Goal: Task Accomplishment & Management: Complete application form

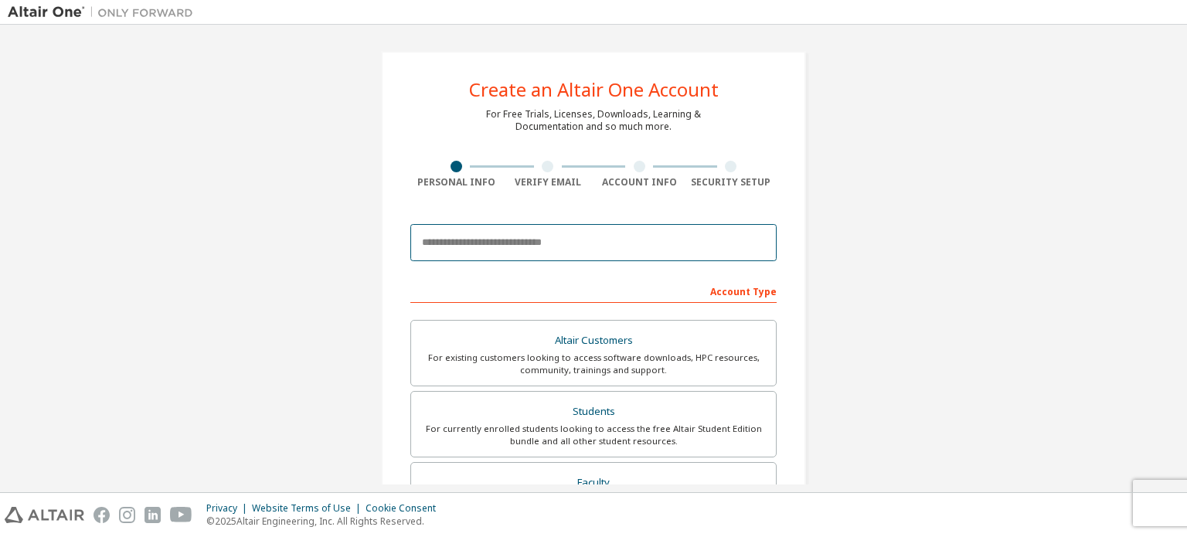
click at [543, 237] on input "email" at bounding box center [593, 242] width 366 height 37
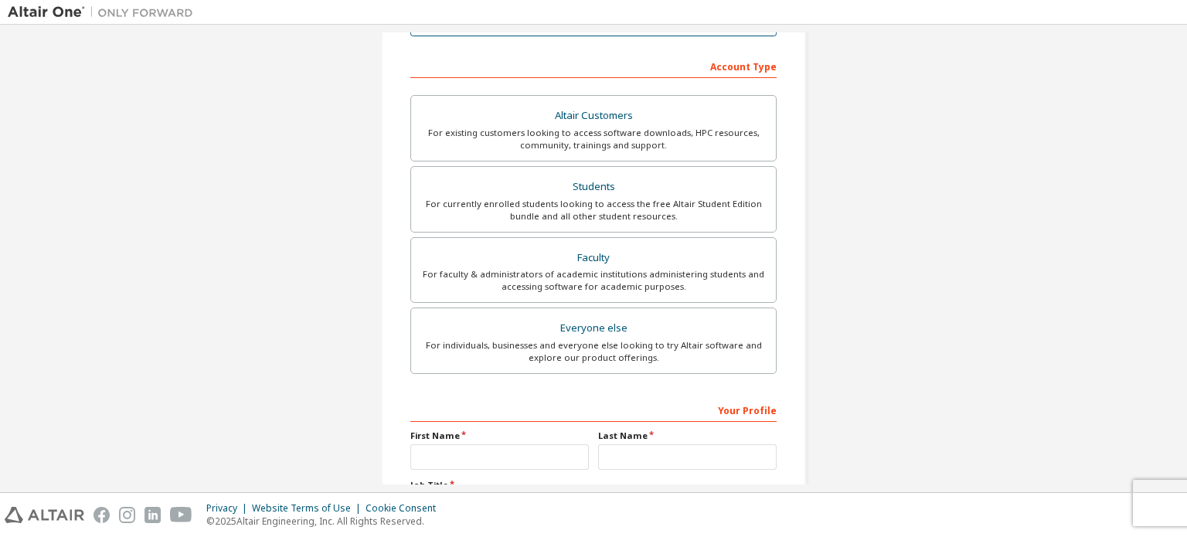
scroll to position [250, 0]
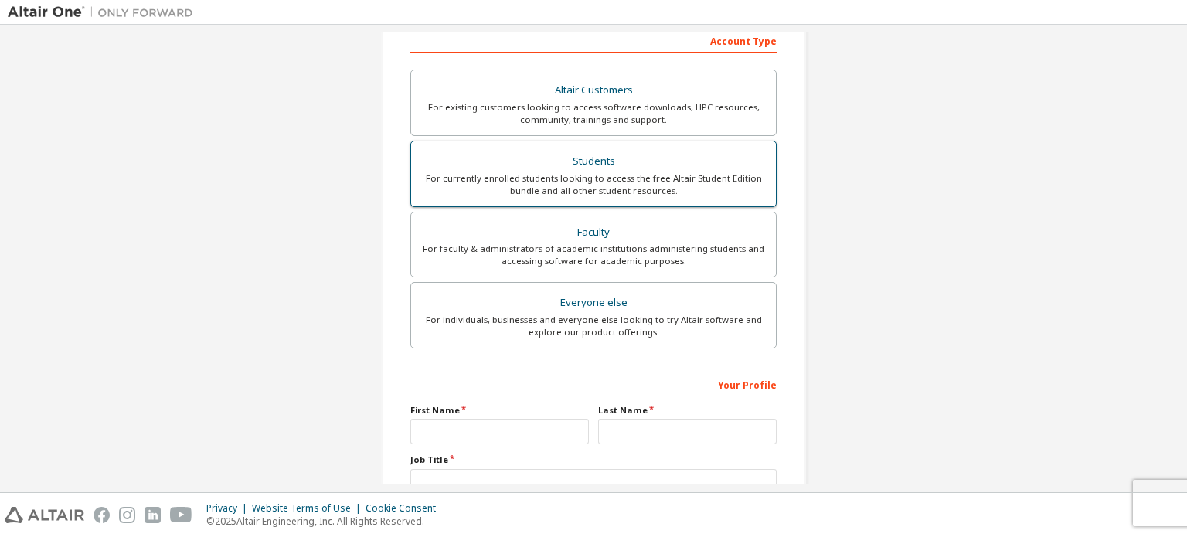
click at [581, 165] on div "Students" at bounding box center [594, 162] width 346 height 22
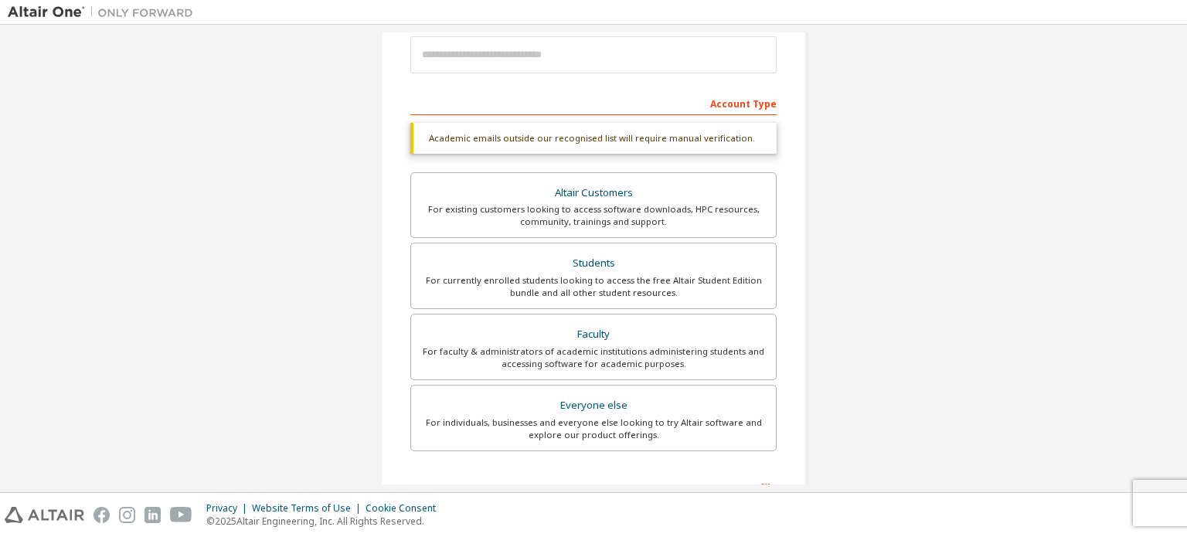
scroll to position [172, 0]
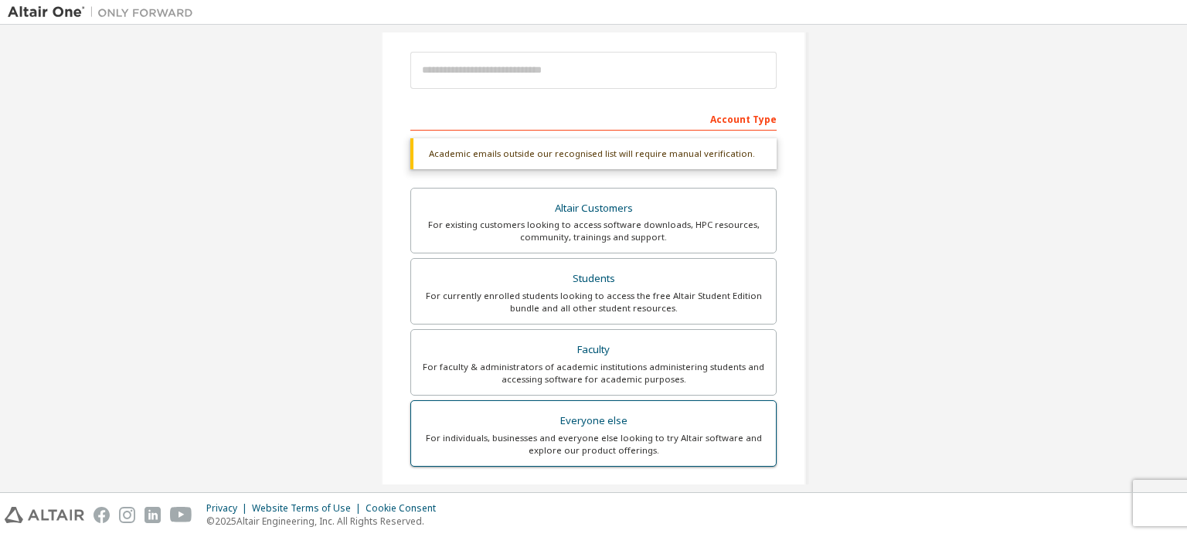
click at [567, 407] on label "Everyone else For individuals, businesses and everyone else looking to try Alta…" at bounding box center [593, 433] width 366 height 66
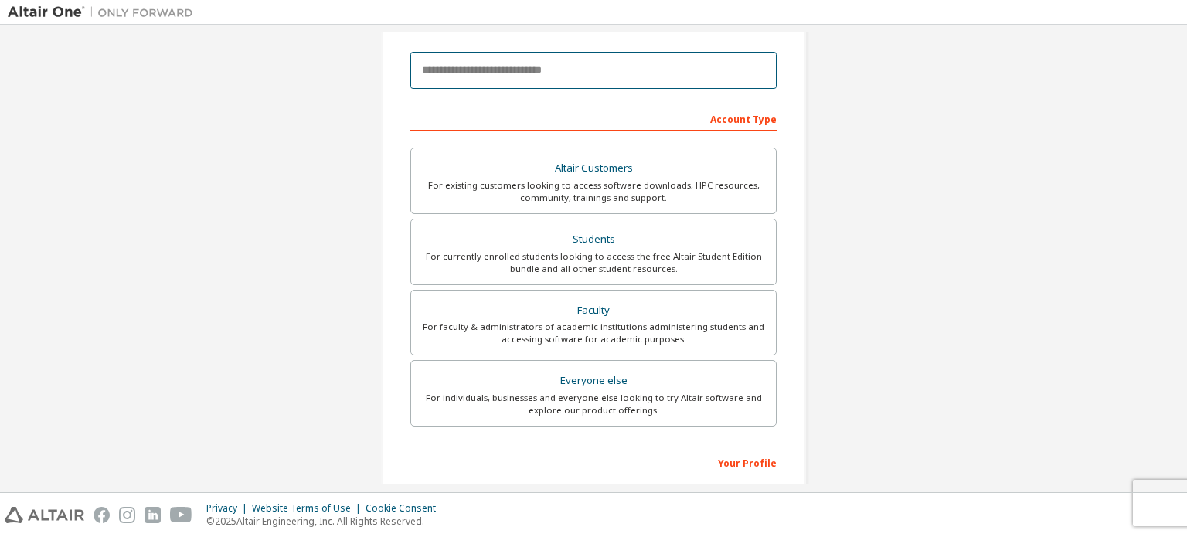
click at [557, 73] on input "email" at bounding box center [593, 70] width 366 height 37
type input "**********"
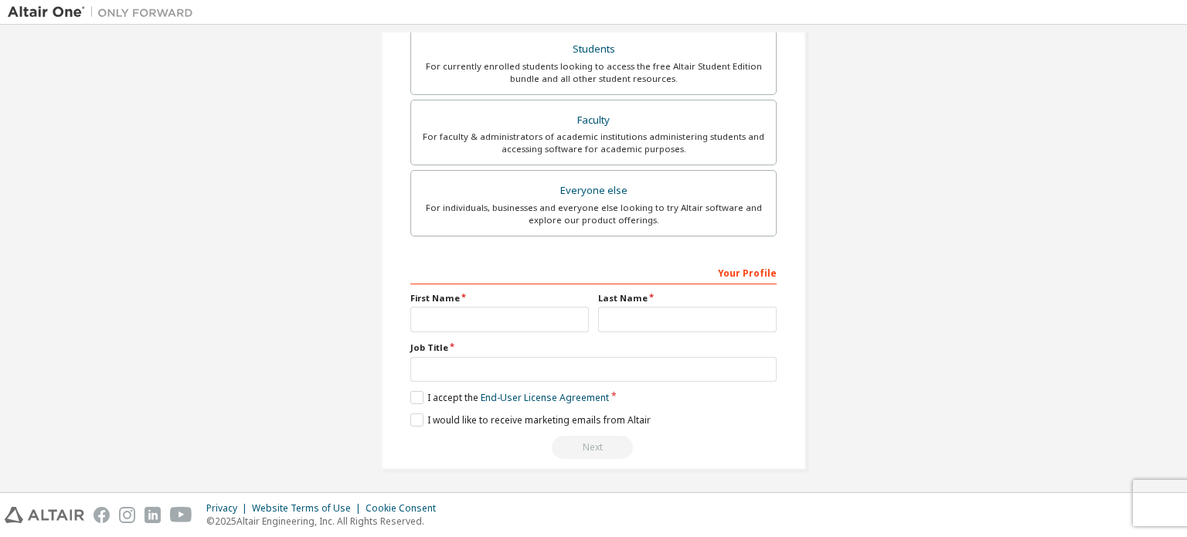
scroll to position [0, 0]
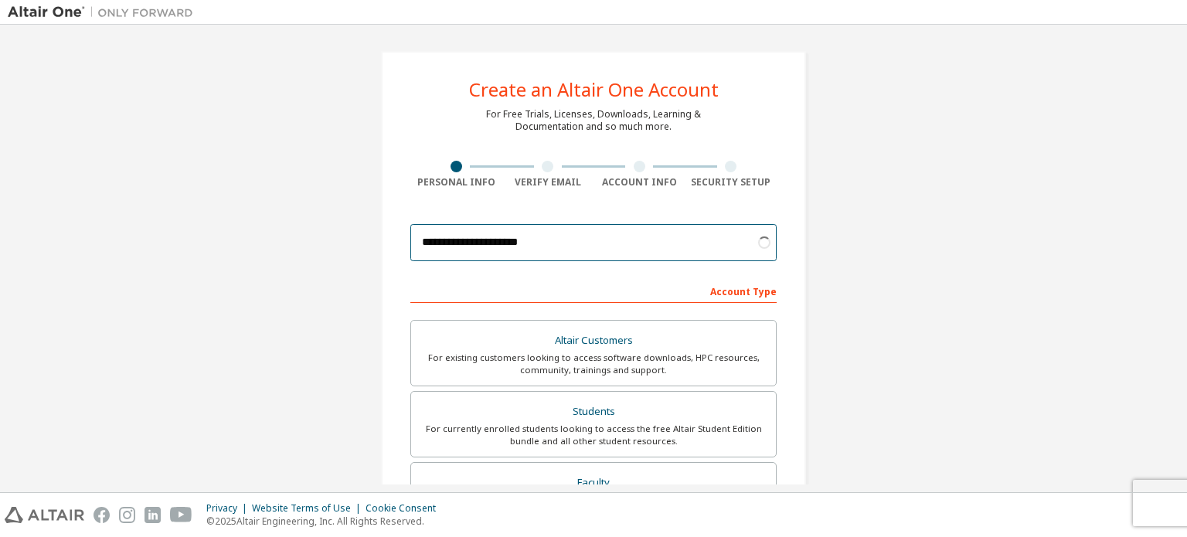
click at [632, 242] on input "**********" at bounding box center [593, 242] width 366 height 37
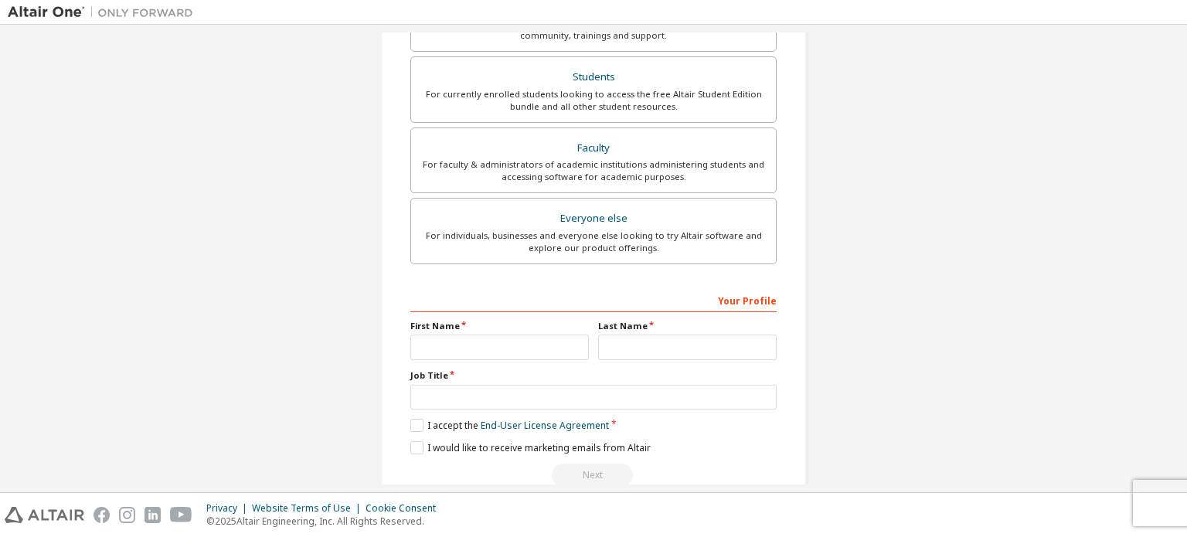
scroll to position [363, 0]
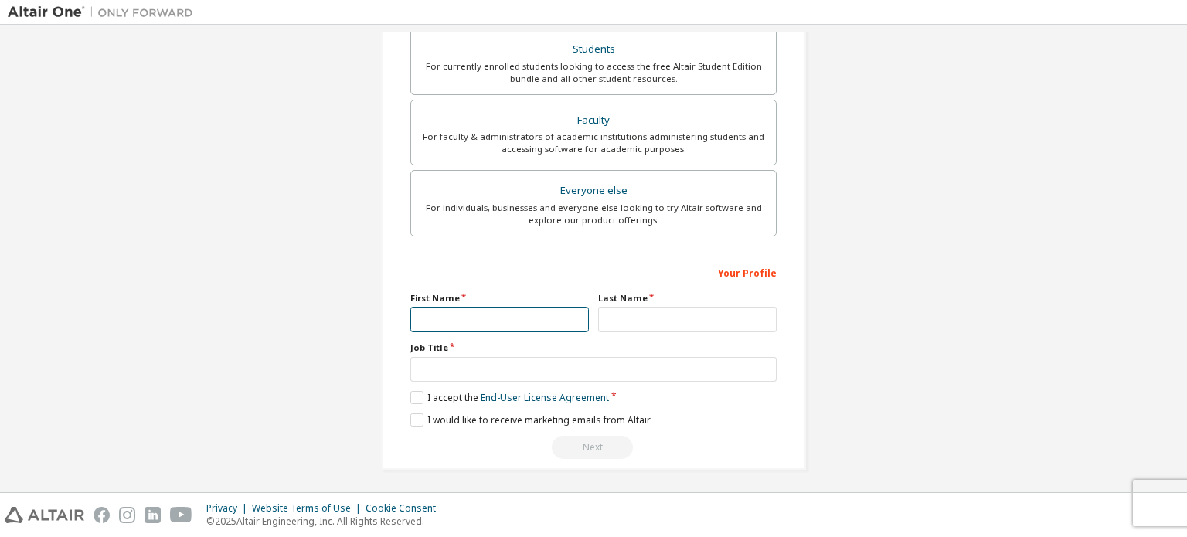
click at [526, 316] on input "text" at bounding box center [499, 320] width 179 height 26
type input "******"
click at [543, 317] on input "******" at bounding box center [499, 320] width 179 height 26
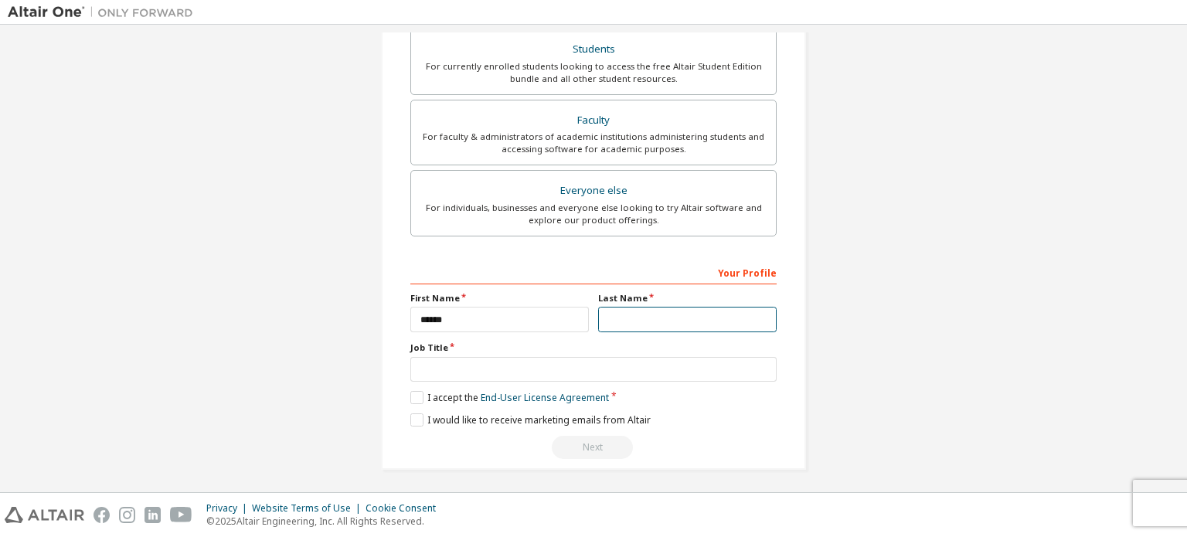
click at [644, 312] on input "text" at bounding box center [687, 320] width 179 height 26
type input "******"
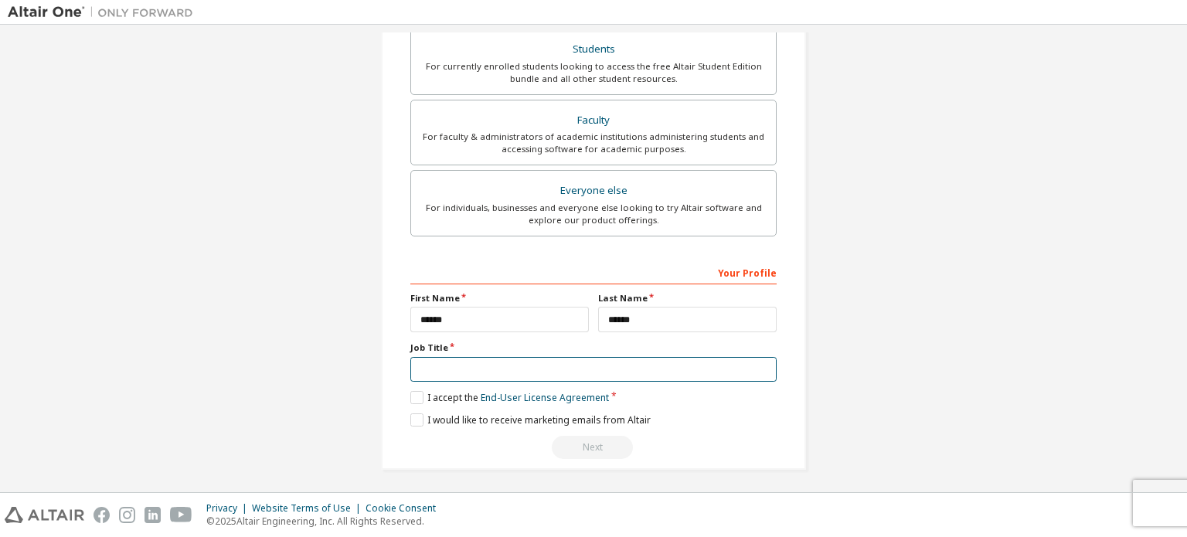
click at [628, 364] on input "text" at bounding box center [593, 370] width 366 height 26
type input "*******"
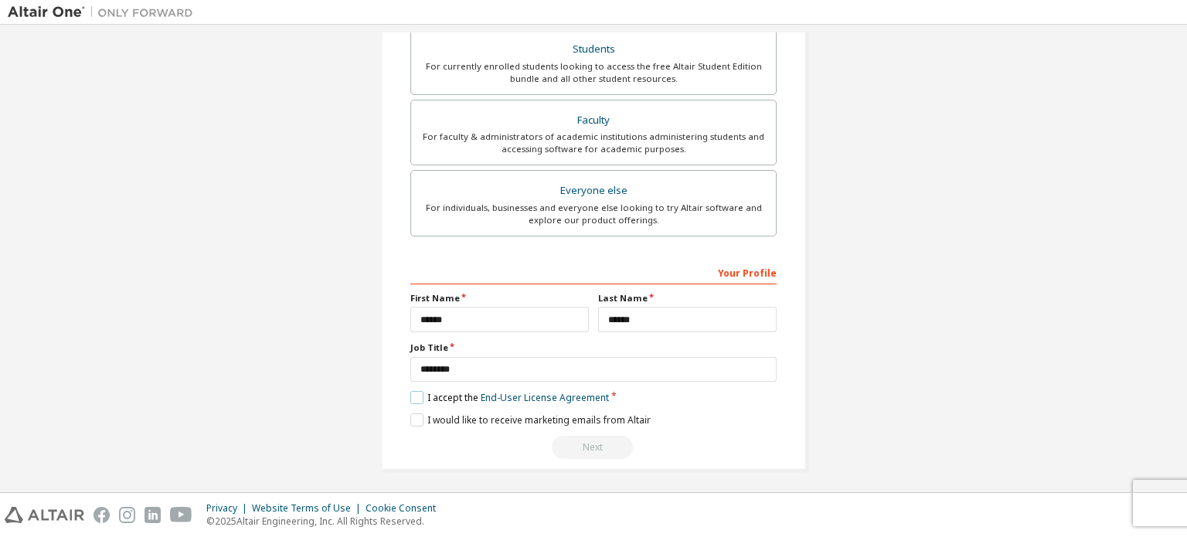
click at [421, 391] on label "I accept the End-User License Agreement" at bounding box center [509, 397] width 199 height 13
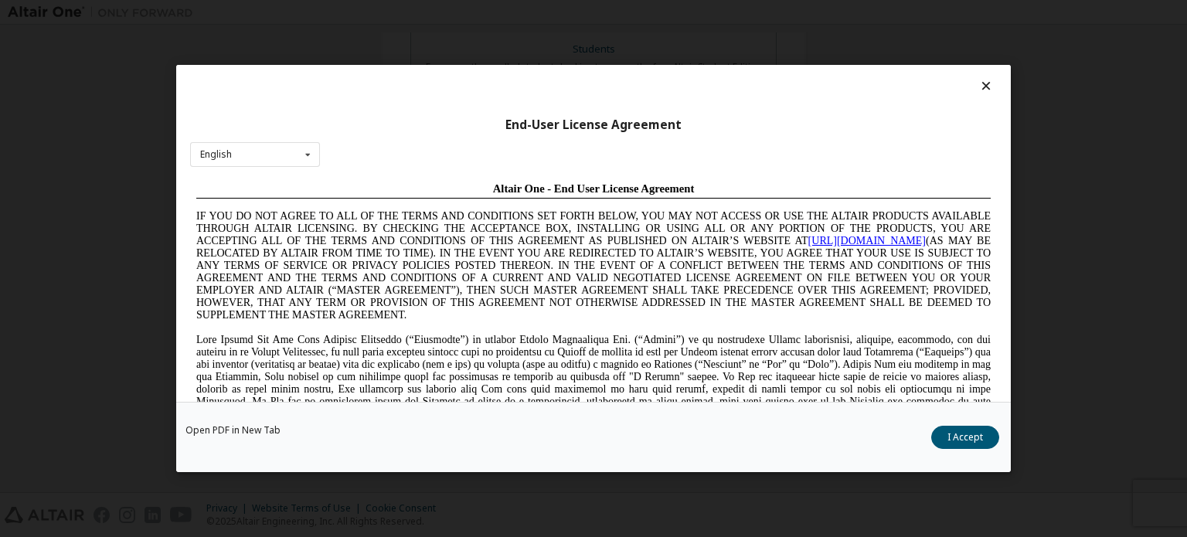
scroll to position [0, 0]
click at [952, 441] on button "I Accept" at bounding box center [966, 437] width 68 height 23
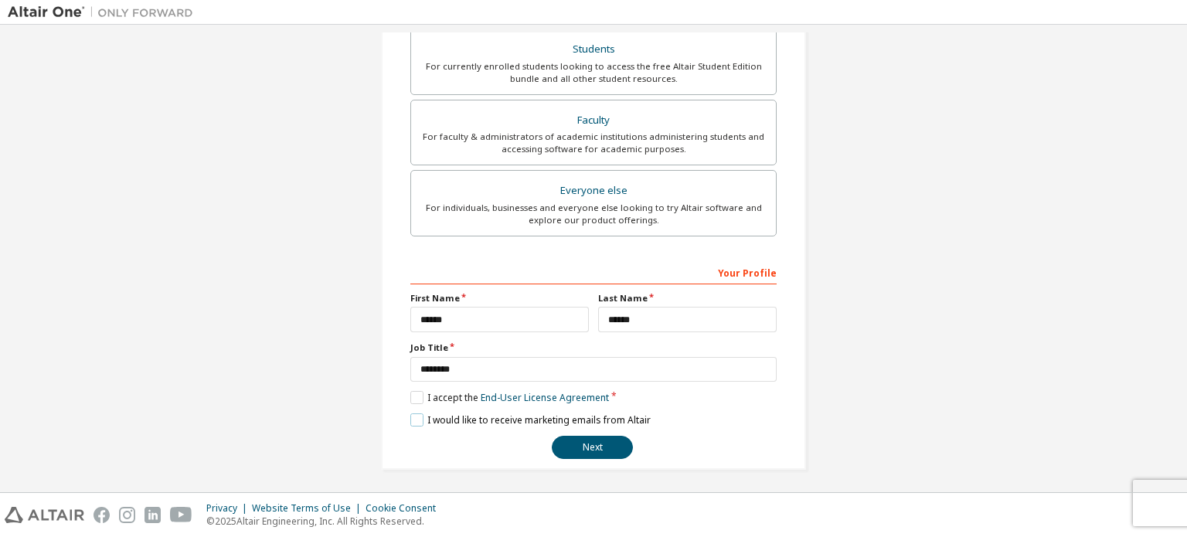
click at [416, 420] on label "I would like to receive marketing emails from Altair" at bounding box center [530, 420] width 240 height 13
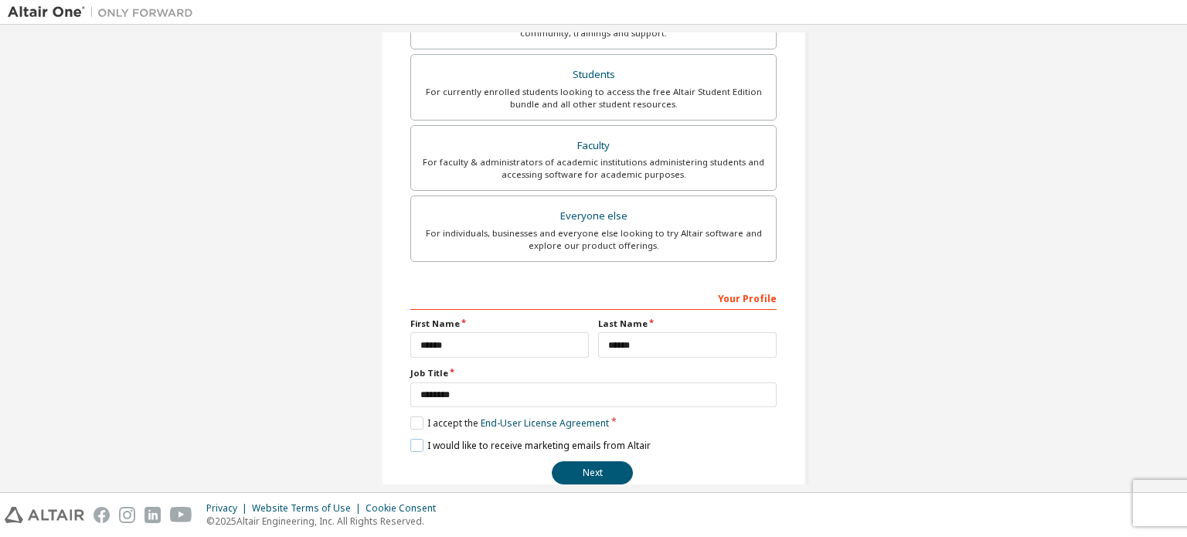
scroll to position [363, 0]
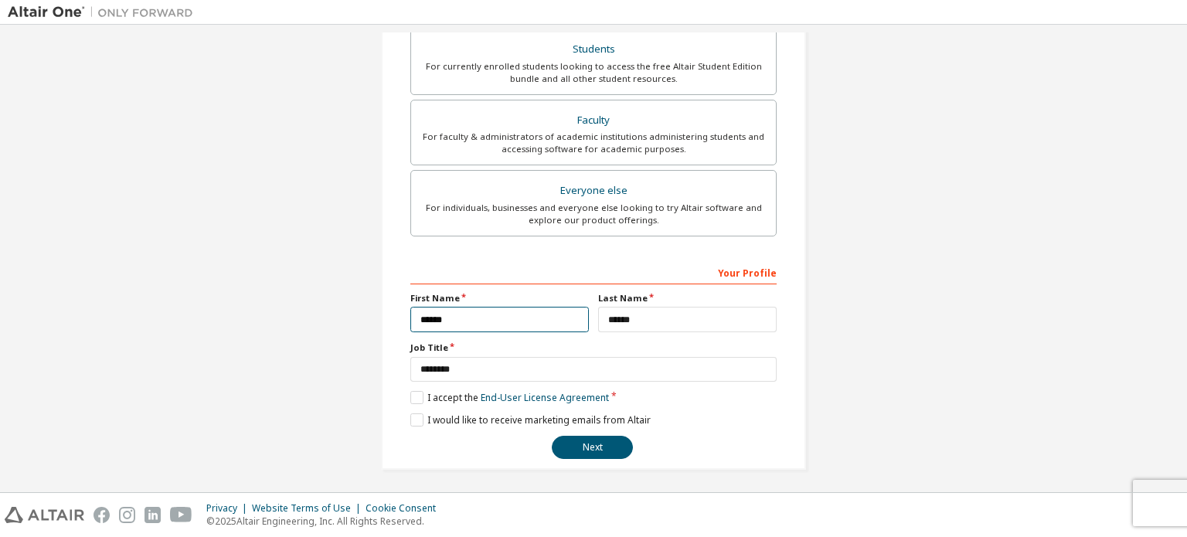
click at [547, 326] on input "******" at bounding box center [499, 320] width 179 height 26
click at [582, 445] on button "Next" at bounding box center [592, 447] width 81 height 23
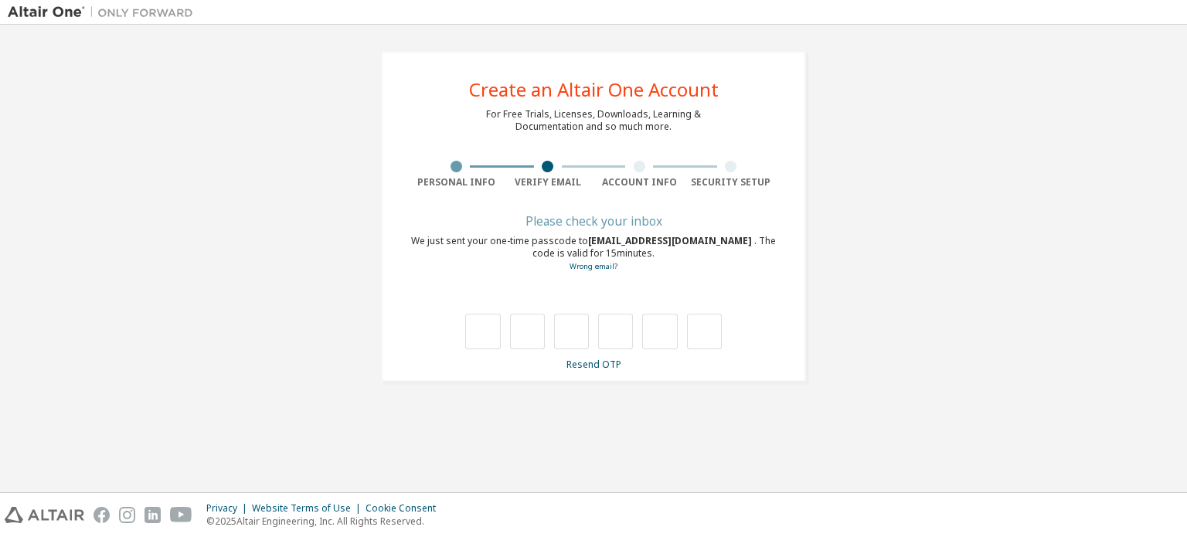
type input "*"
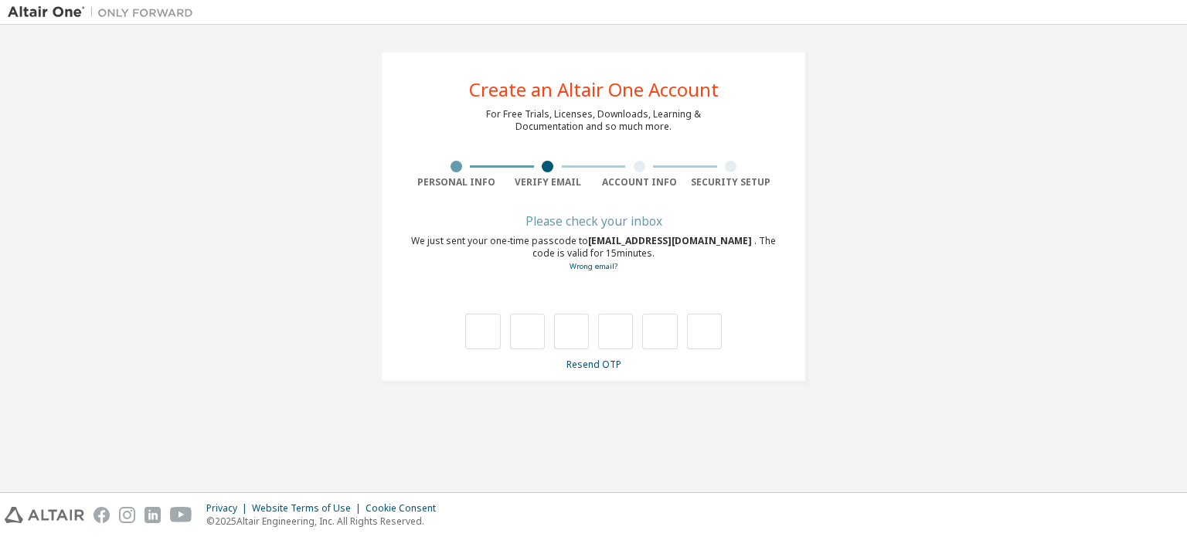
type input "*"
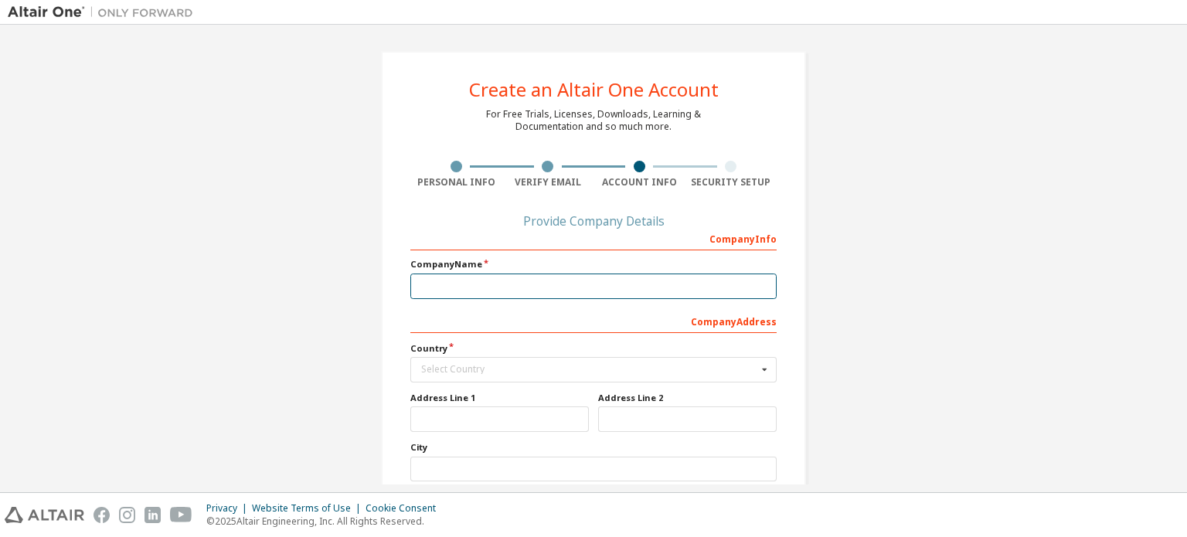
click at [575, 287] on input "text" at bounding box center [593, 287] width 366 height 26
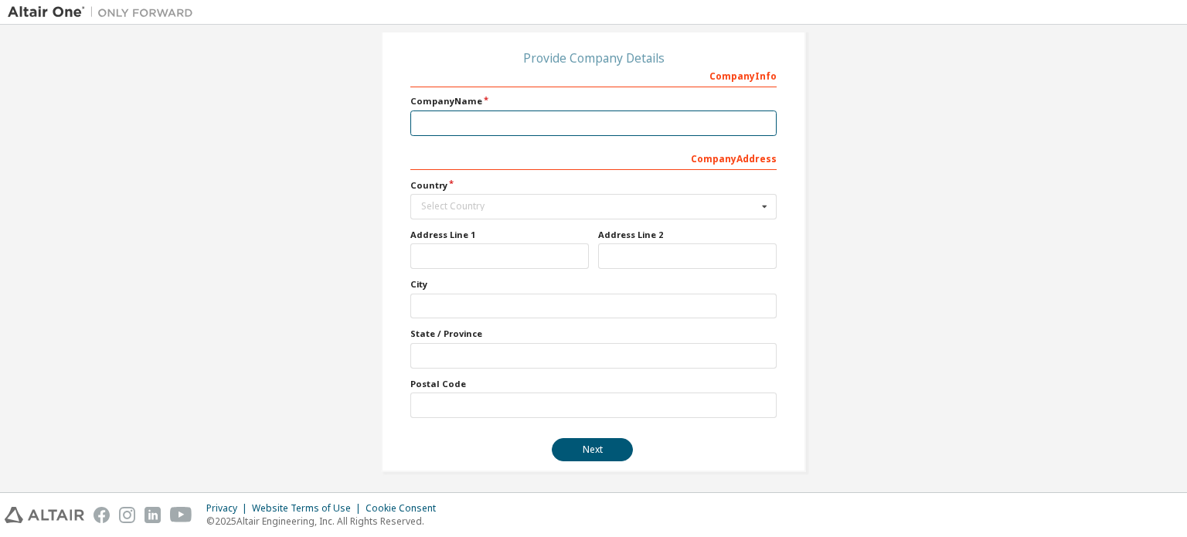
scroll to position [165, 0]
click at [580, 124] on input "text" at bounding box center [593, 121] width 366 height 26
type input "*"
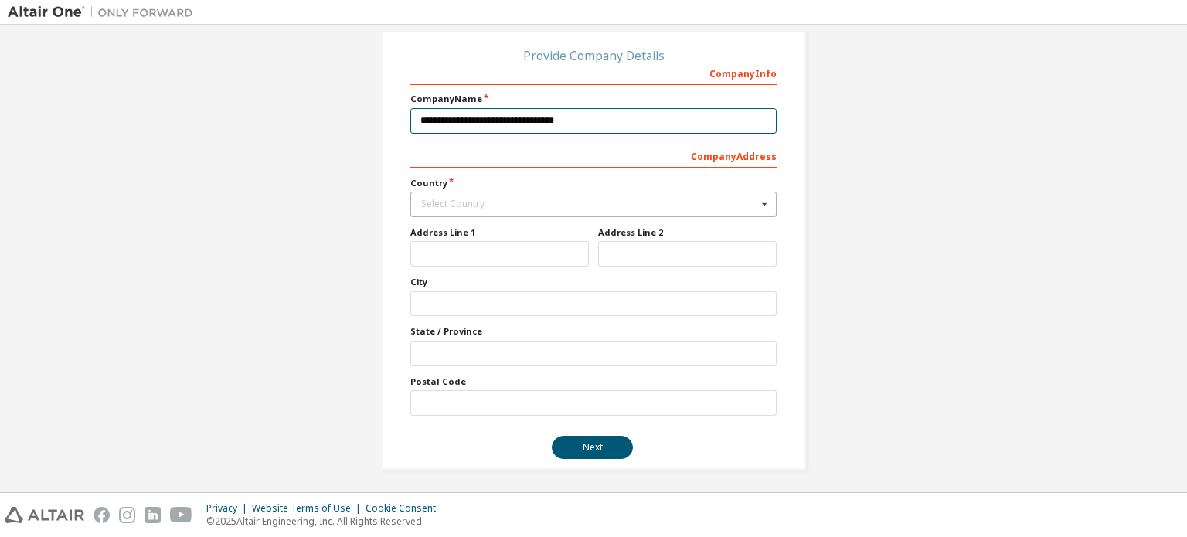
type input "**********"
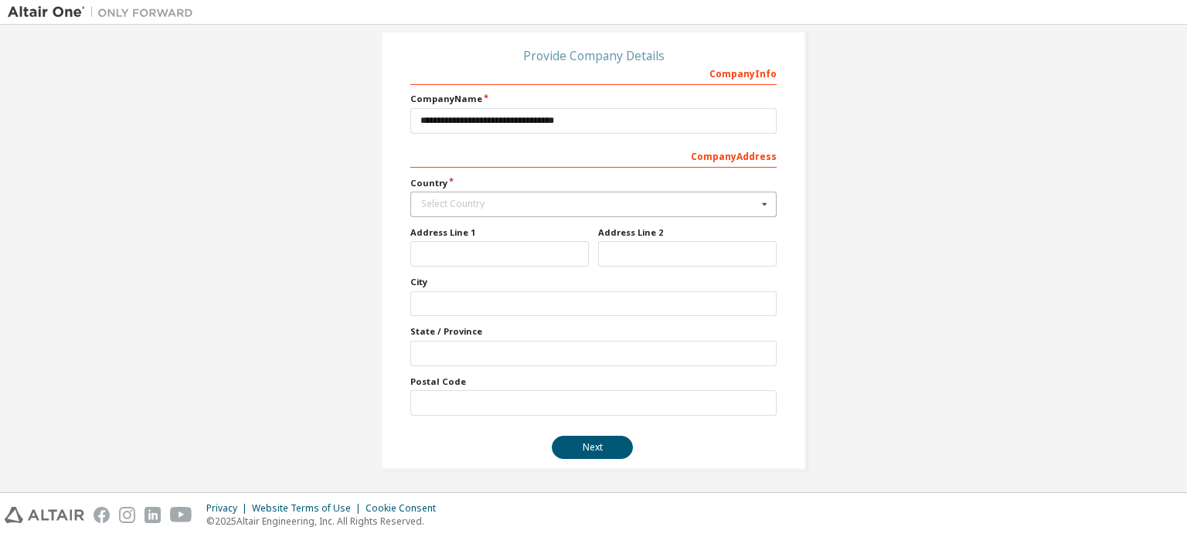
click at [560, 206] on div "Select Country" at bounding box center [589, 203] width 336 height 9
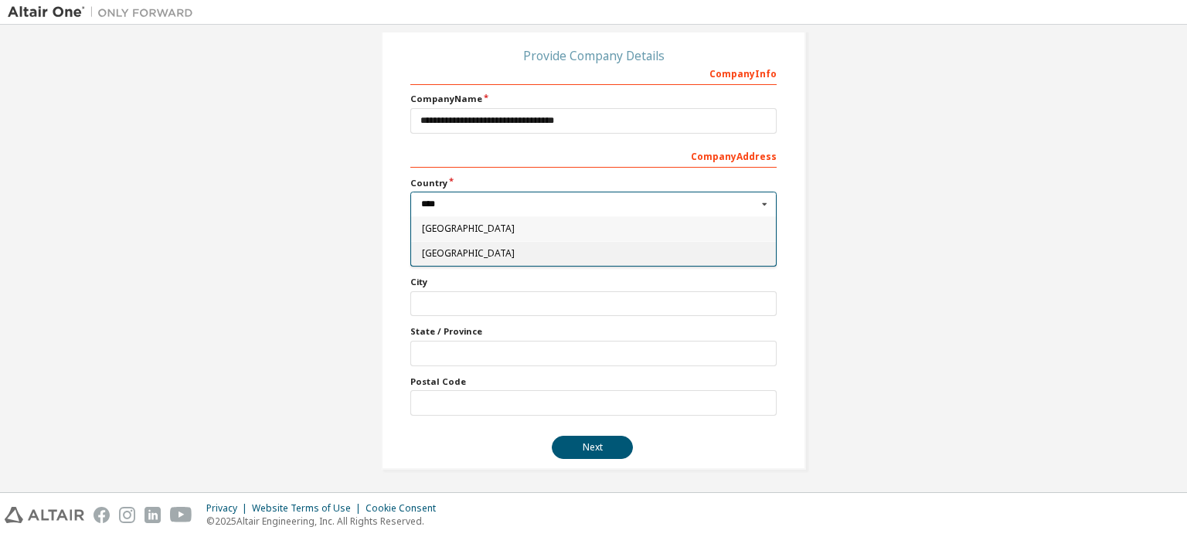
type input "****"
click at [476, 247] on div "India" at bounding box center [593, 253] width 365 height 25
type input "***"
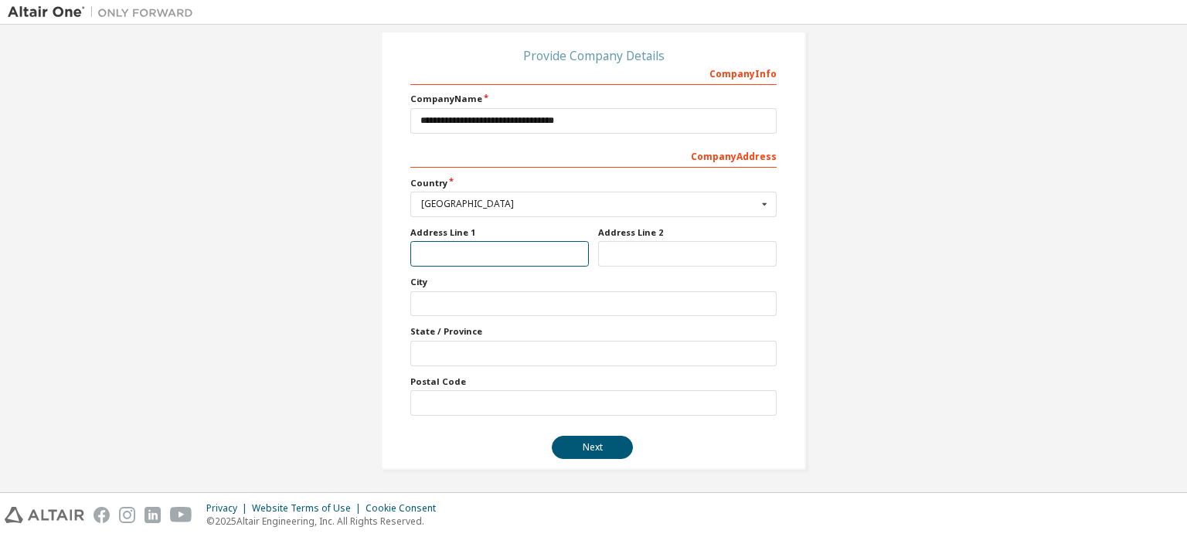
click at [475, 256] on input "text" at bounding box center [499, 254] width 179 height 26
type input "*"
type input "********"
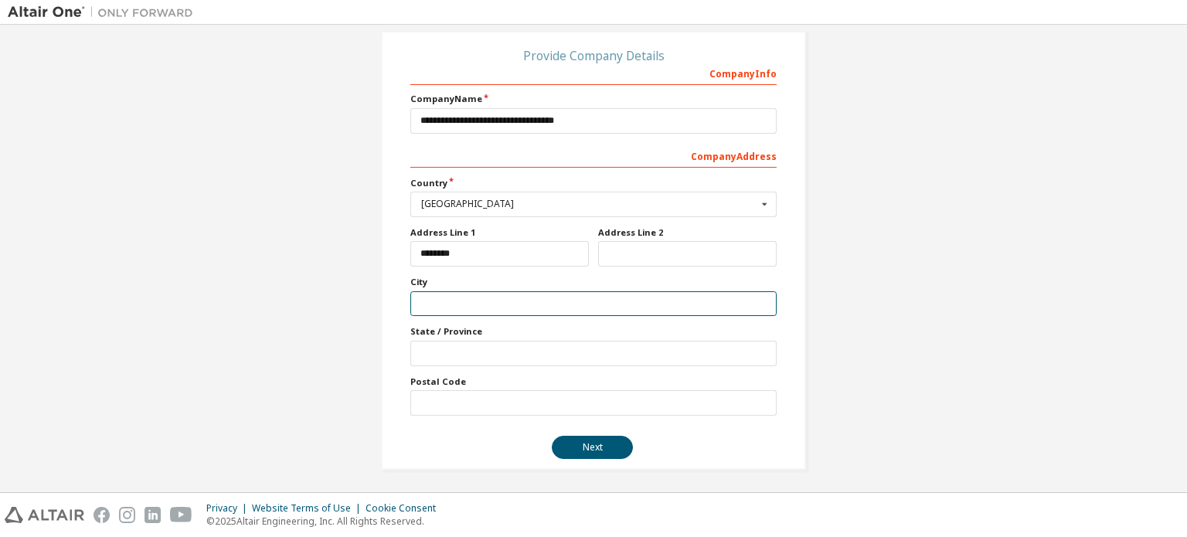
click at [571, 313] on input "text" at bounding box center [593, 304] width 366 height 26
type input "******"
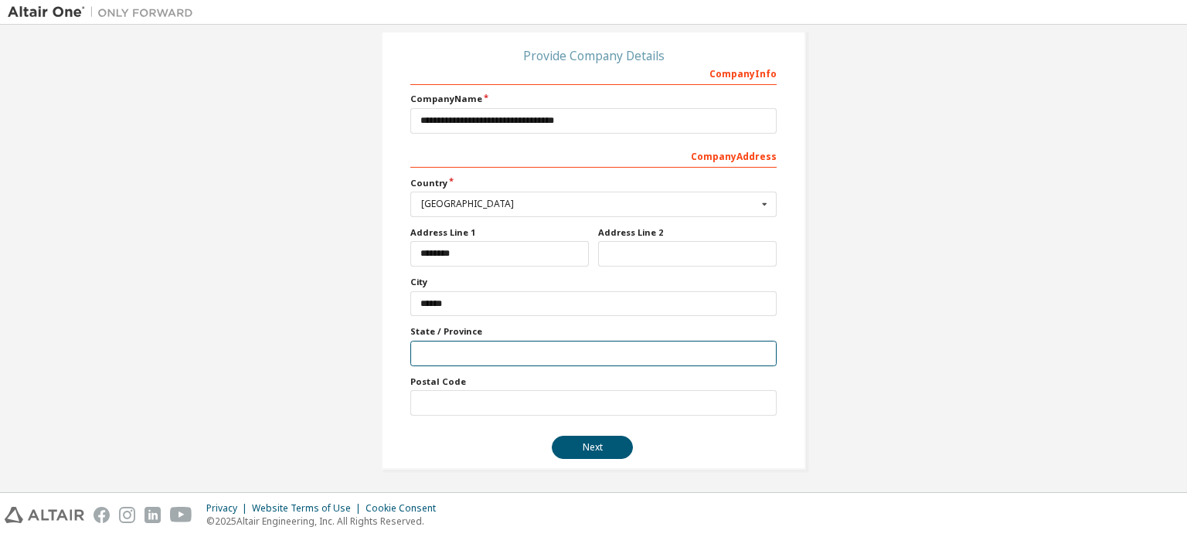
click at [543, 363] on input "text" at bounding box center [593, 354] width 366 height 26
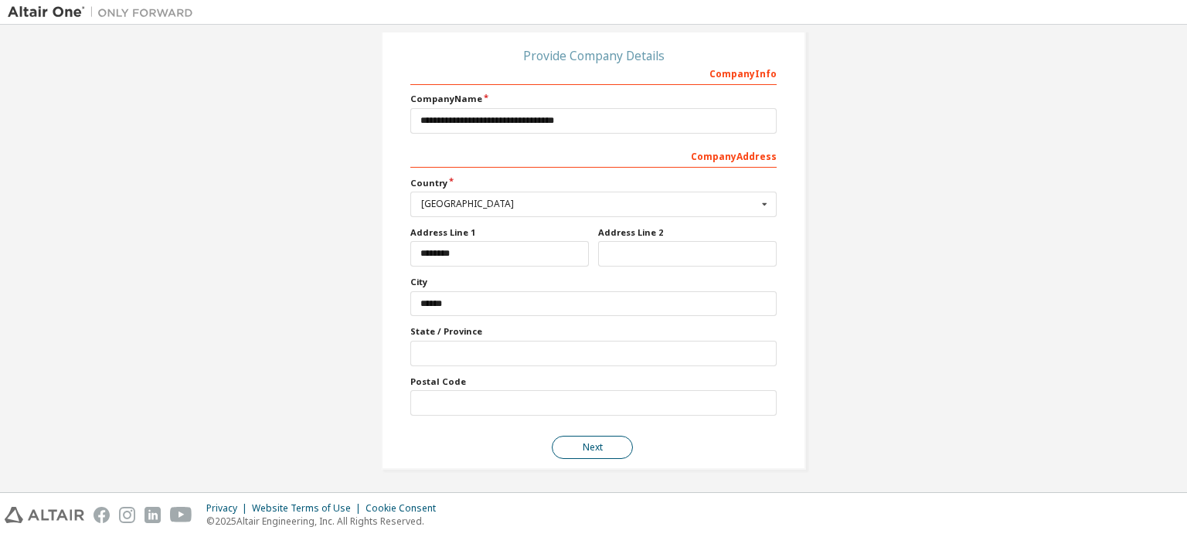
click at [591, 443] on button "Next" at bounding box center [592, 447] width 81 height 23
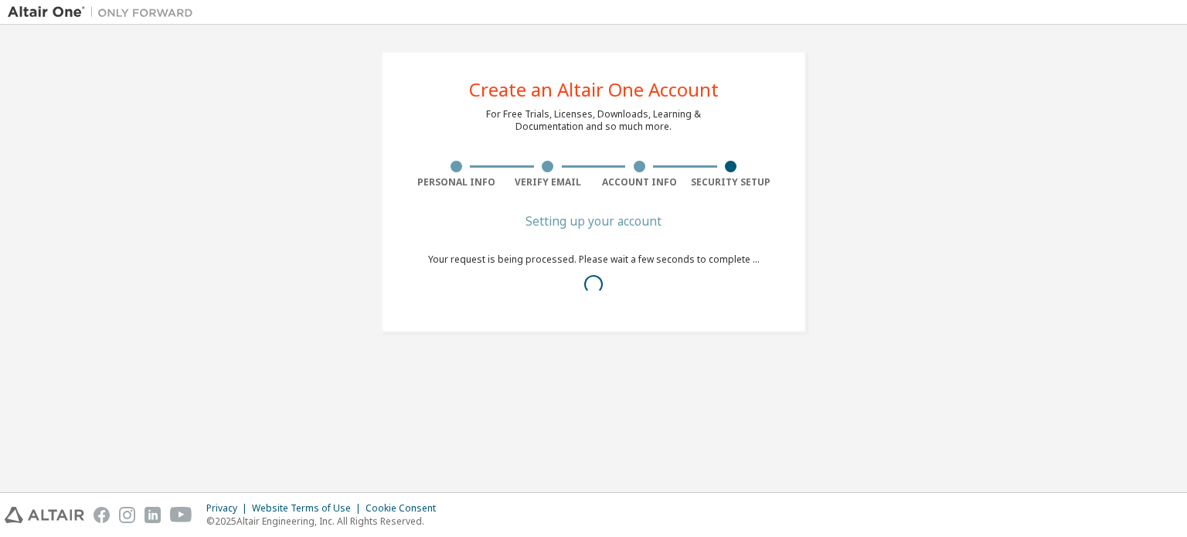
scroll to position [0, 0]
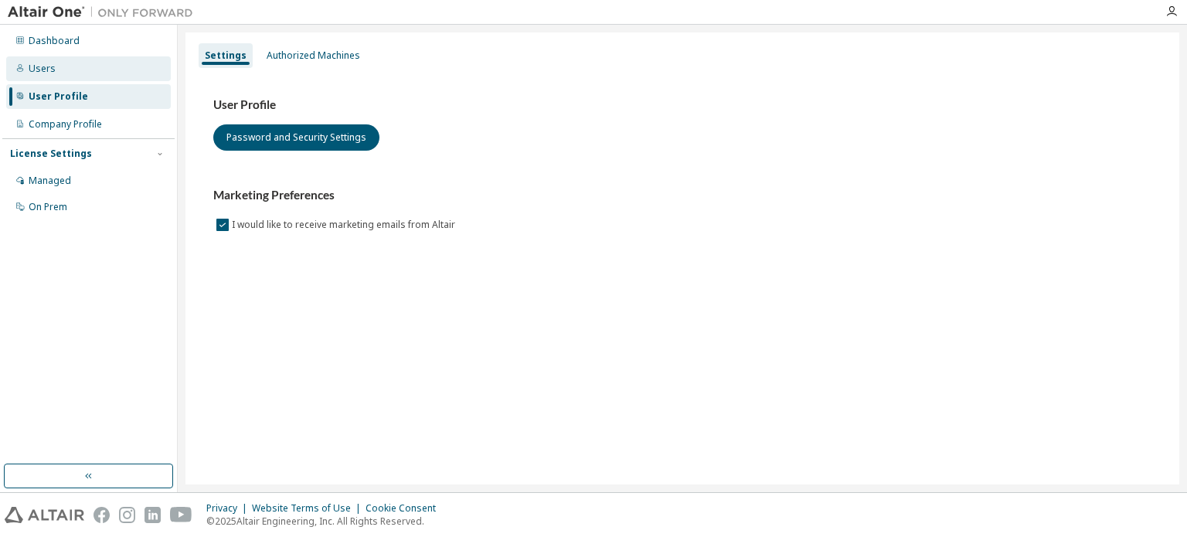
click at [70, 70] on div "Users" at bounding box center [88, 68] width 165 height 25
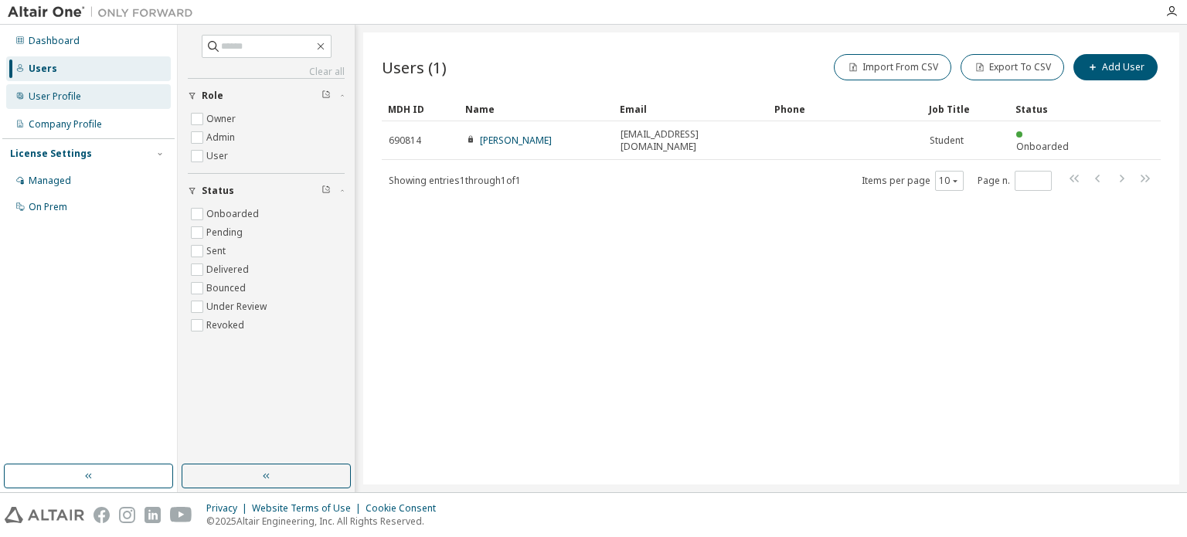
click at [77, 99] on div "User Profile" at bounding box center [55, 96] width 53 height 12
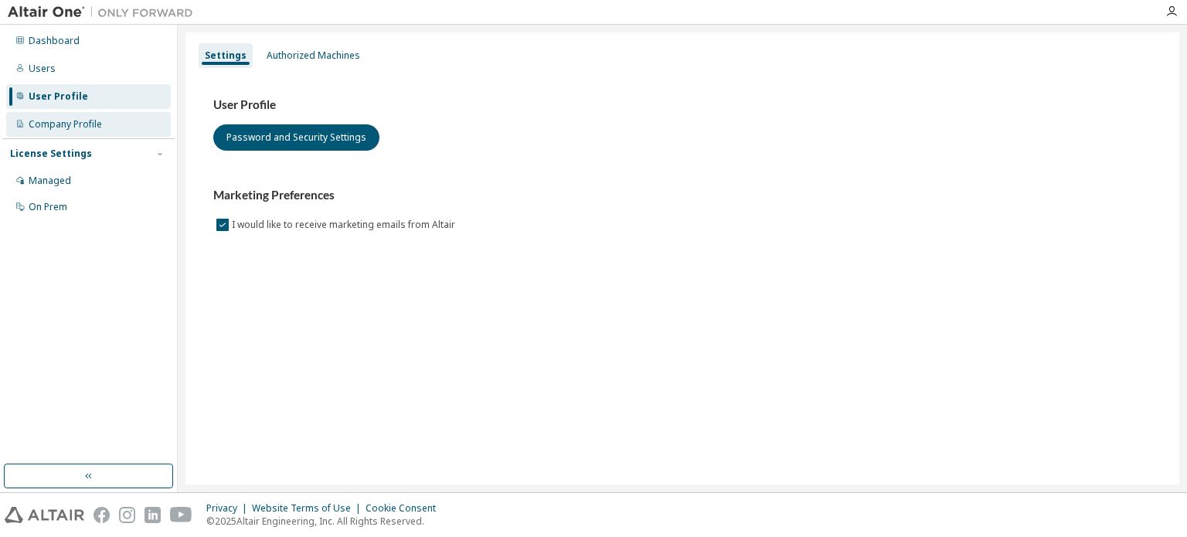
click at [77, 125] on div "Company Profile" at bounding box center [65, 124] width 73 height 12
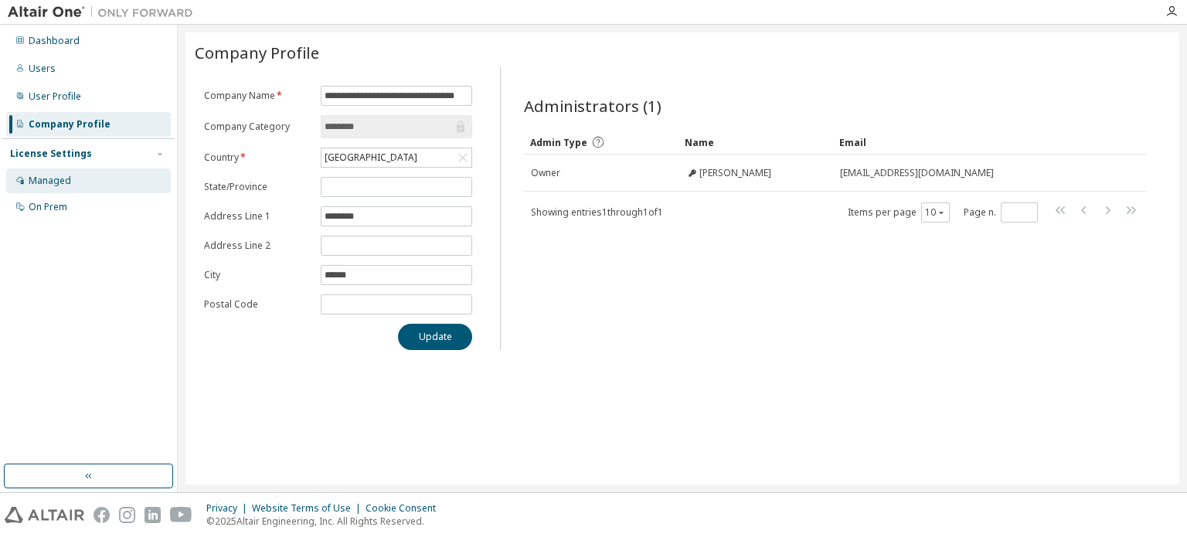
click at [77, 180] on div "Managed" at bounding box center [88, 181] width 165 height 25
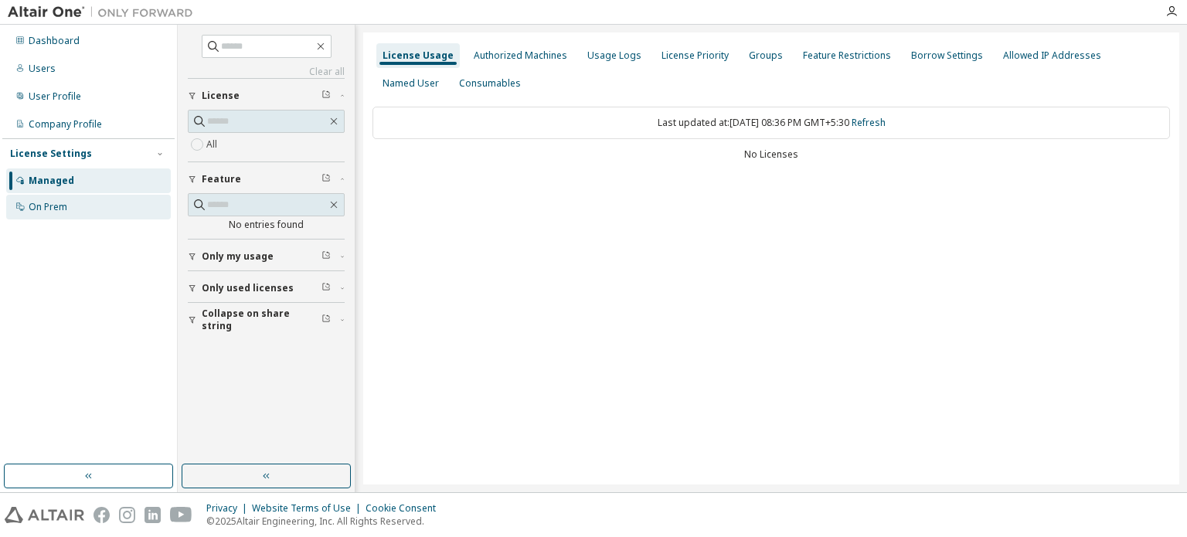
click at [74, 201] on div "On Prem" at bounding box center [88, 207] width 165 height 25
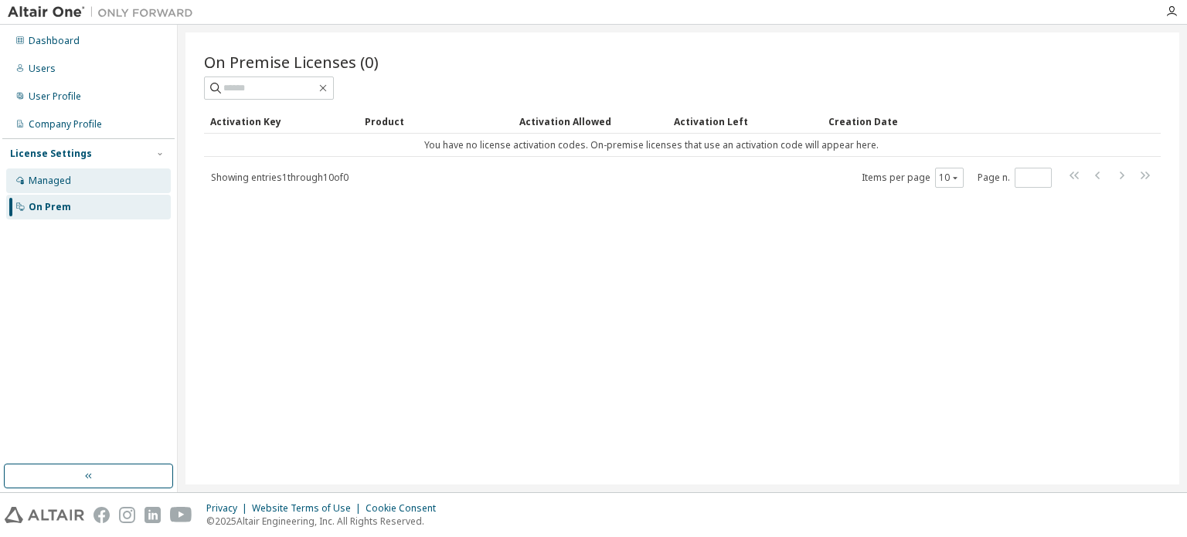
click at [87, 186] on div "Managed" at bounding box center [88, 181] width 165 height 25
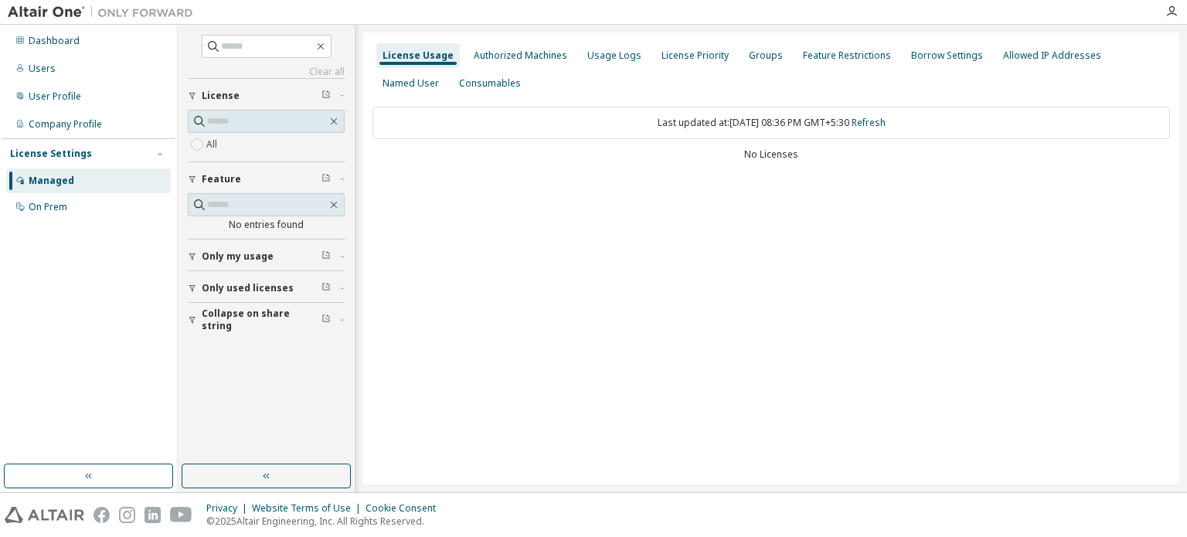
click at [102, 158] on div "License Settings" at bounding box center [88, 154] width 157 height 14
click at [1173, 13] on icon "button" at bounding box center [1172, 11] width 12 height 12
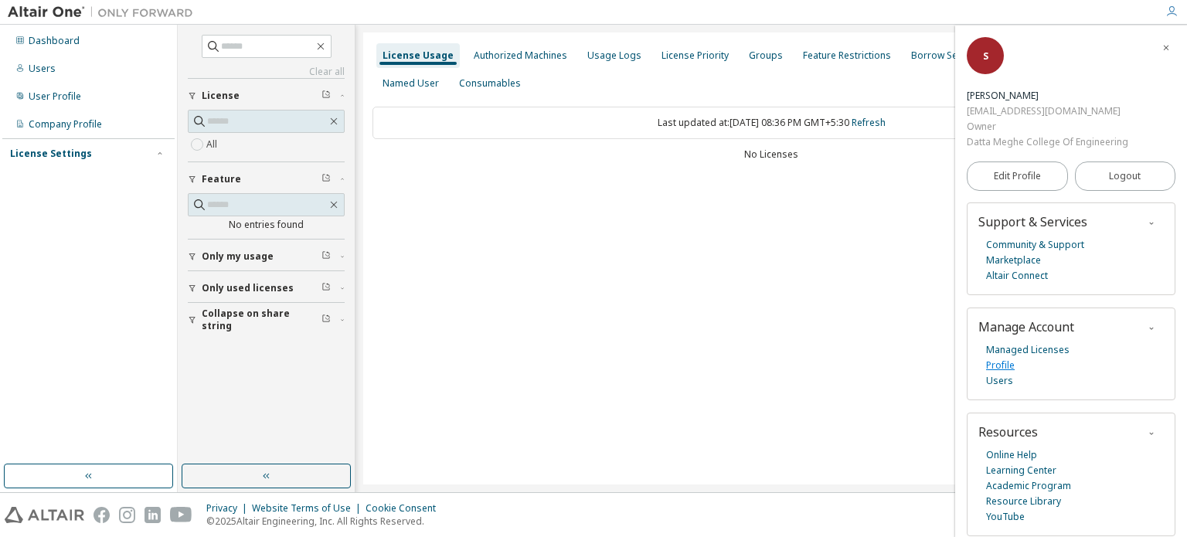
click at [998, 366] on link "Profile" at bounding box center [1000, 365] width 29 height 15
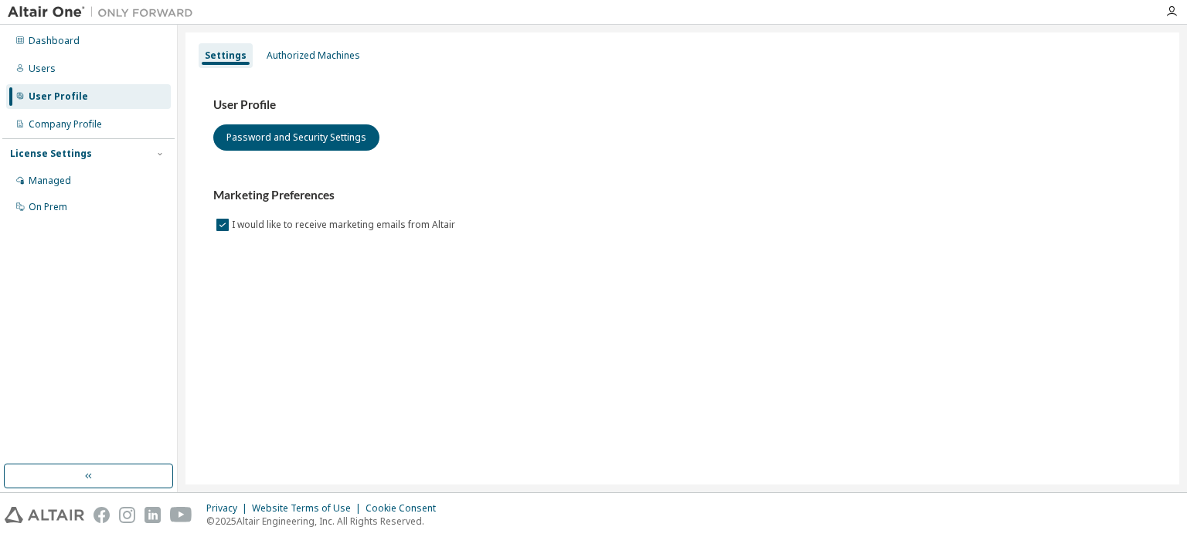
click at [113, 152] on div "License Settings" at bounding box center [88, 154] width 157 height 14
click at [305, 137] on button "Password and Security Settings" at bounding box center [296, 137] width 166 height 26
click at [1173, 13] on icon "button" at bounding box center [1172, 11] width 12 height 12
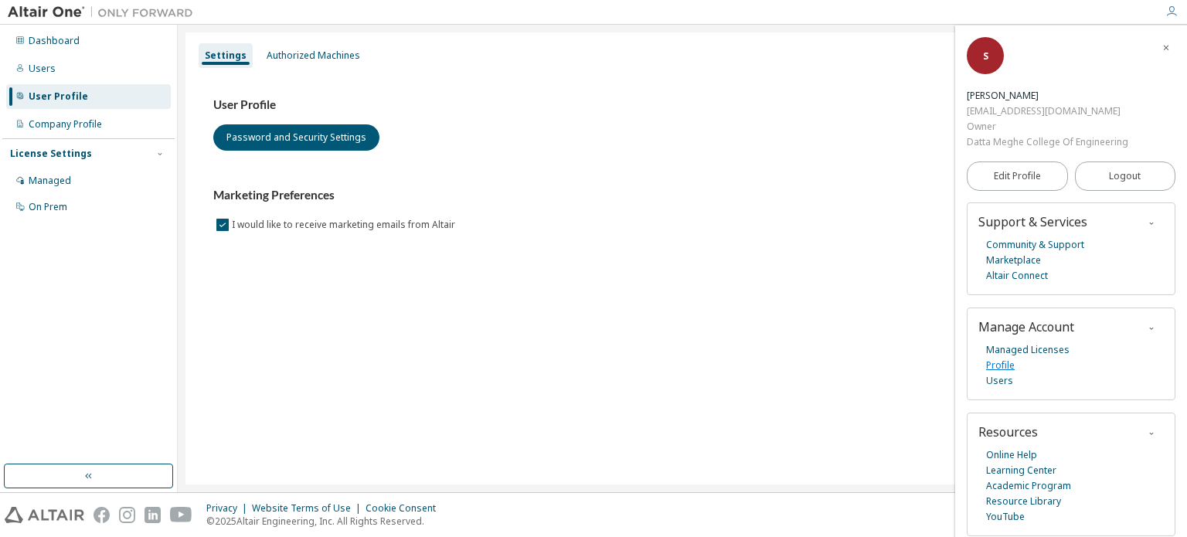
click at [1008, 367] on link "Profile" at bounding box center [1000, 365] width 29 height 15
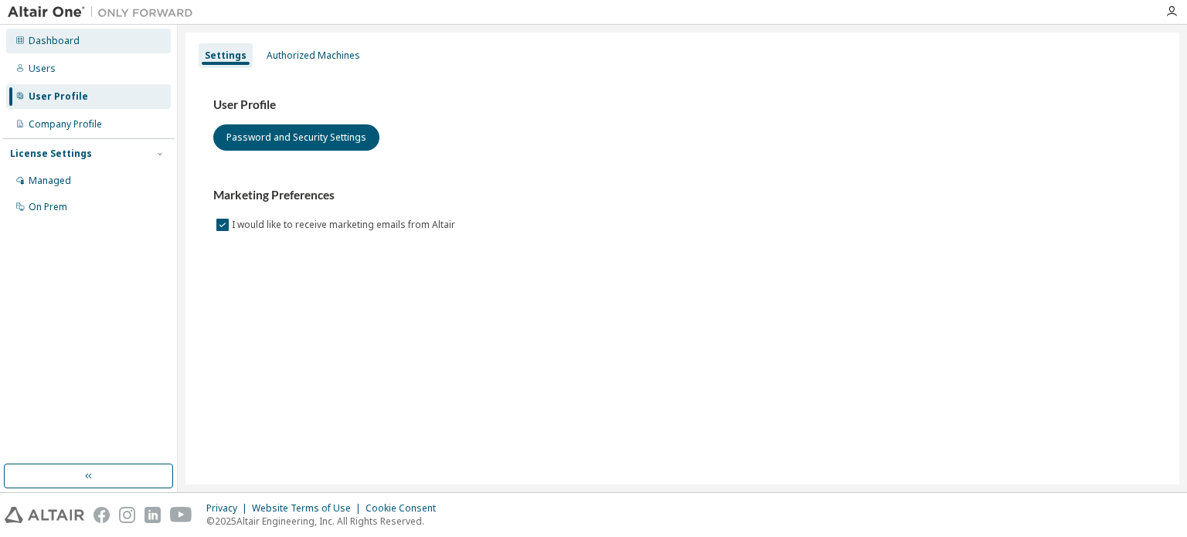
click at [140, 49] on div "Dashboard" at bounding box center [88, 41] width 165 height 25
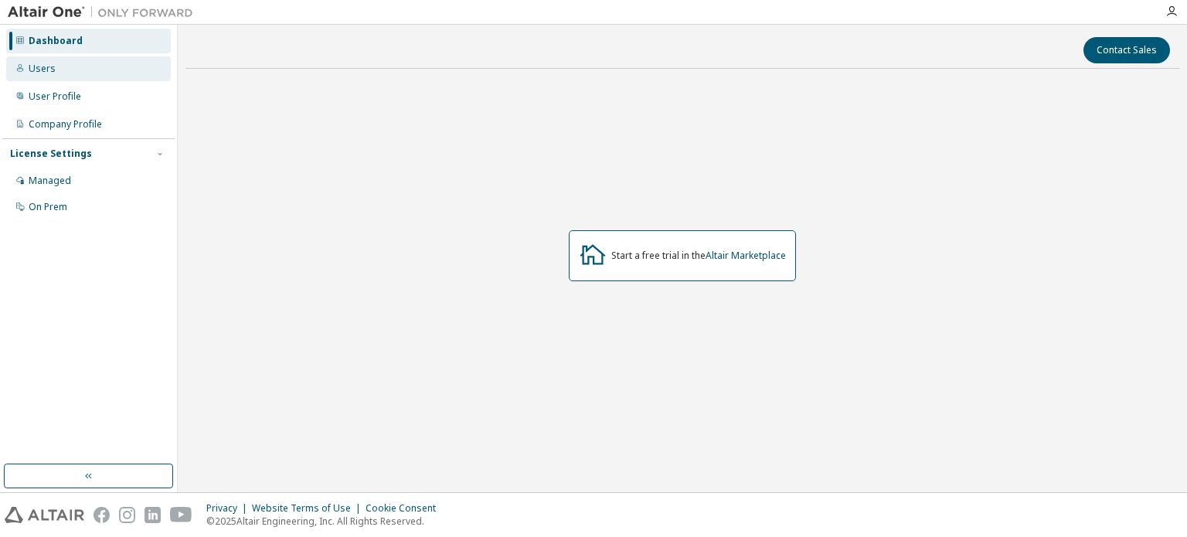
click at [106, 79] on div "Users" at bounding box center [88, 68] width 165 height 25
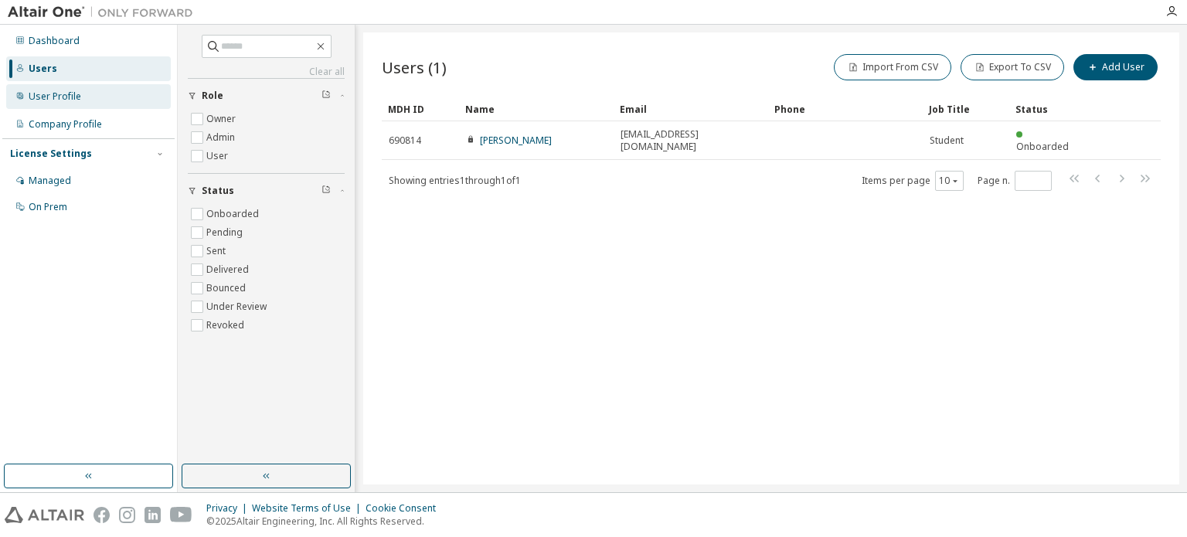
click at [107, 97] on div "User Profile" at bounding box center [88, 96] width 165 height 25
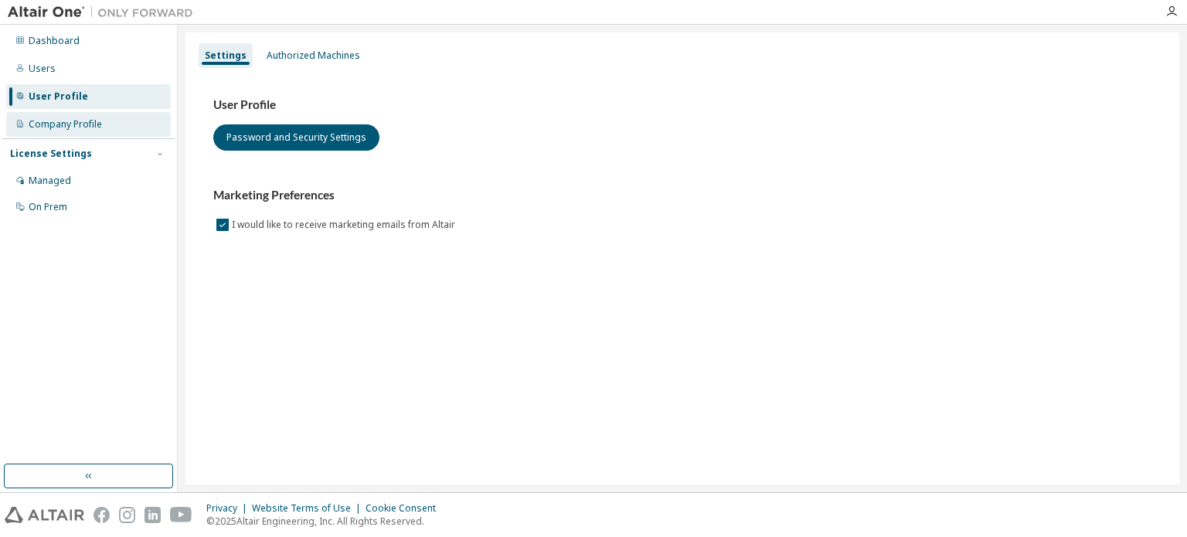
click at [105, 122] on div "Company Profile" at bounding box center [88, 124] width 165 height 25
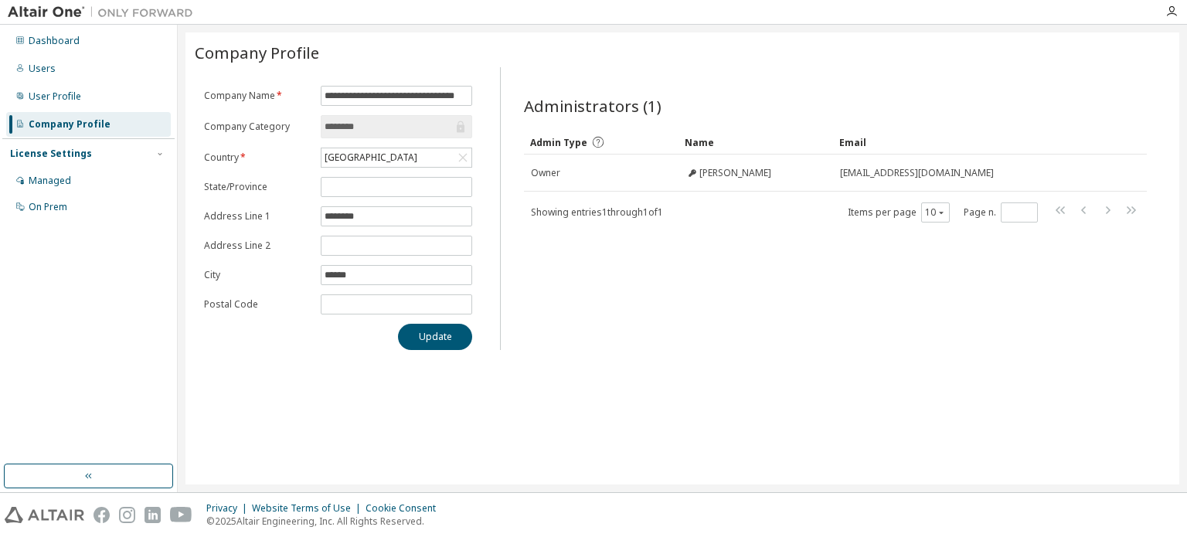
click at [107, 153] on div "License Settings" at bounding box center [88, 154] width 157 height 14
click at [100, 176] on div "Managed" at bounding box center [88, 181] width 165 height 25
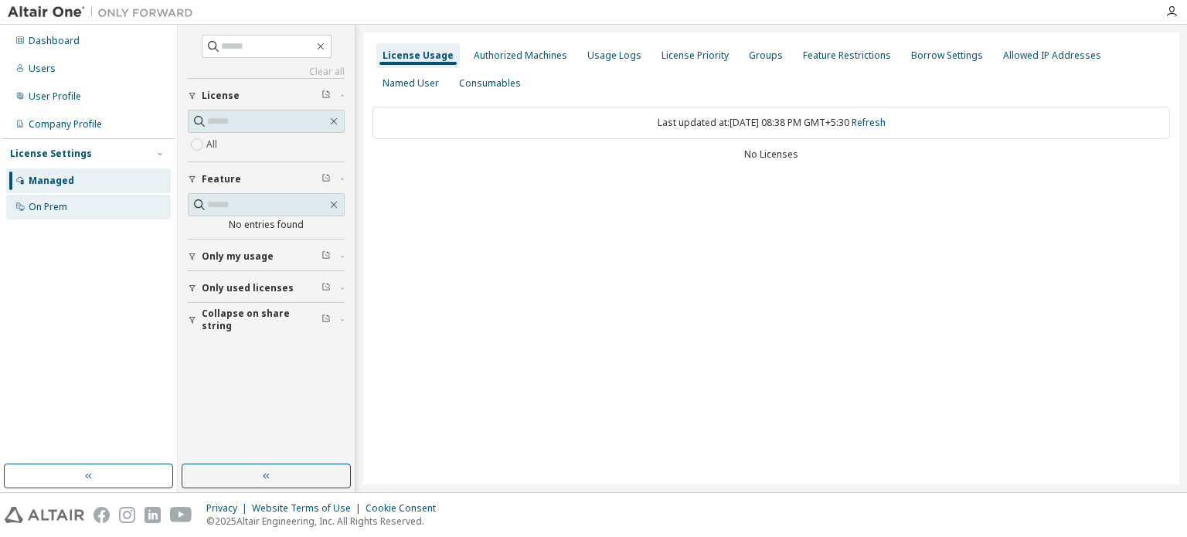
click at [101, 213] on div "On Prem" at bounding box center [88, 207] width 165 height 25
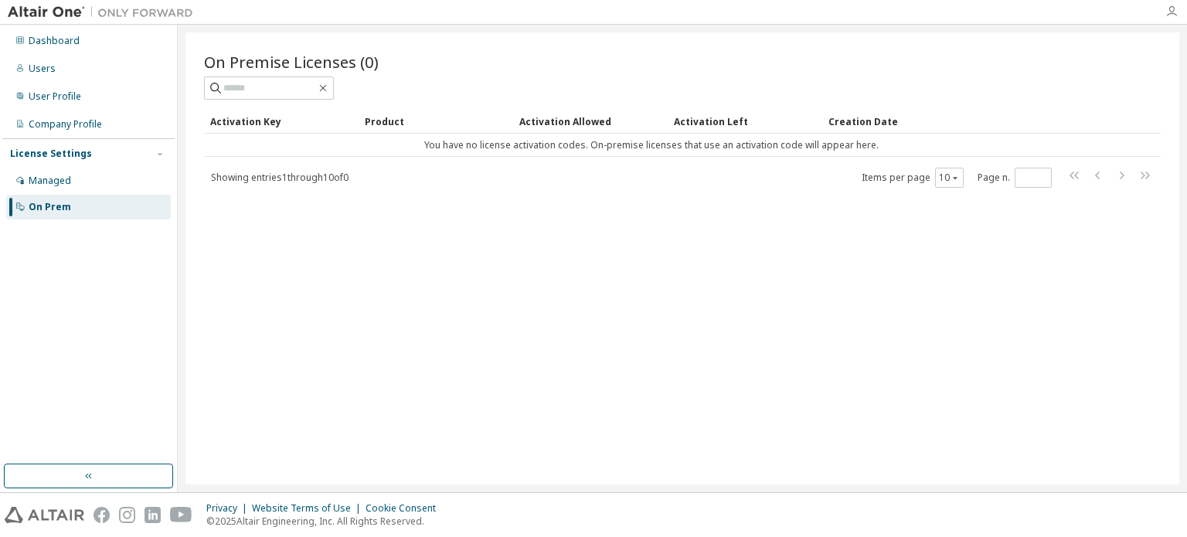
click at [1177, 12] on icon "button" at bounding box center [1172, 11] width 12 height 12
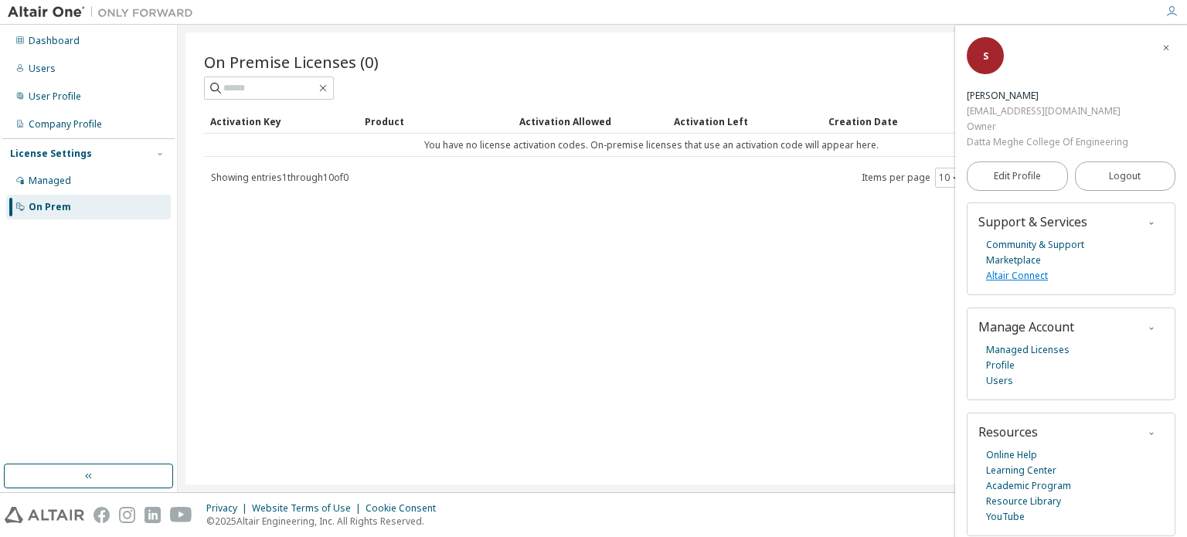
click at [1024, 278] on link "Altair Connect" at bounding box center [1017, 275] width 62 height 15
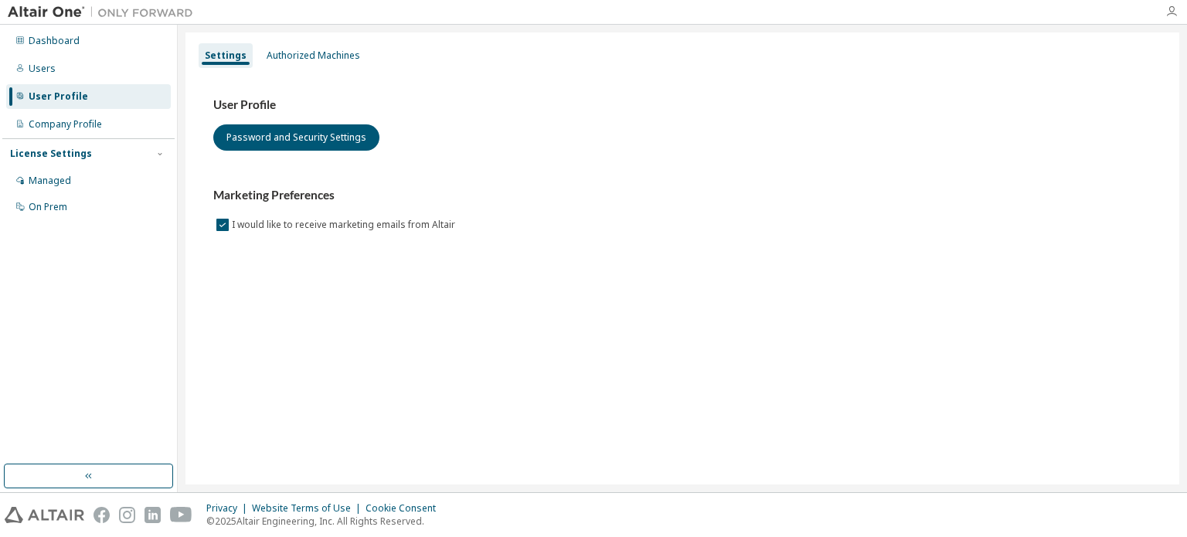
click at [1171, 12] on icon "button" at bounding box center [1172, 11] width 12 height 12
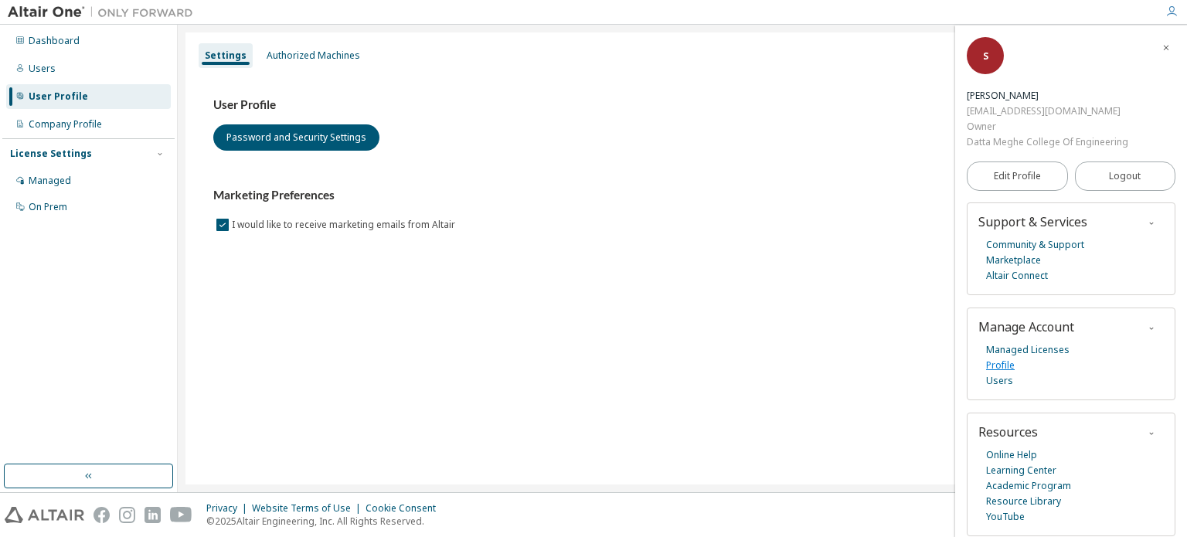
click at [996, 363] on link "Profile" at bounding box center [1000, 365] width 29 height 15
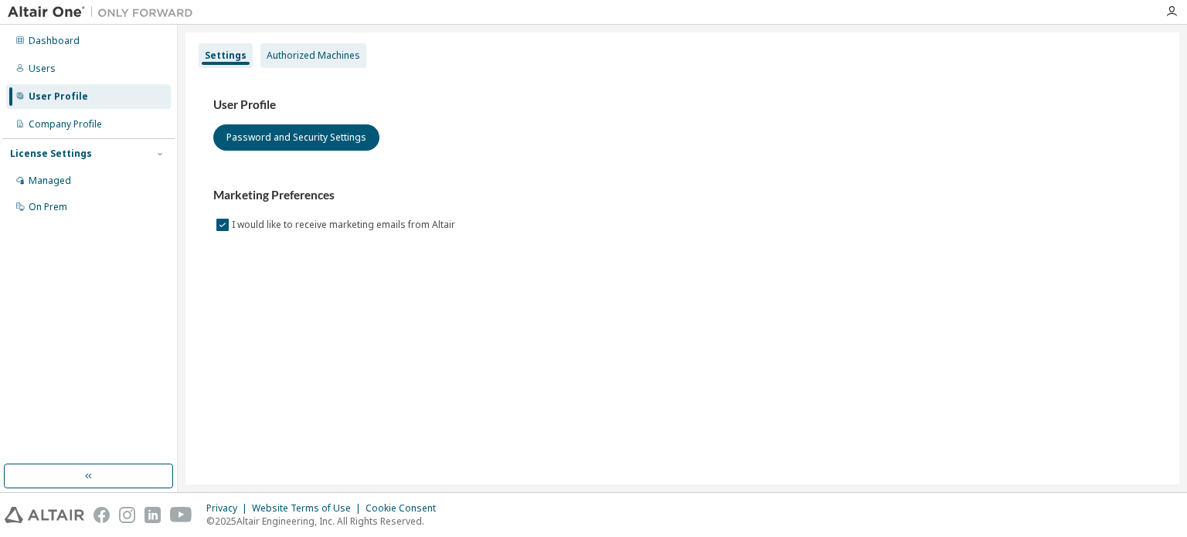
click at [342, 58] on div "Authorized Machines" at bounding box center [314, 55] width 94 height 12
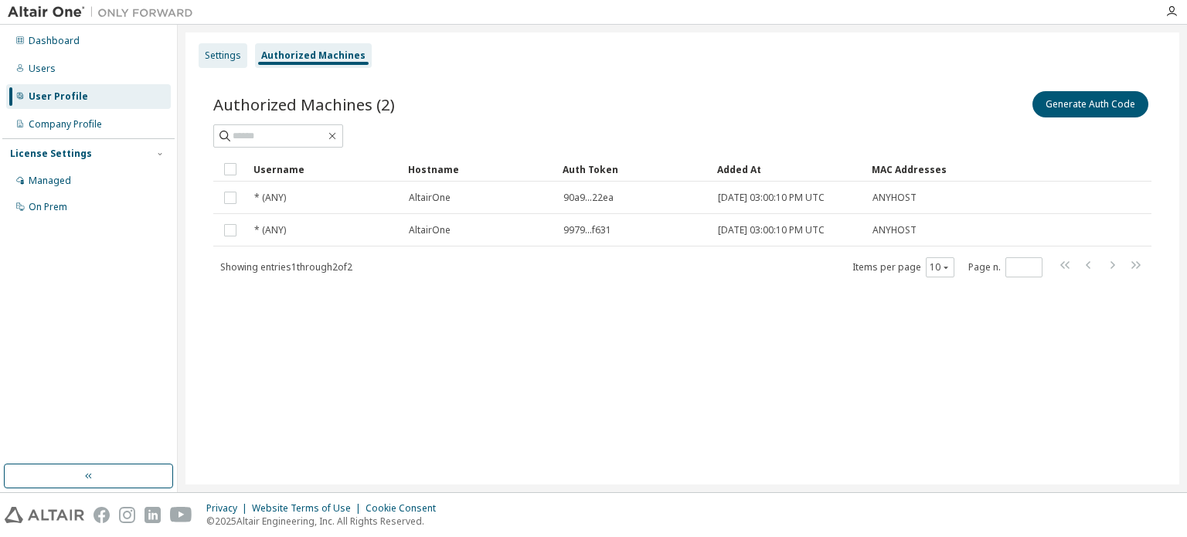
click at [210, 53] on div "Settings" at bounding box center [223, 55] width 36 height 12
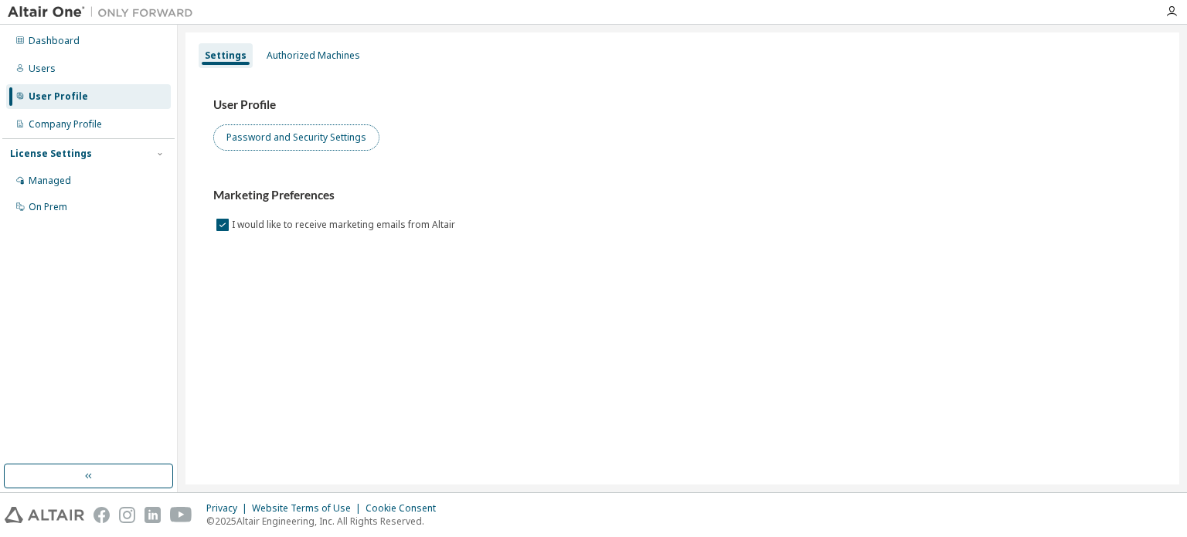
click at [271, 142] on button "Password and Security Settings" at bounding box center [296, 137] width 166 height 26
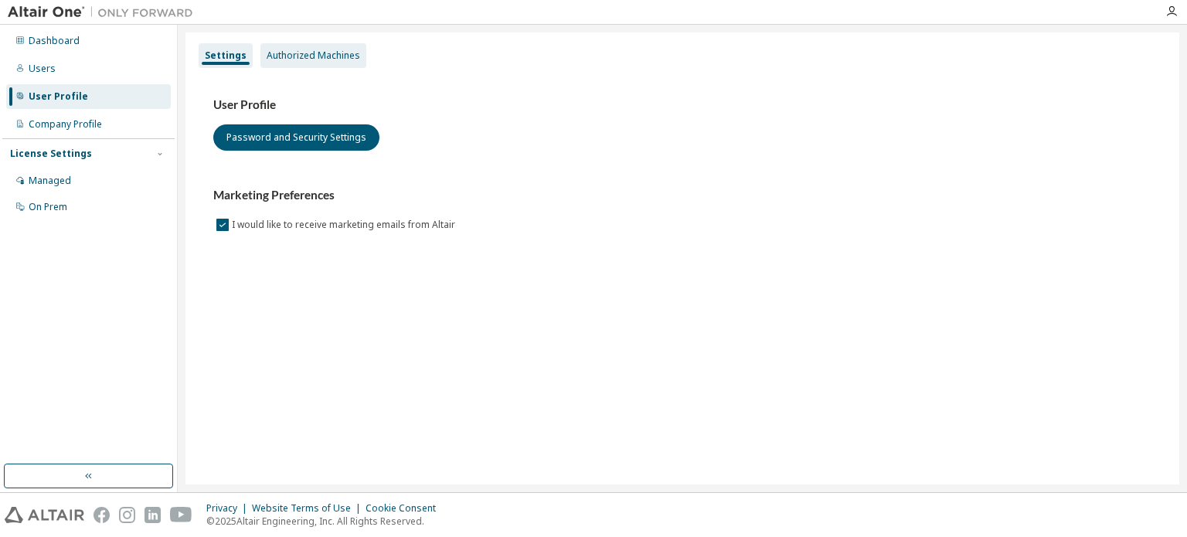
click at [345, 61] on div "Authorized Machines" at bounding box center [314, 55] width 94 height 12
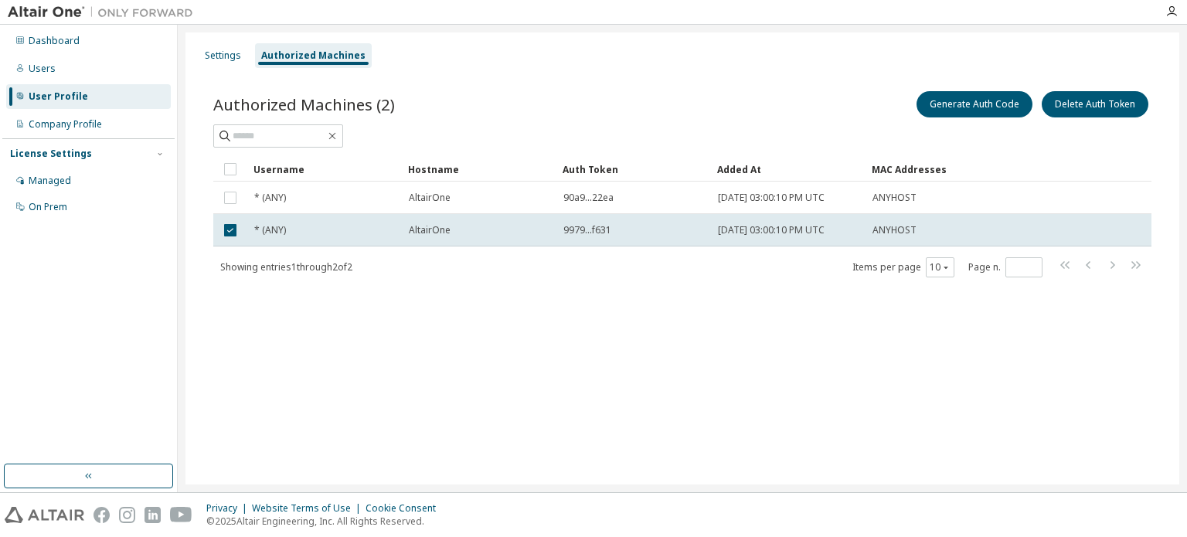
click at [532, 337] on div "Settings Authorized Machines Authorized Machines (2) Generate Auth Code Delete …" at bounding box center [683, 258] width 994 height 452
click at [238, 52] on div "Settings" at bounding box center [223, 55] width 36 height 12
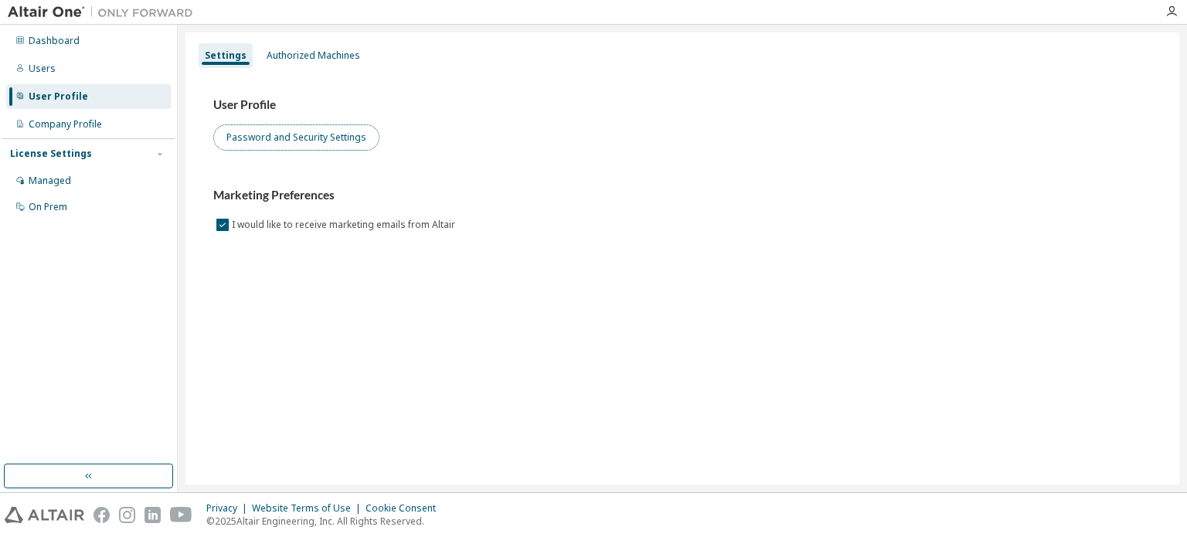
click at [291, 135] on button "Password and Security Settings" at bounding box center [296, 137] width 166 height 26
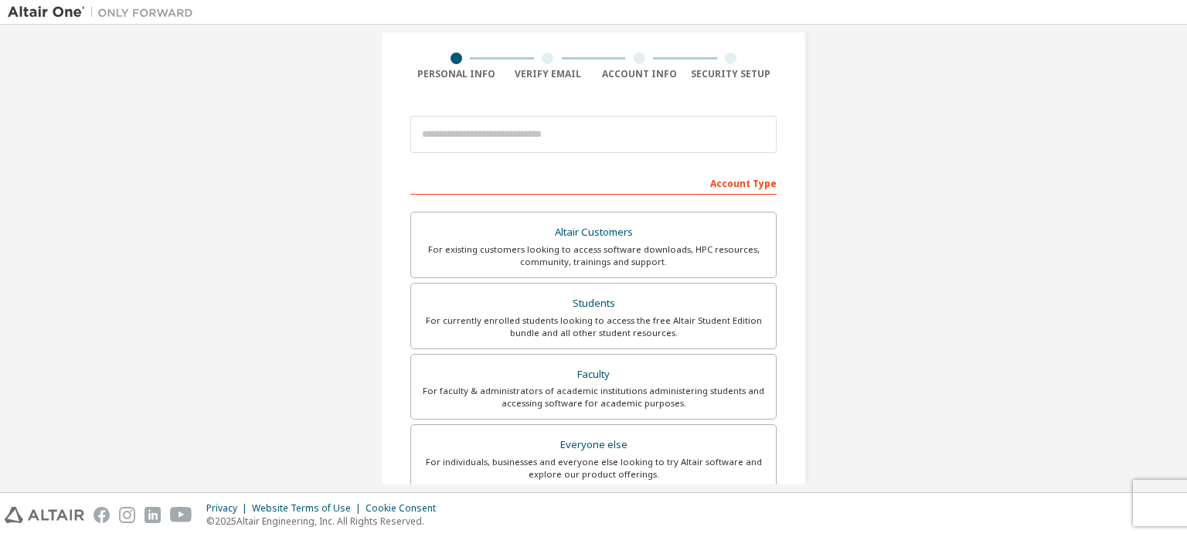
scroll to position [144, 0]
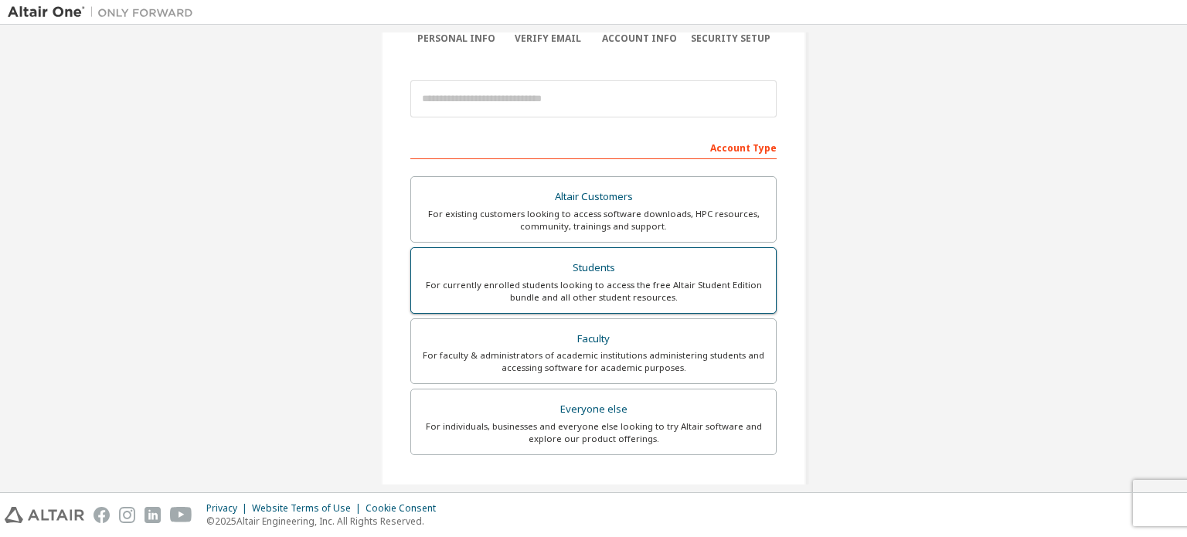
click at [563, 288] on div "For currently enrolled students looking to access the free Altair Student Editi…" at bounding box center [594, 291] width 346 height 25
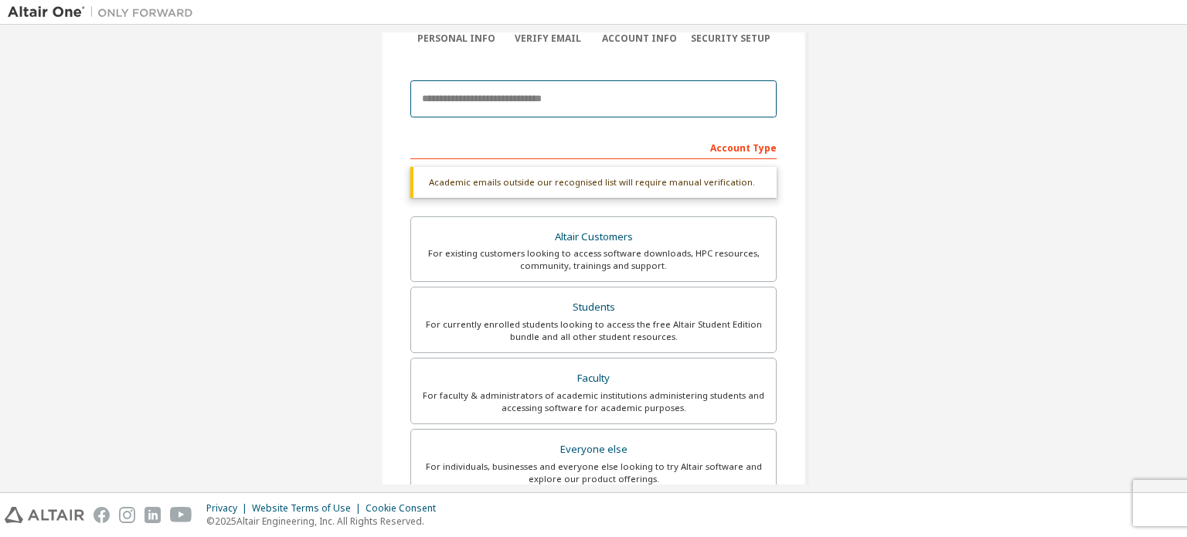
click at [586, 98] on input "email" at bounding box center [593, 98] width 366 height 37
type input "**********"
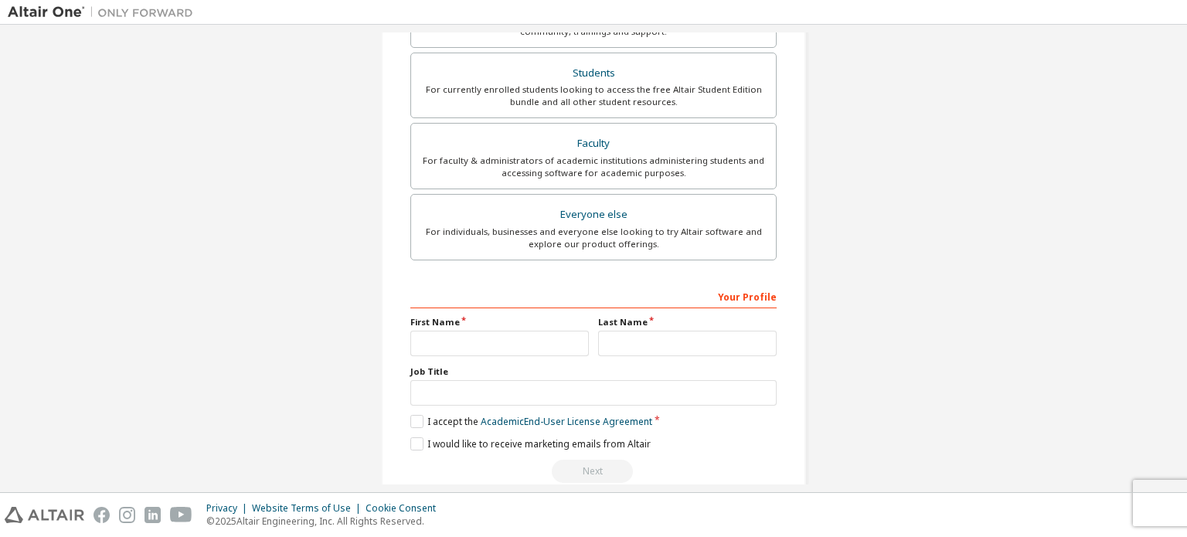
scroll to position [451, 0]
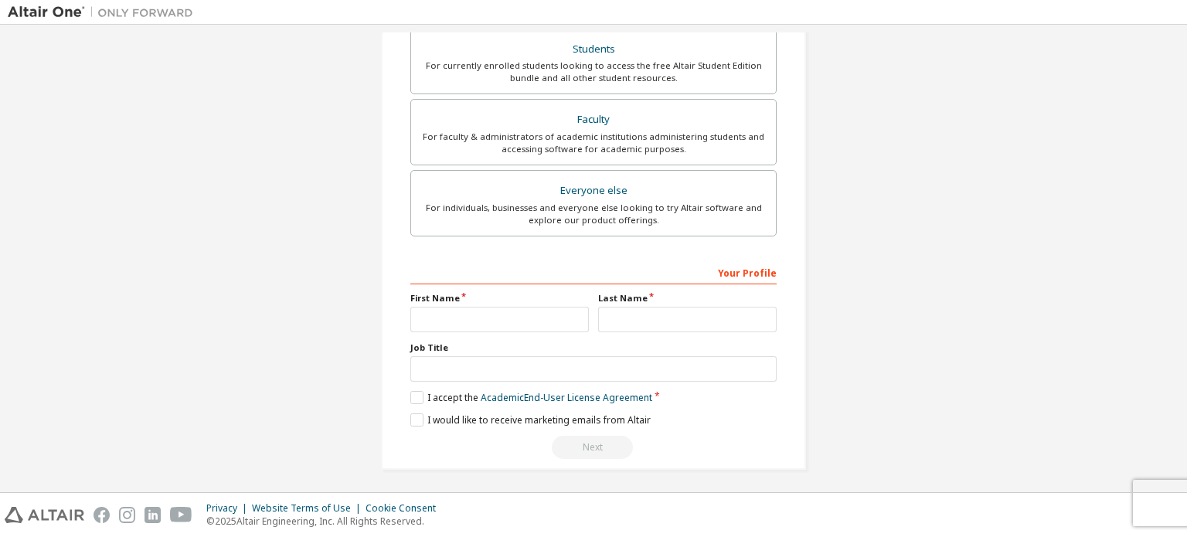
click at [727, 268] on div "Your Profile" at bounding box center [593, 272] width 366 height 25
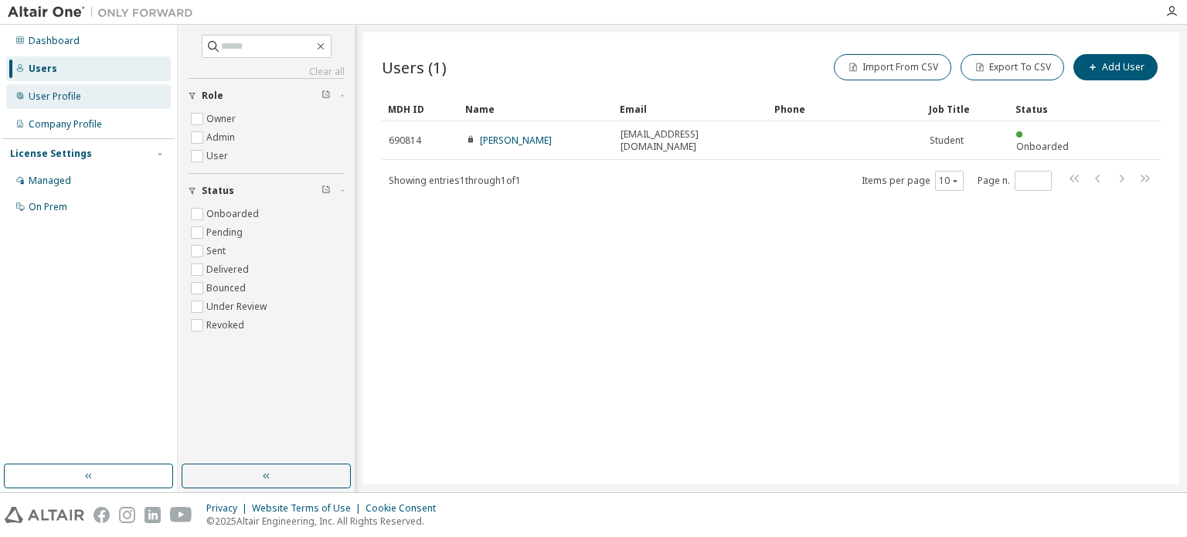
click at [106, 92] on div "User Profile" at bounding box center [88, 96] width 165 height 25
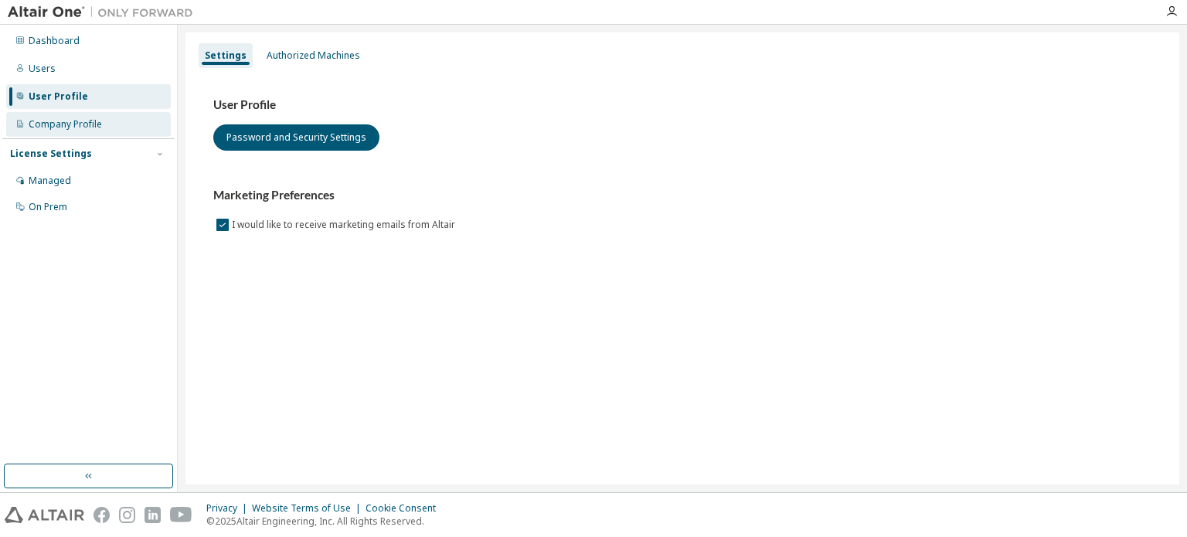
click at [104, 119] on div "Company Profile" at bounding box center [88, 124] width 165 height 25
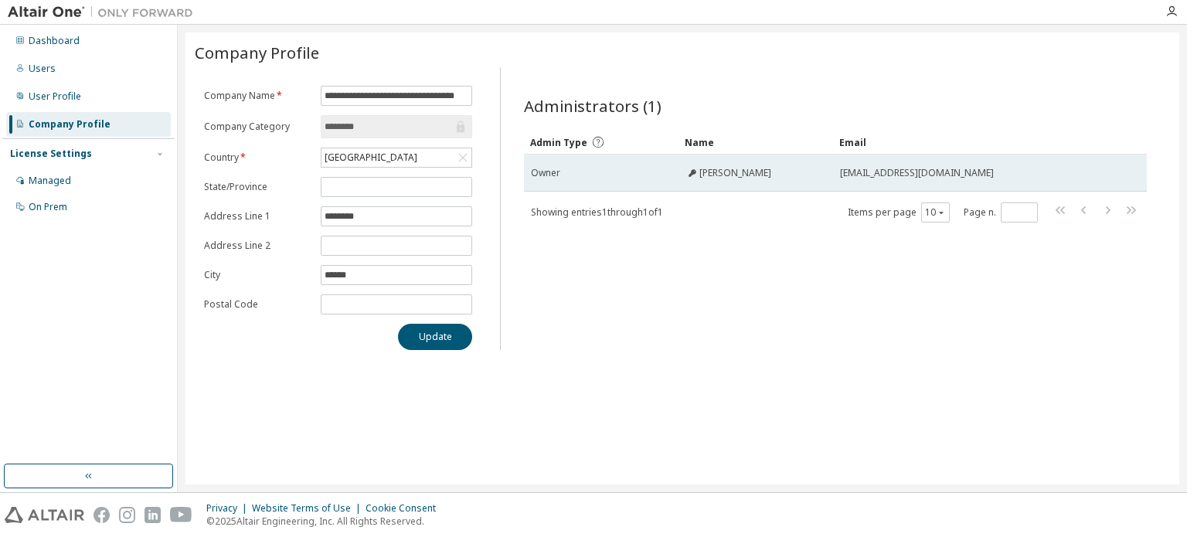
click at [713, 172] on span "Shruti Shinde" at bounding box center [736, 173] width 72 height 12
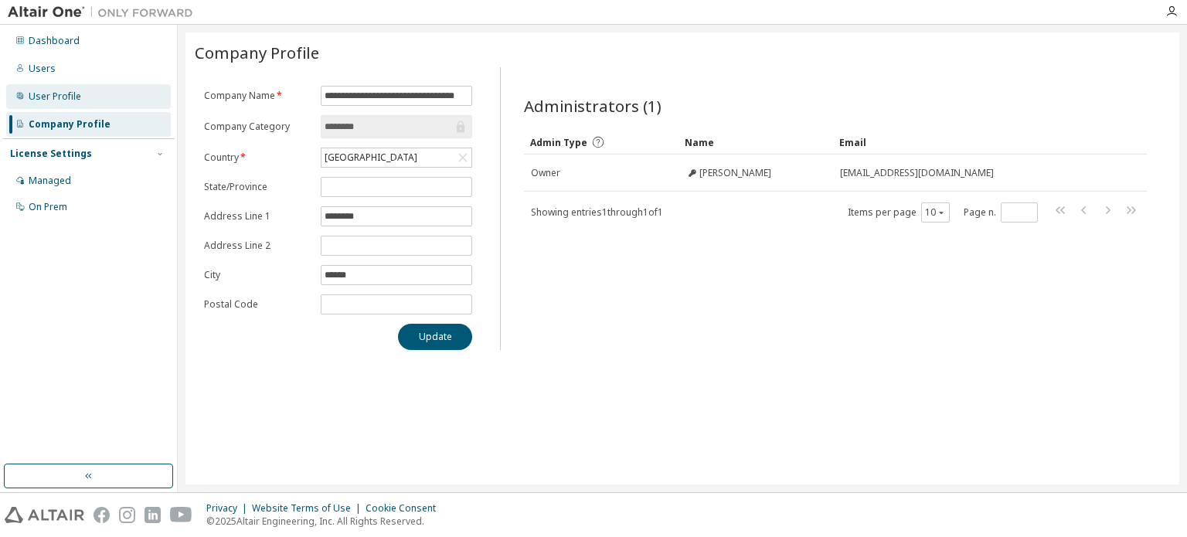
click at [77, 93] on div "User Profile" at bounding box center [55, 96] width 53 height 12
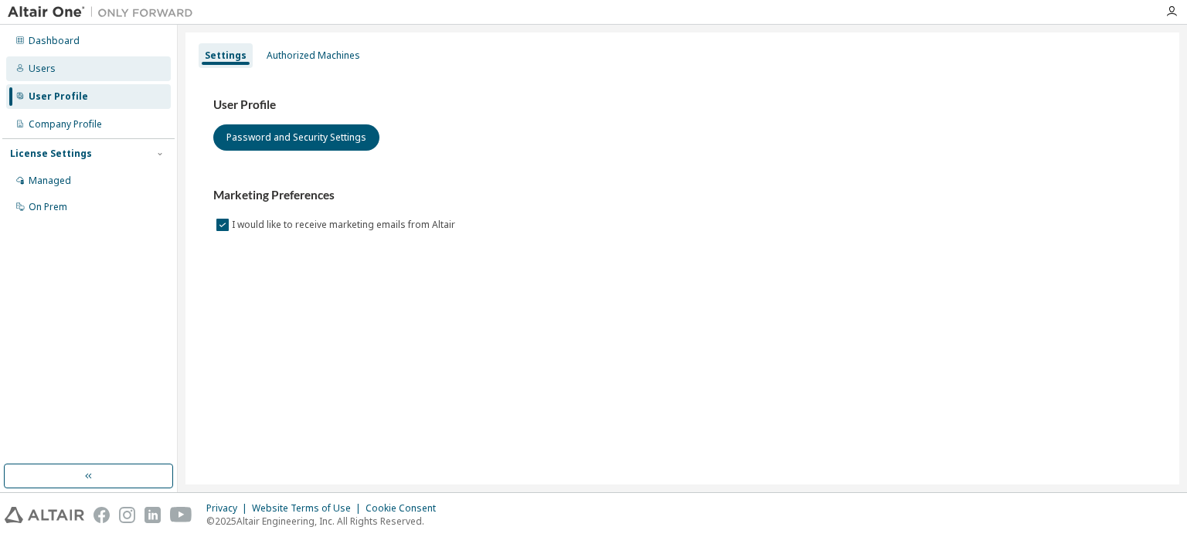
click at [93, 77] on div "Users" at bounding box center [88, 68] width 165 height 25
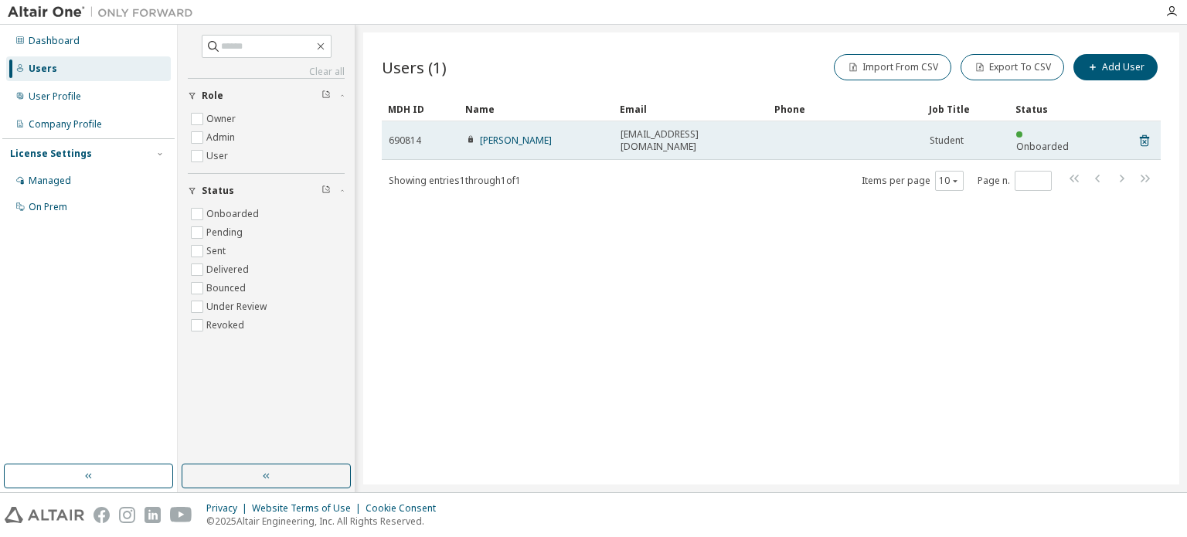
click at [708, 131] on span "[EMAIL_ADDRESS][DOMAIN_NAME]" at bounding box center [691, 140] width 141 height 25
click at [1147, 135] on icon at bounding box center [1144, 141] width 9 height 12
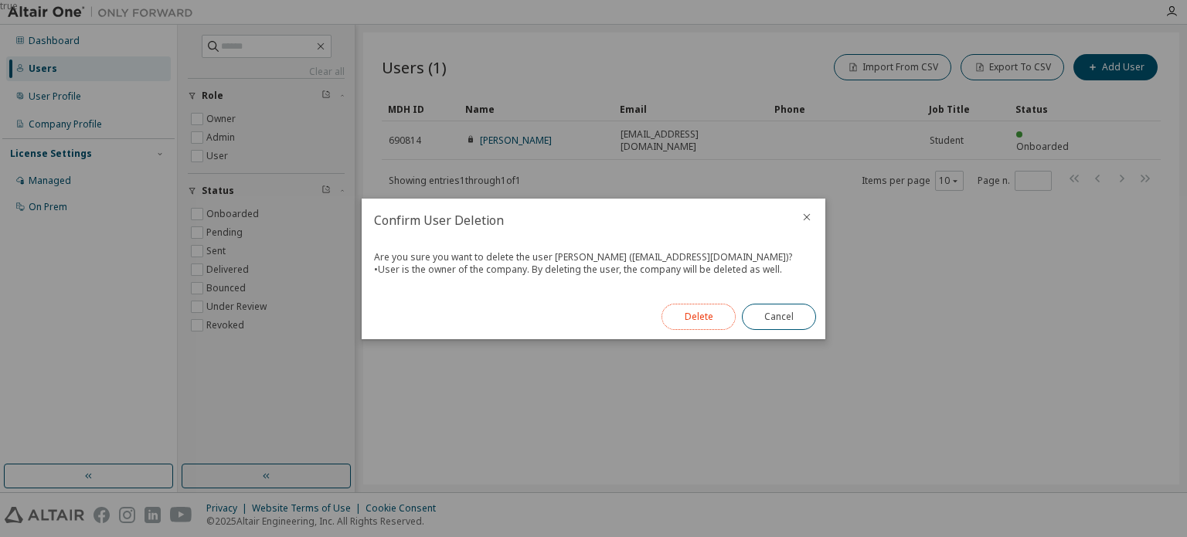
click at [693, 316] on button "Delete" at bounding box center [699, 317] width 74 height 26
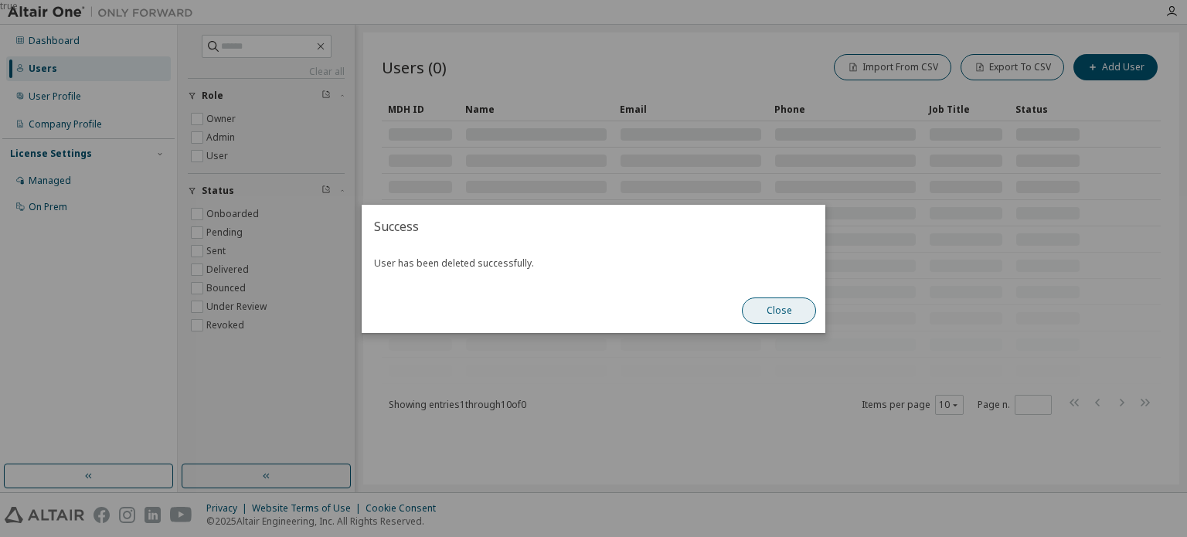
click at [773, 303] on button "Close" at bounding box center [779, 311] width 74 height 26
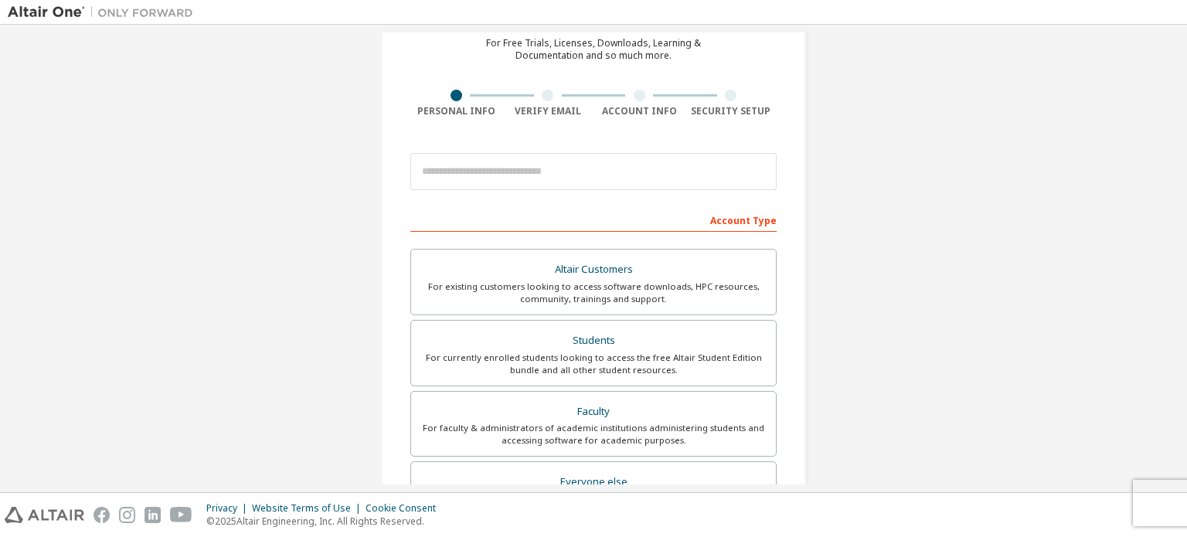
scroll to position [79, 0]
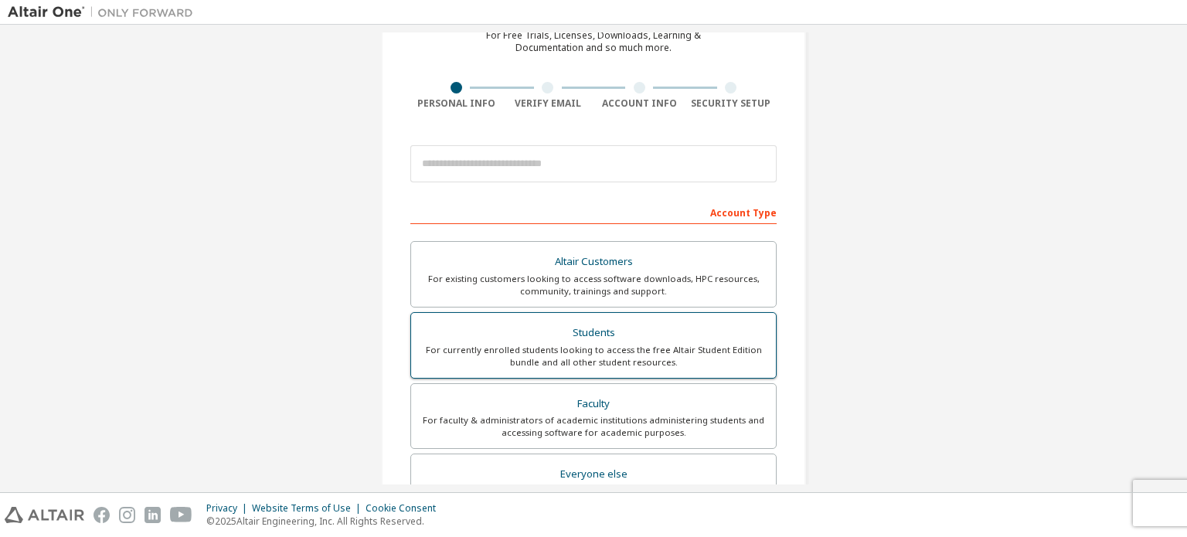
click at [566, 339] on div "Students" at bounding box center [594, 333] width 346 height 22
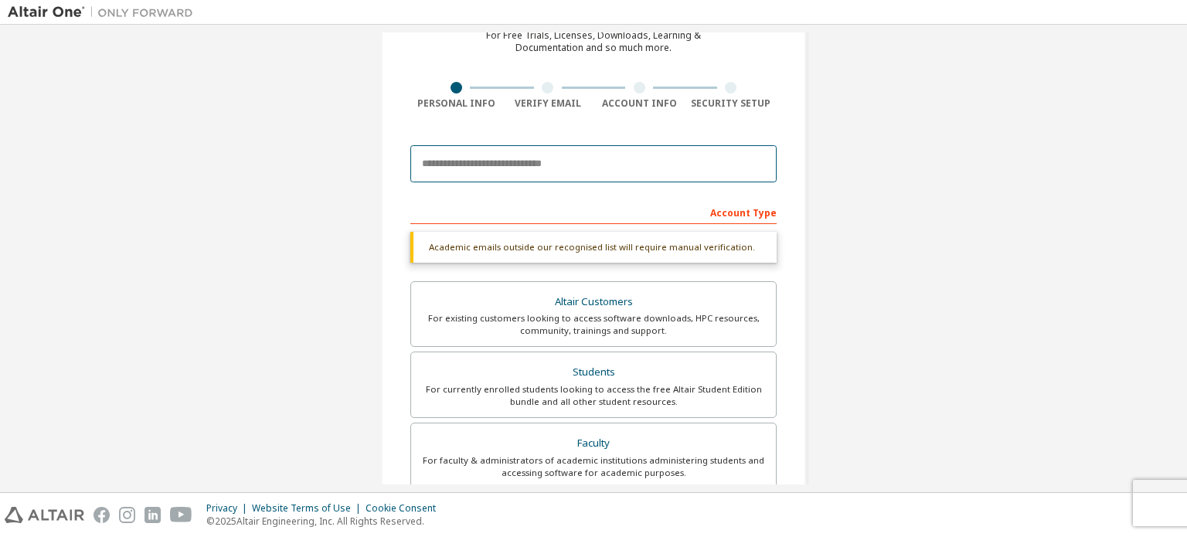
click at [619, 169] on input "email" at bounding box center [593, 163] width 366 height 37
type input "**********"
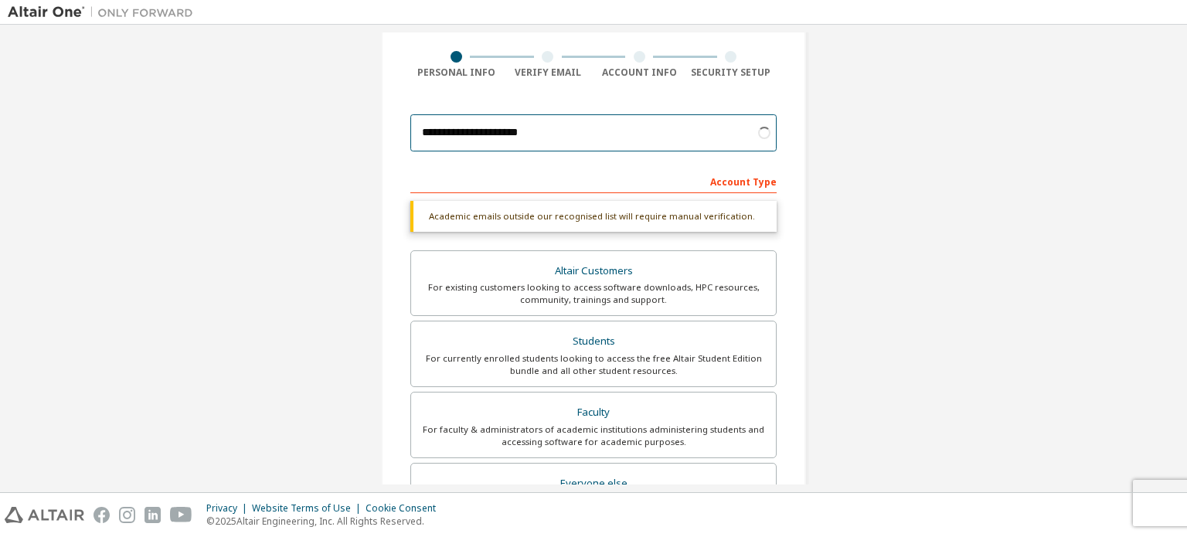
scroll to position [131, 0]
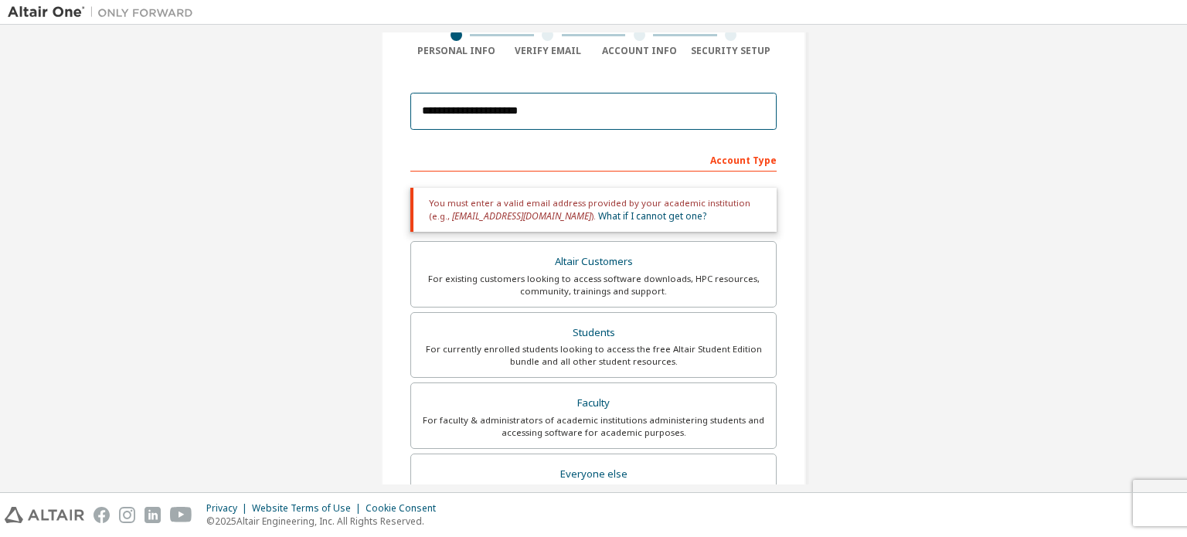
click at [597, 127] on input "**********" at bounding box center [593, 111] width 366 height 37
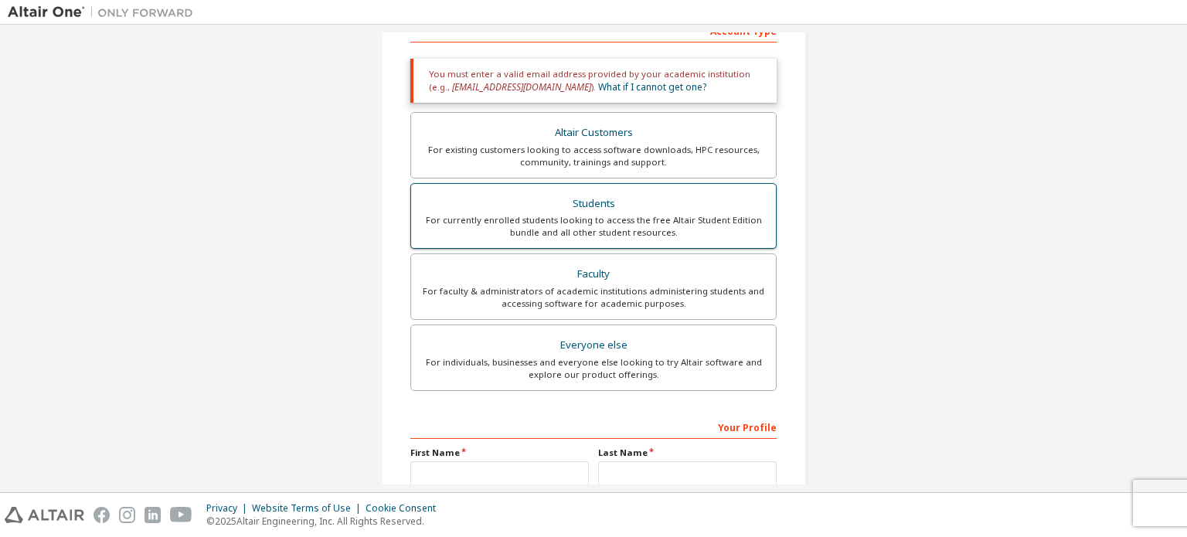
scroll to position [326, 0]
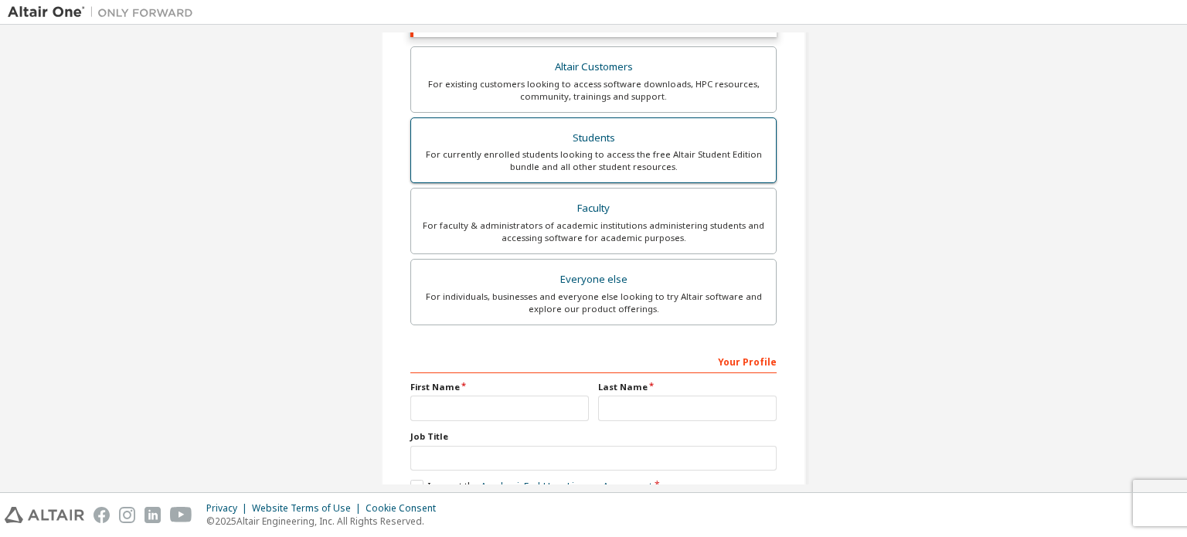
click at [669, 155] on div "For currently enrolled students looking to access the free Altair Student Editi…" at bounding box center [594, 160] width 346 height 25
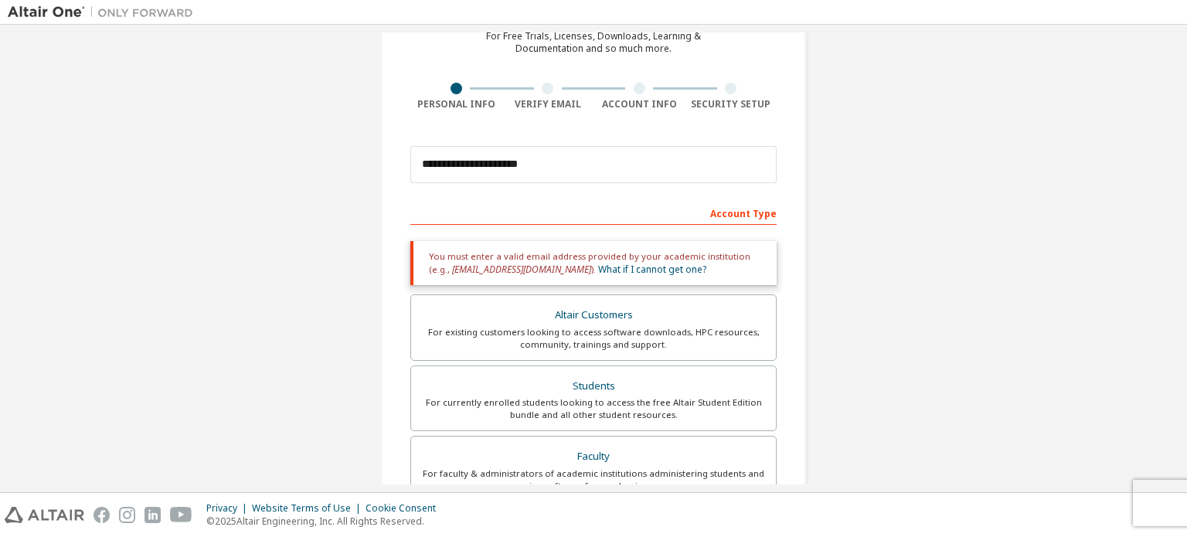
scroll to position [77, 0]
click at [623, 270] on link "What if I cannot get one?" at bounding box center [652, 270] width 108 height 13
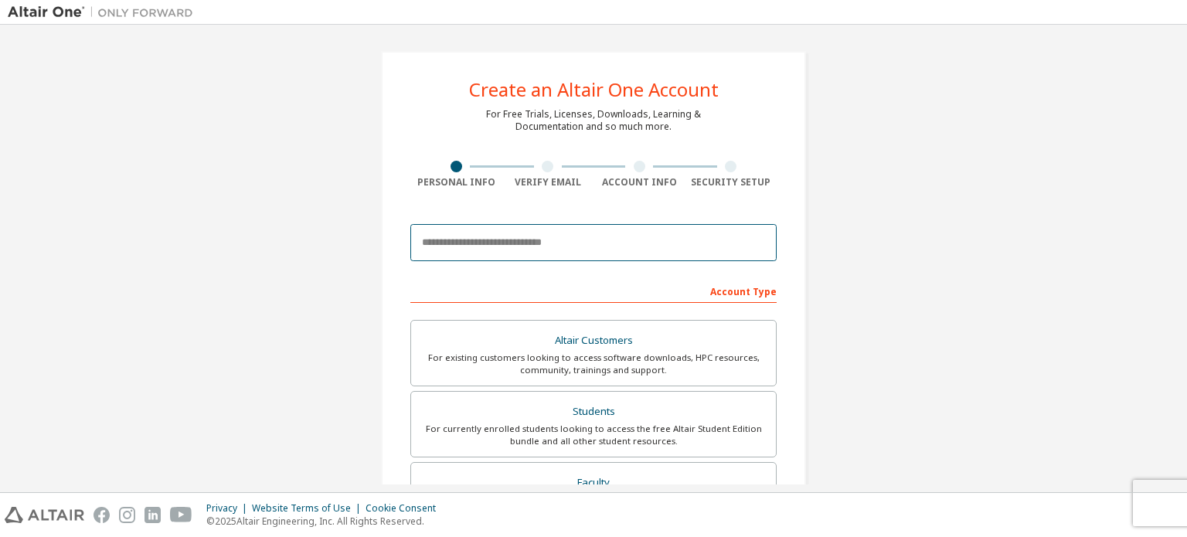
click at [480, 247] on input "email" at bounding box center [593, 242] width 366 height 37
type input "**********"
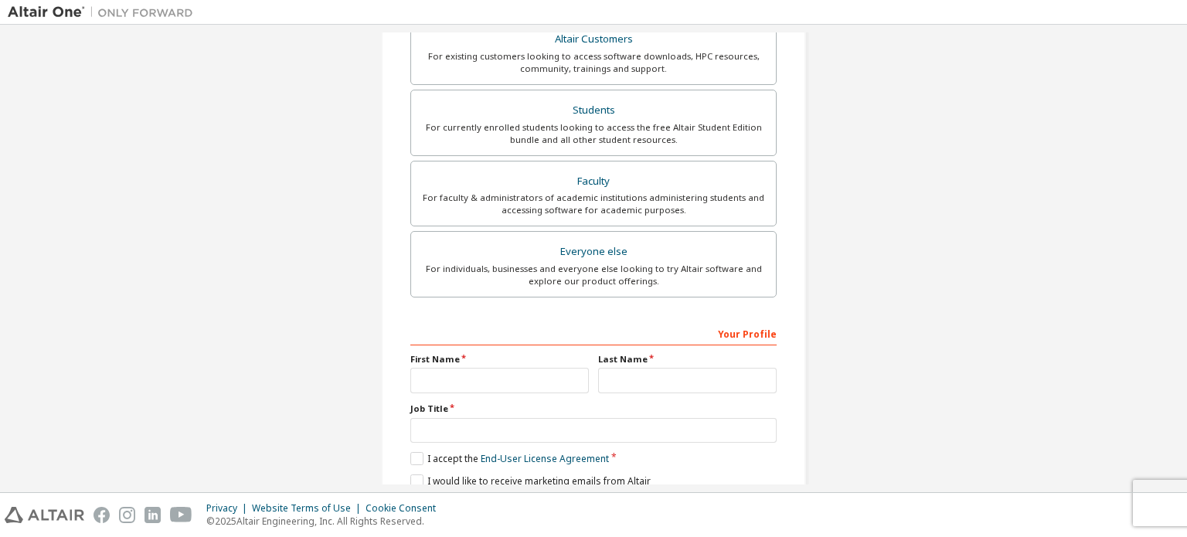
scroll to position [340, 0]
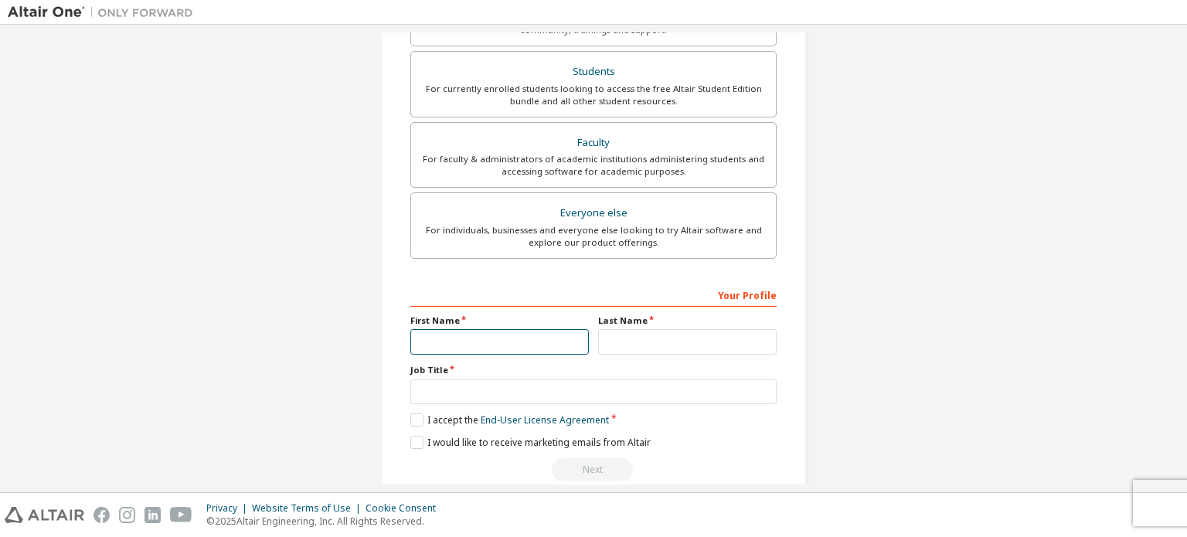
click at [472, 331] on input "text" at bounding box center [499, 342] width 179 height 26
type input "******"
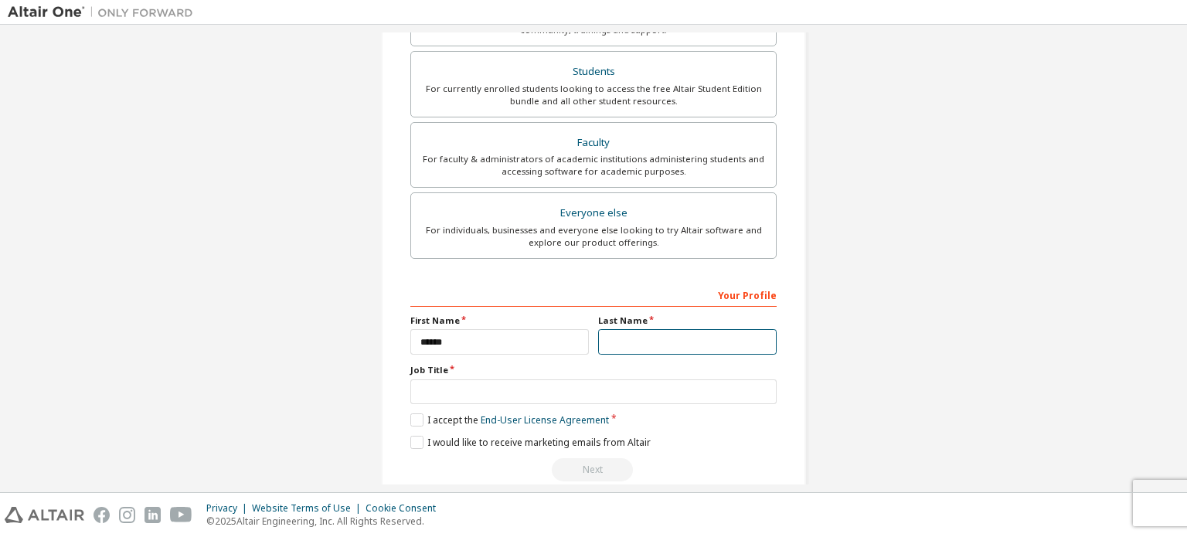
click at [657, 333] on input "text" at bounding box center [687, 342] width 179 height 26
type input "******"
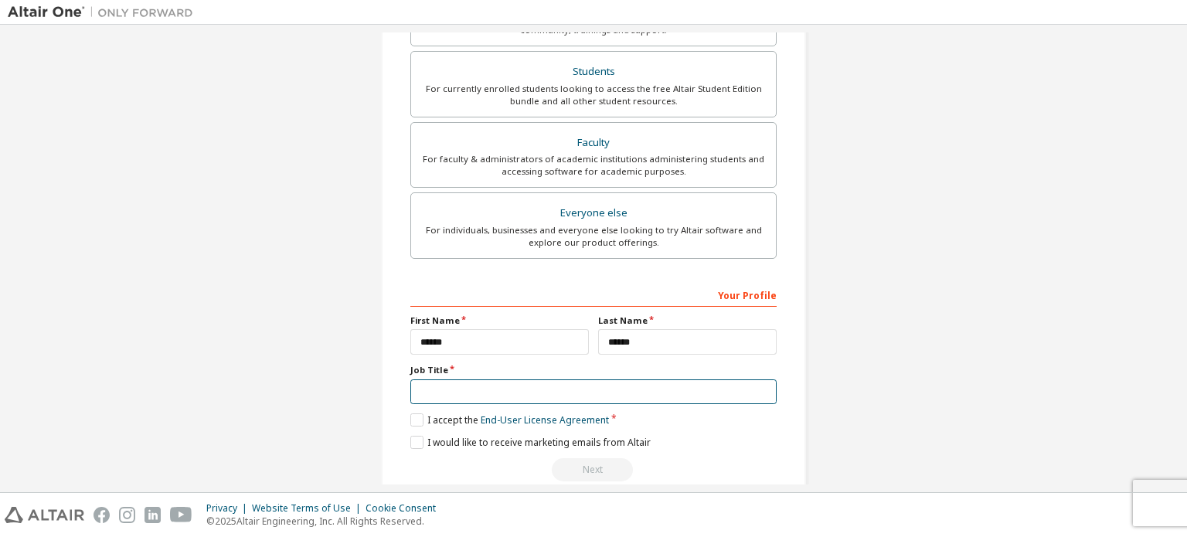
click at [653, 389] on input "text" at bounding box center [593, 393] width 366 height 26
type input "*******"
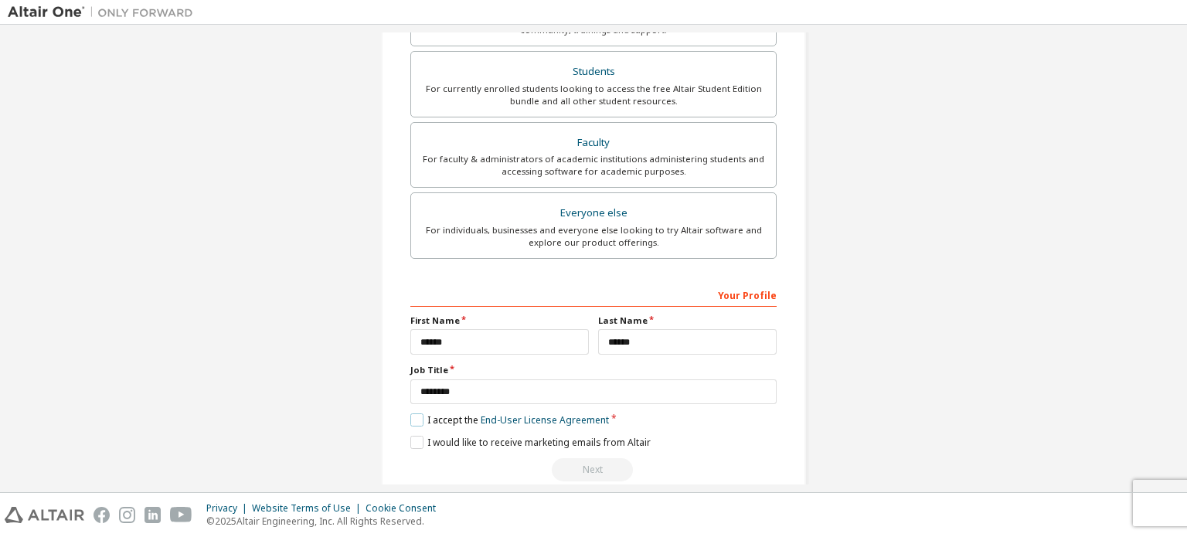
click at [417, 417] on label "I accept the End-User License Agreement" at bounding box center [509, 420] width 199 height 13
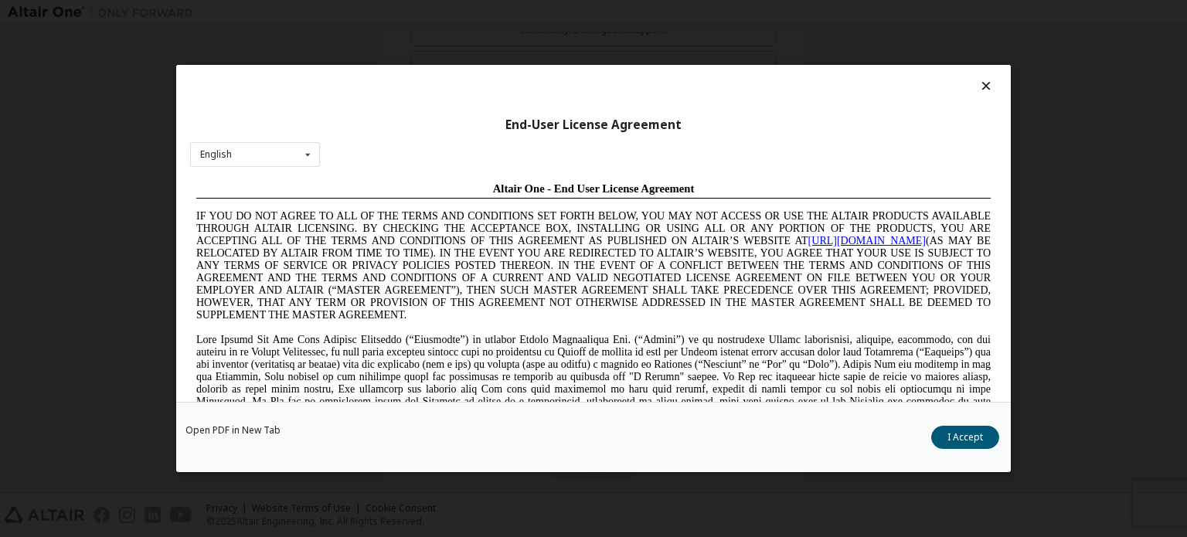
scroll to position [0, 0]
click at [939, 431] on button "I Accept" at bounding box center [966, 437] width 68 height 23
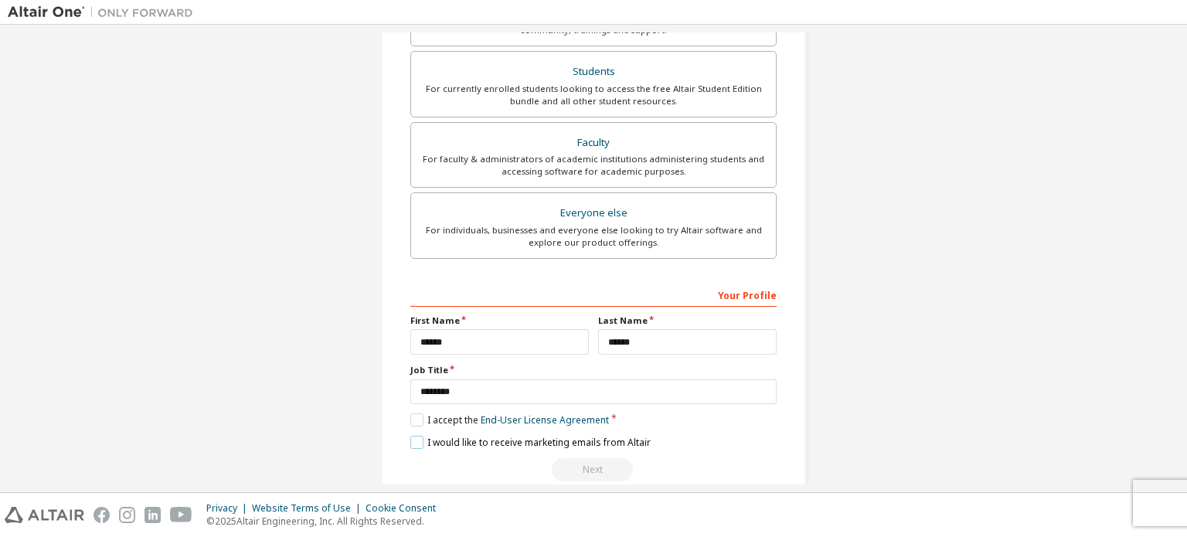
click at [411, 437] on label "I would like to receive marketing emails from Altair" at bounding box center [530, 442] width 240 height 13
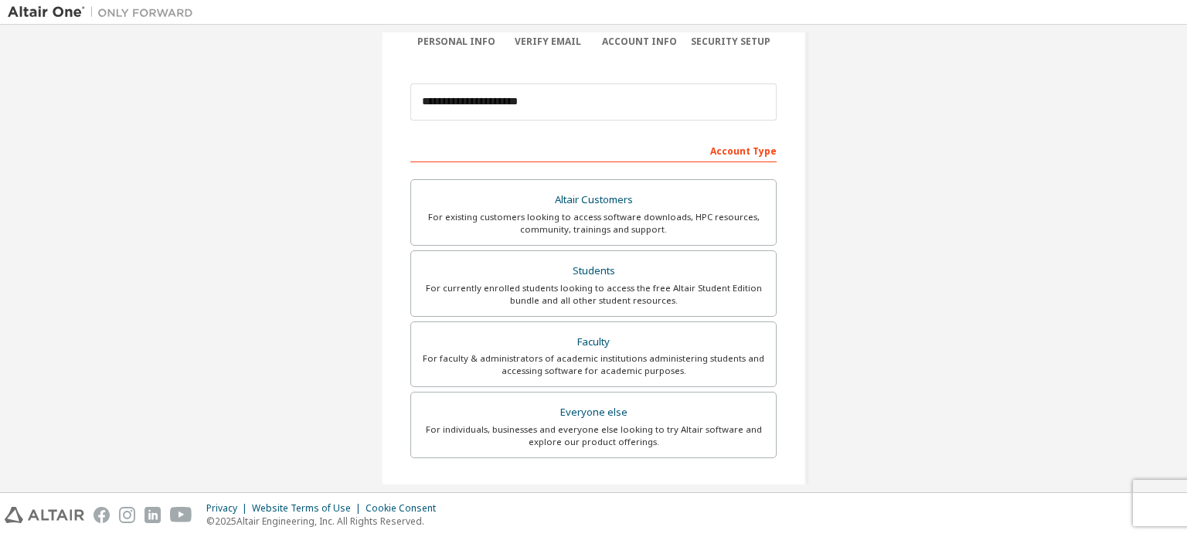
scroll to position [141, 0]
click at [727, 260] on div "Students" at bounding box center [594, 271] width 346 height 22
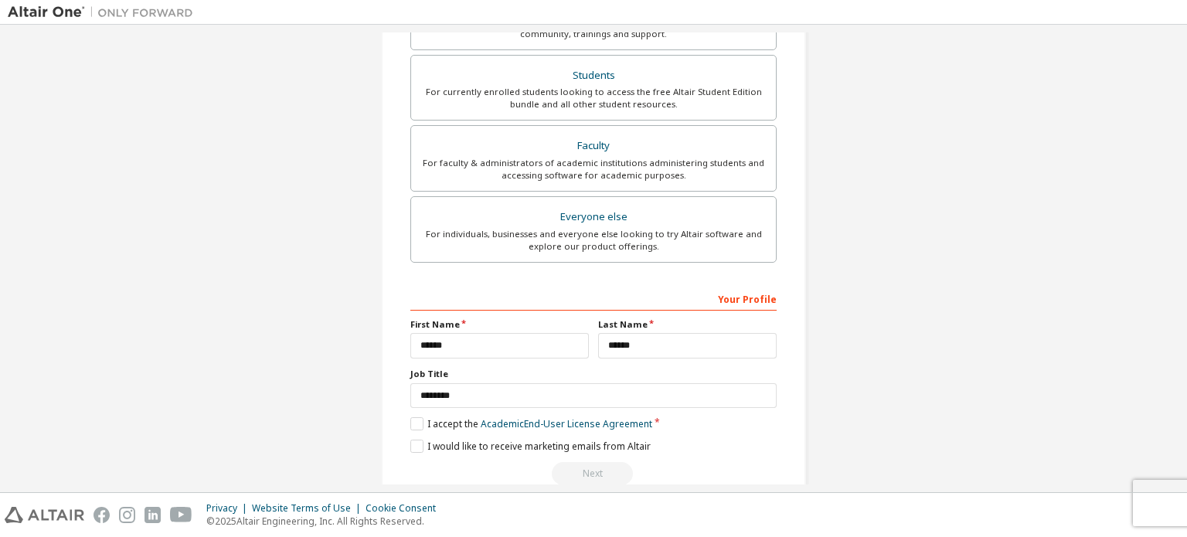
scroll to position [416, 0]
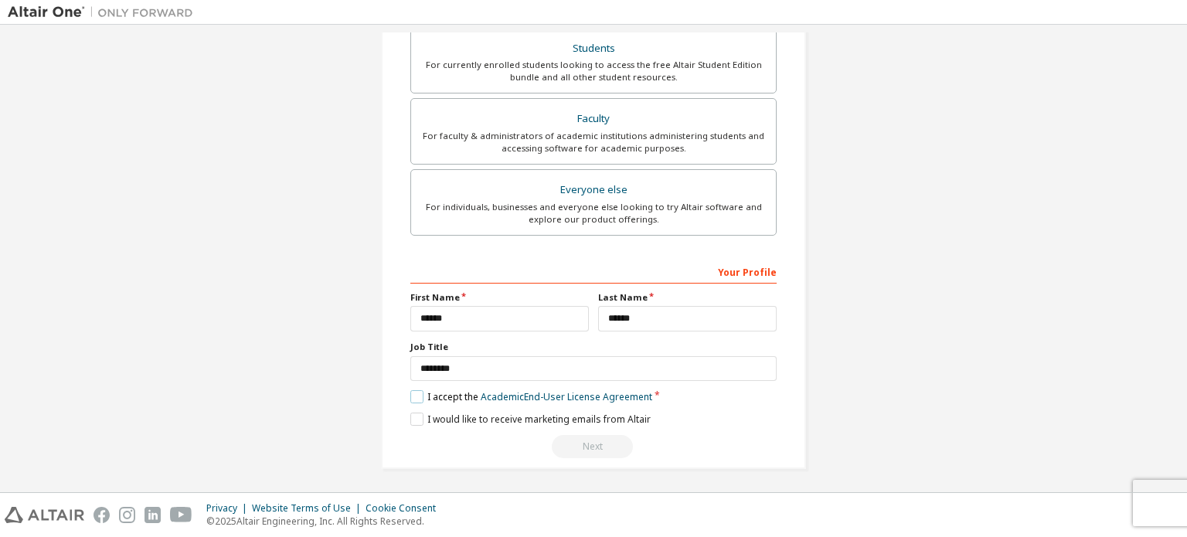
click at [416, 396] on label "I accept the Academic End-User License Agreement" at bounding box center [531, 396] width 242 height 13
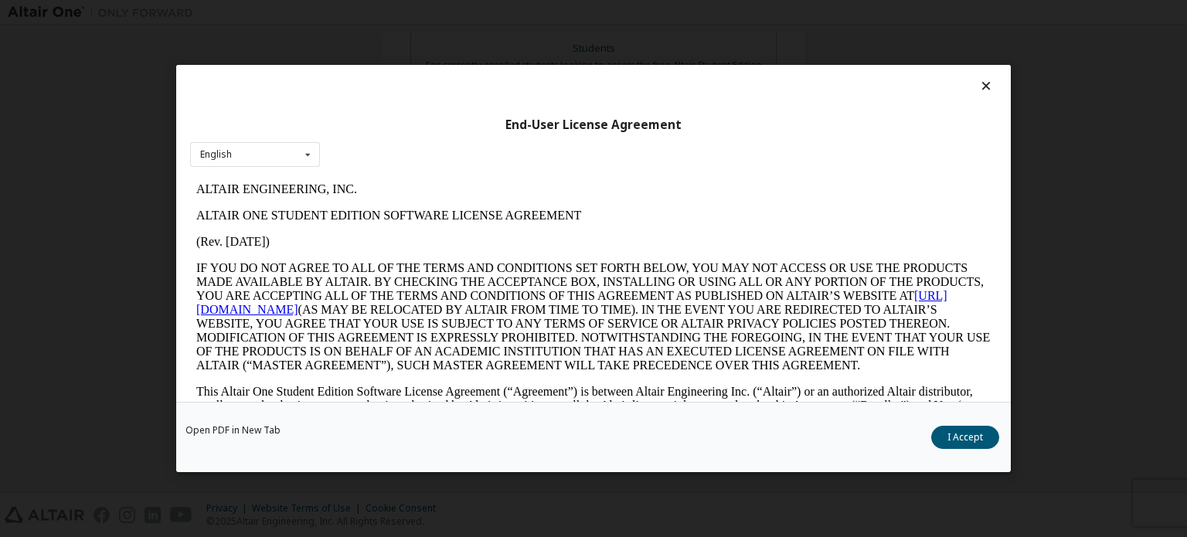
scroll to position [0, 0]
click at [952, 434] on button "I Accept" at bounding box center [966, 437] width 68 height 23
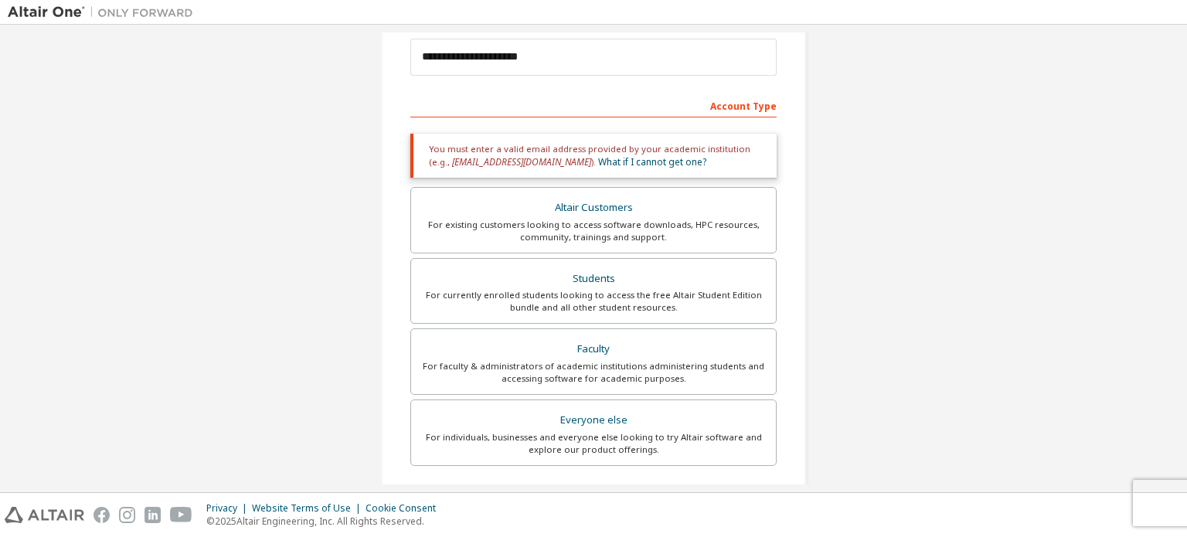
scroll to position [218, 0]
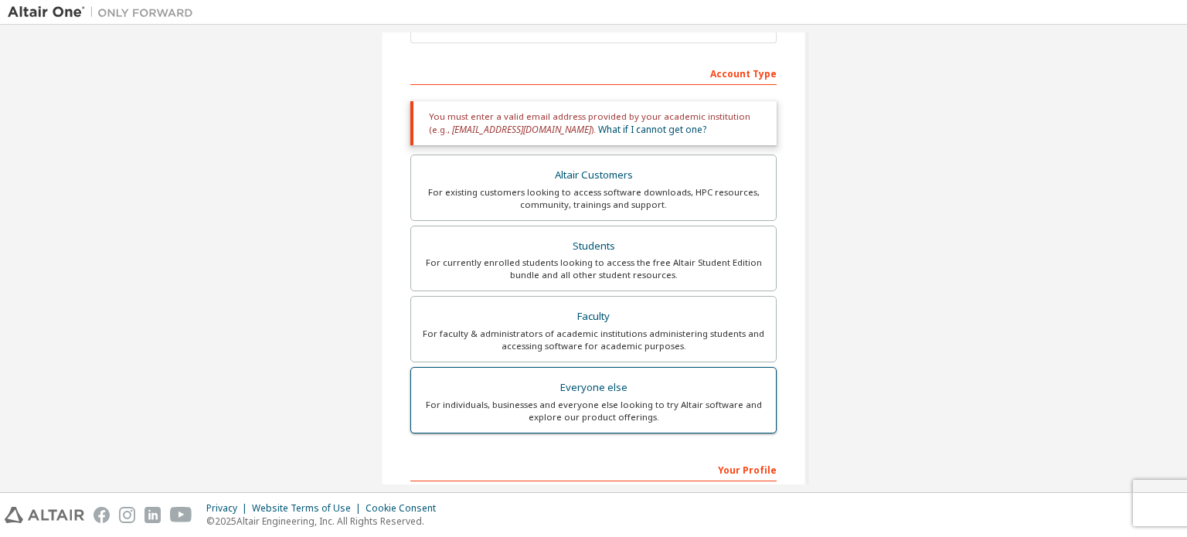
click at [654, 375] on label "Everyone else For individuals, businesses and everyone else looking to try Alta…" at bounding box center [593, 400] width 366 height 66
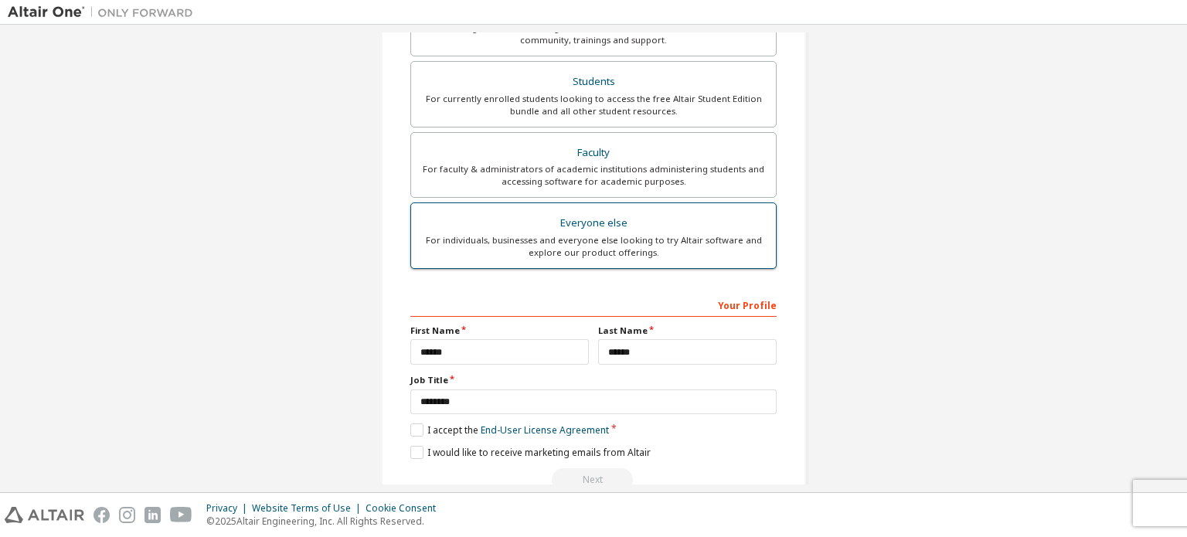
scroll to position [363, 0]
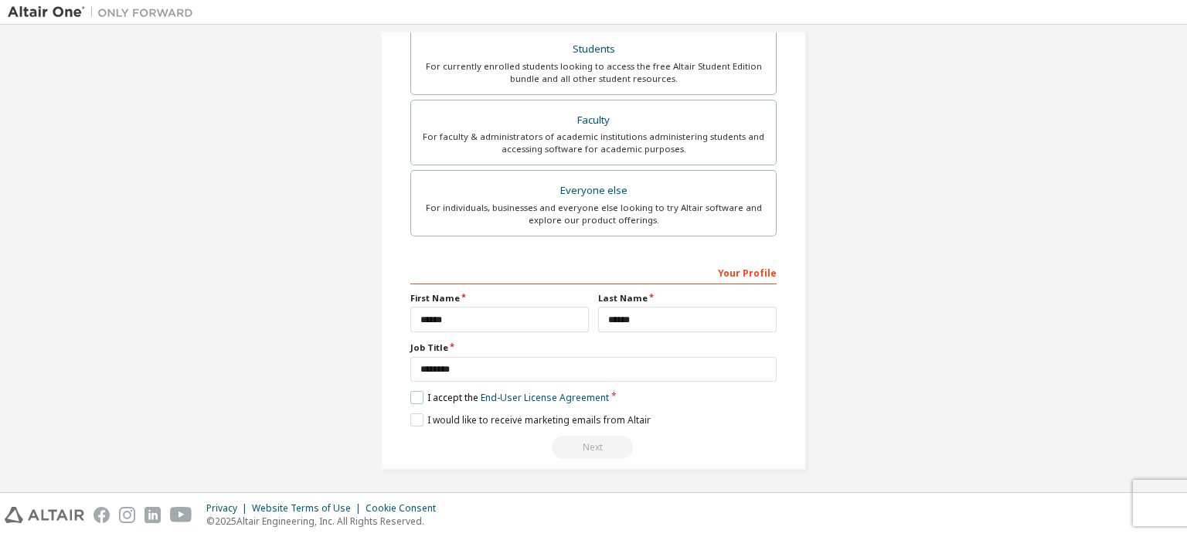
click at [434, 394] on label "I accept the End-User License Agreement" at bounding box center [509, 397] width 199 height 13
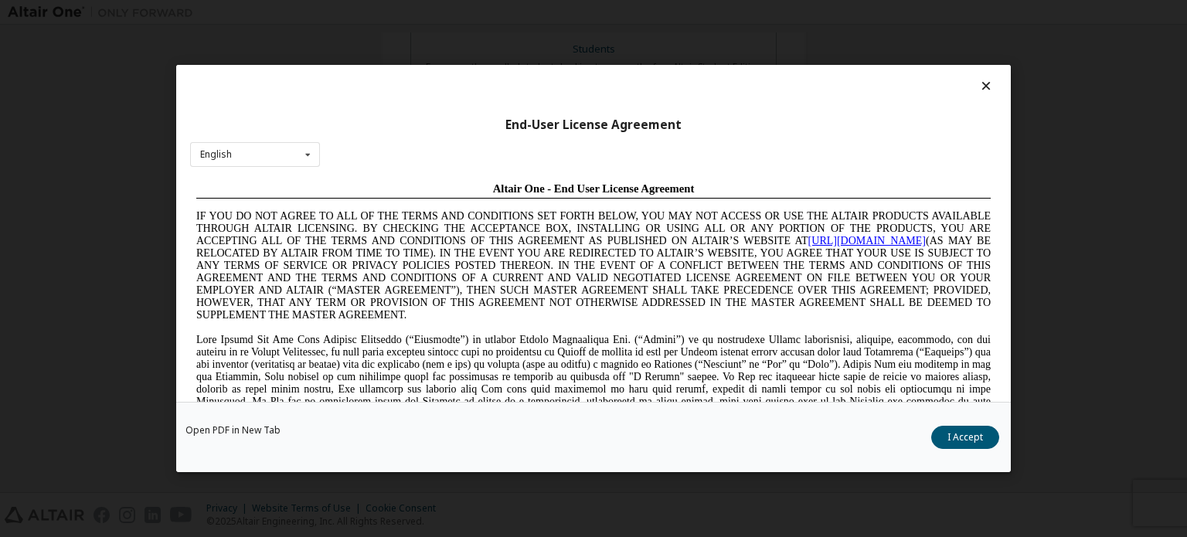
scroll to position [0, 0]
click at [974, 435] on button "I Accept" at bounding box center [966, 437] width 68 height 23
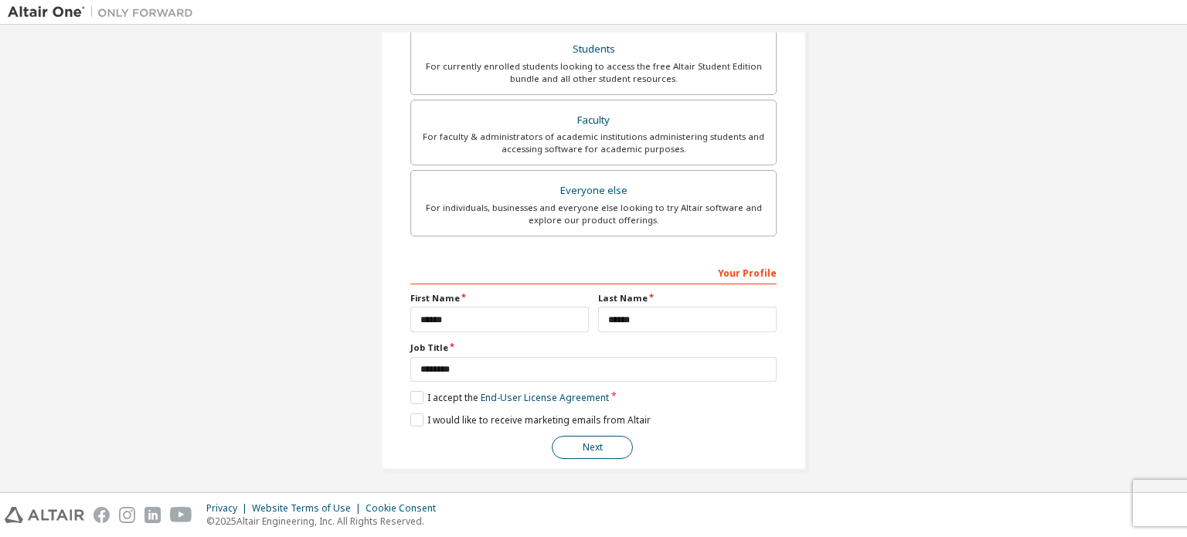
click at [609, 450] on button "Next" at bounding box center [592, 447] width 81 height 23
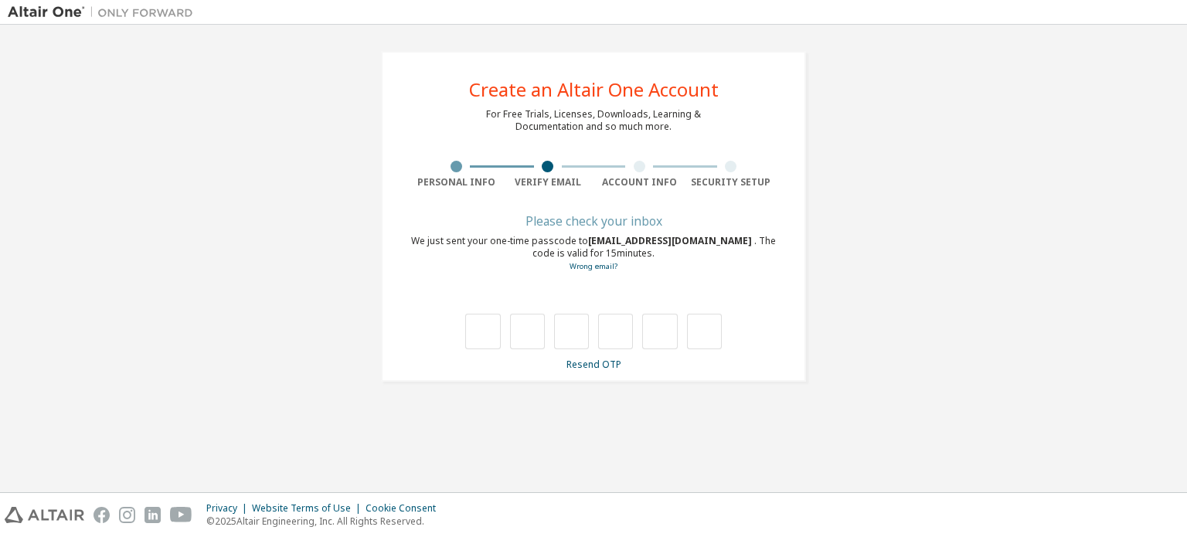
type input "*"
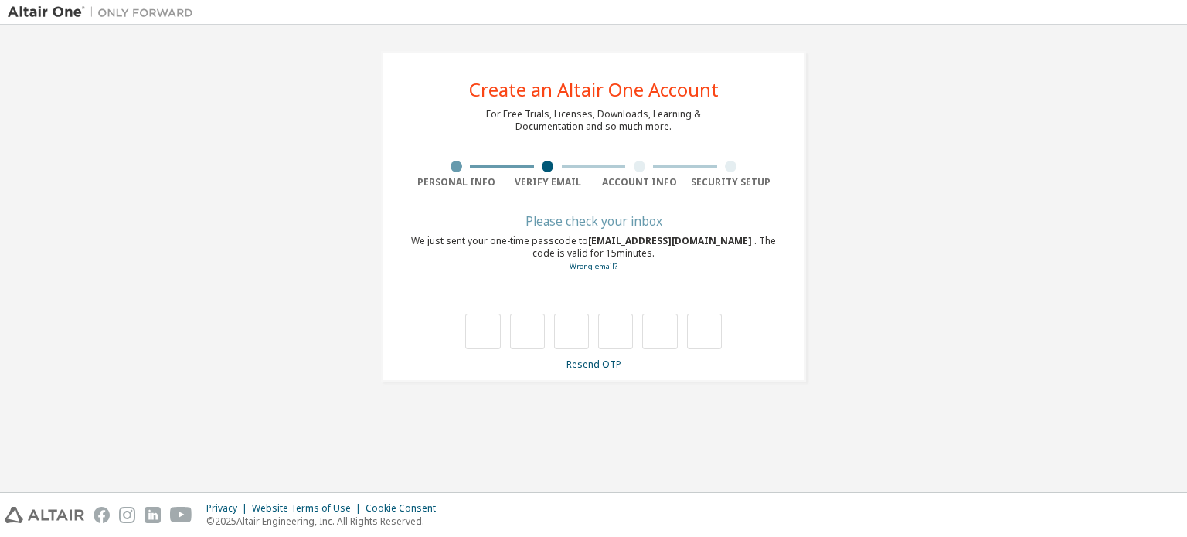
type input "*"
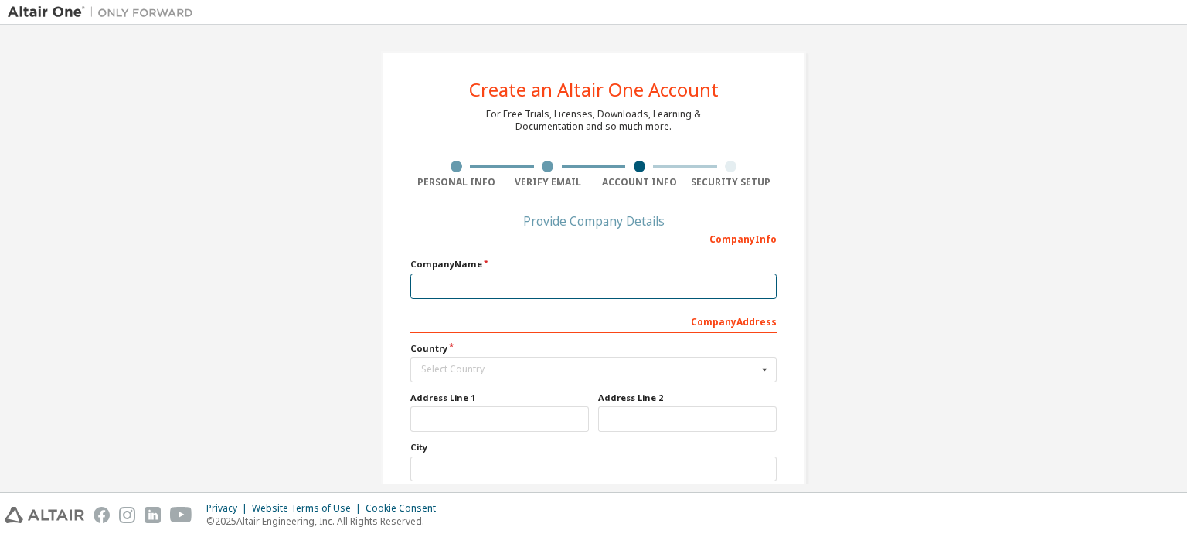
click at [609, 288] on input "text" at bounding box center [593, 287] width 366 height 26
type input "**********"
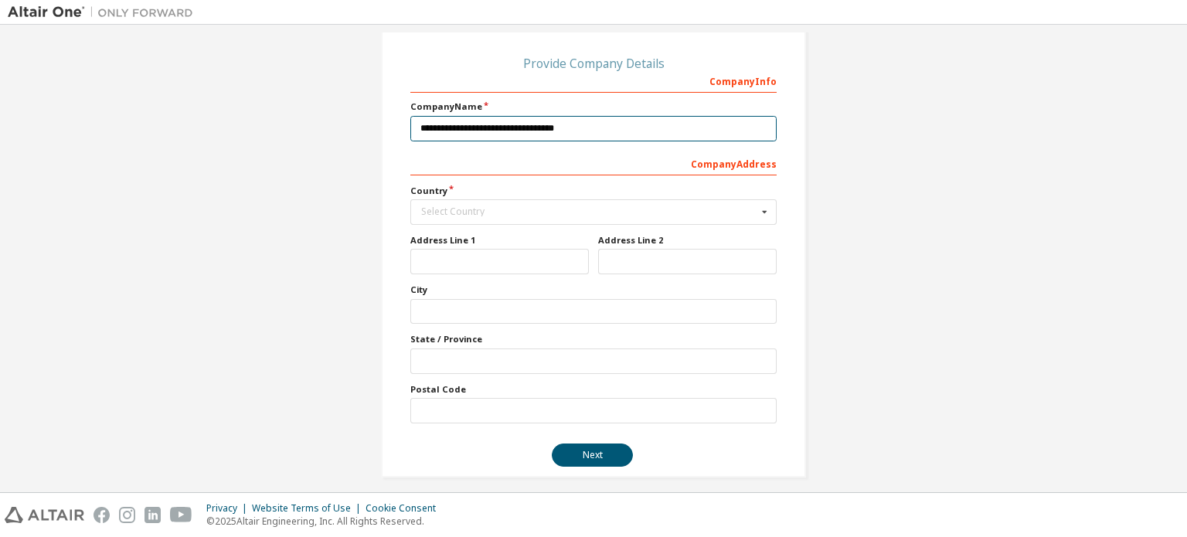
scroll to position [165, 0]
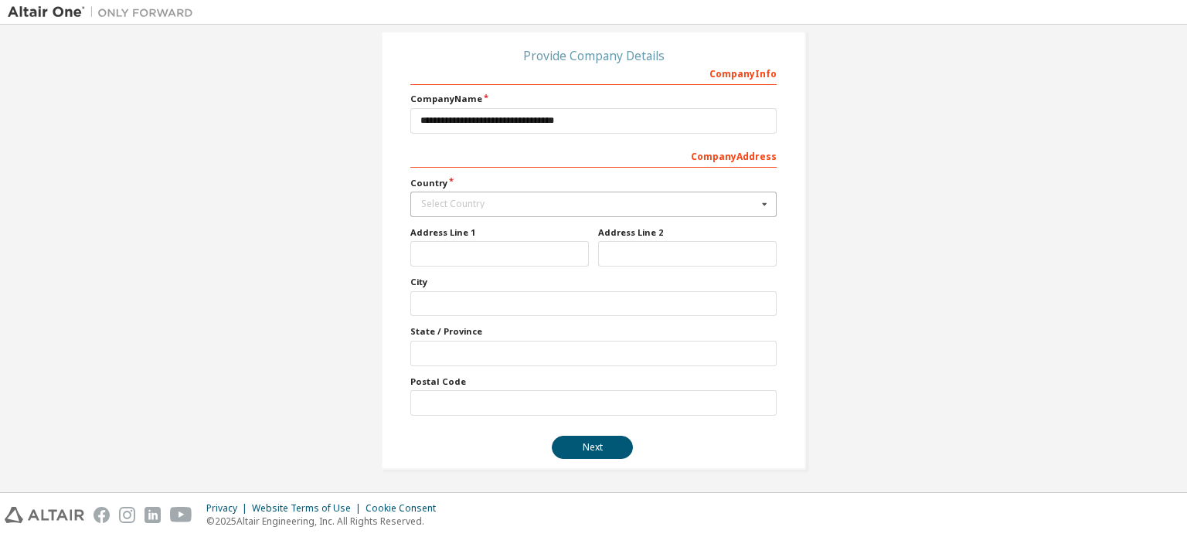
click at [612, 204] on div "Select Country" at bounding box center [589, 203] width 336 height 9
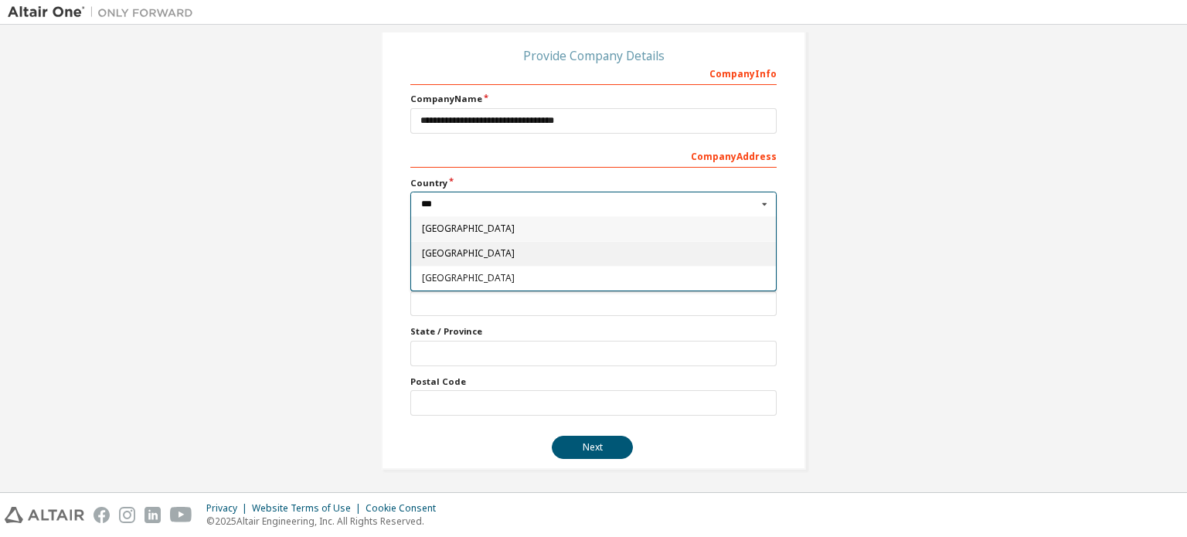
type input "***"
click at [577, 245] on div "India" at bounding box center [593, 253] width 365 height 25
type input "***"
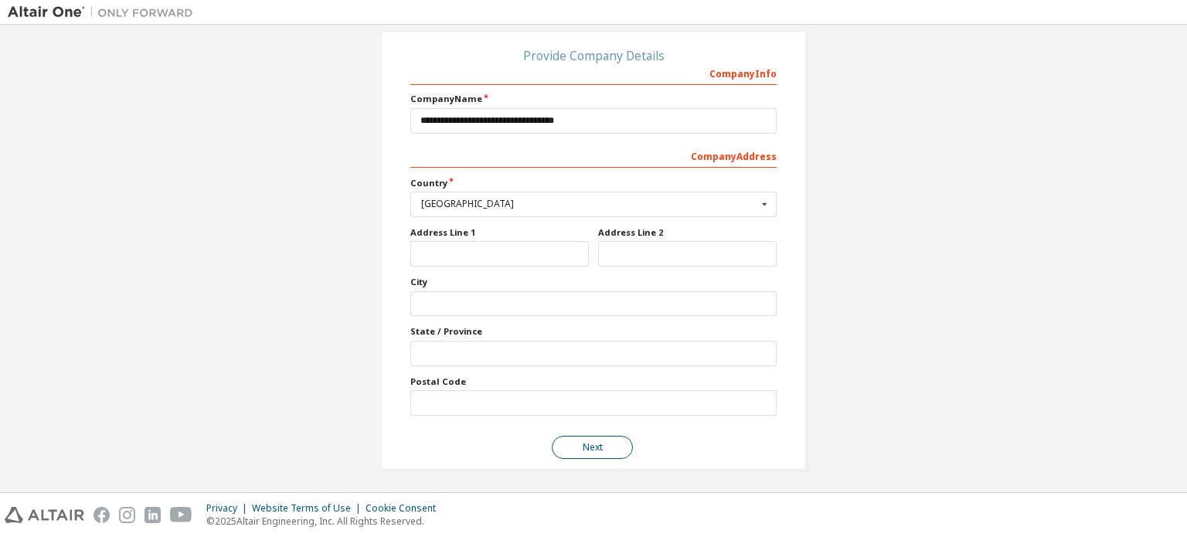
click at [560, 441] on button "Next" at bounding box center [592, 447] width 81 height 23
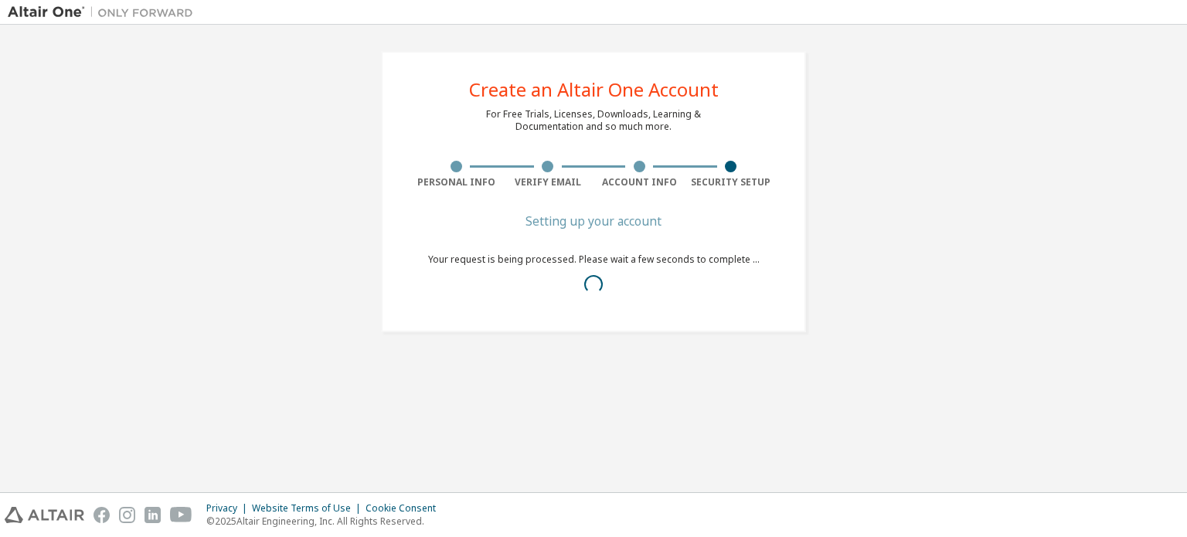
scroll to position [0, 0]
click at [724, 245] on div "Congratulations! Created account for 'Shruti Shinde' with email 'shrutzss193@gm…" at bounding box center [593, 256] width 366 height 80
click at [608, 225] on div "Congratulations!" at bounding box center [593, 220] width 366 height 9
click at [516, 273] on div "Congratulations! Created account for 'Shruti Shinde' with email 'shrutzss193@gm…" at bounding box center [593, 256] width 366 height 80
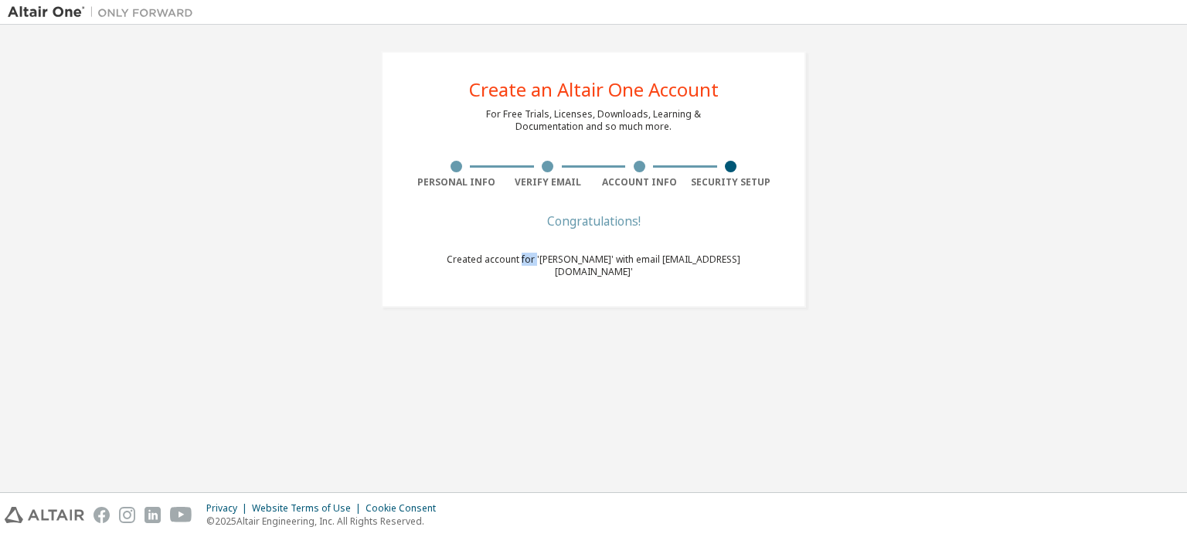
click at [516, 273] on div "Congratulations! Created account for 'Shruti Shinde' with email 'shrutzss193@gm…" at bounding box center [593, 256] width 366 height 80
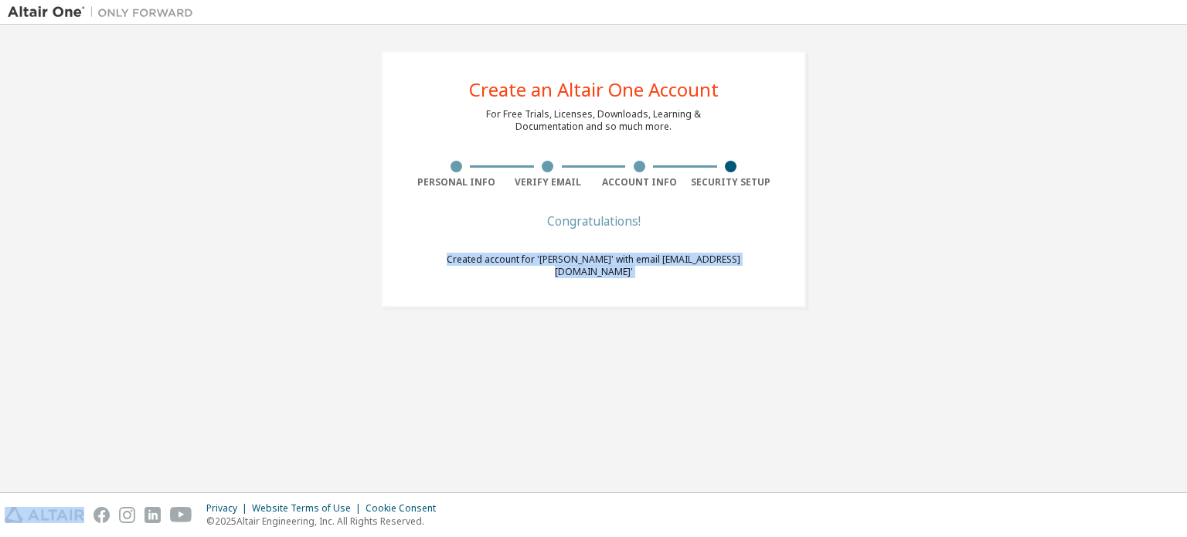
click at [516, 273] on div "Congratulations! Created account for 'Shruti Shinde' with email 'shrutzss193@gm…" at bounding box center [593, 256] width 366 height 80
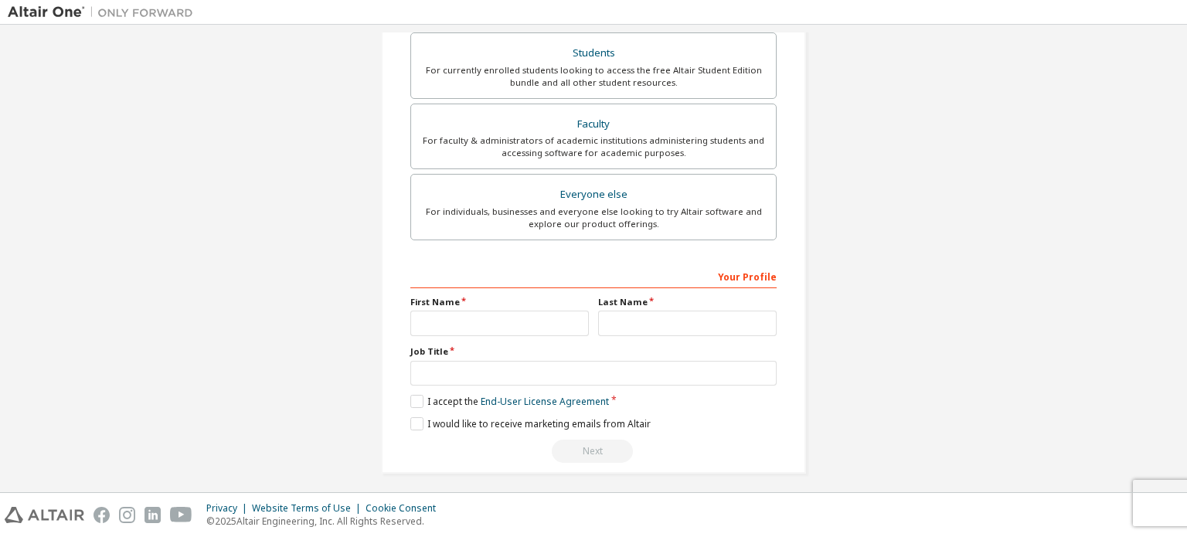
scroll to position [363, 0]
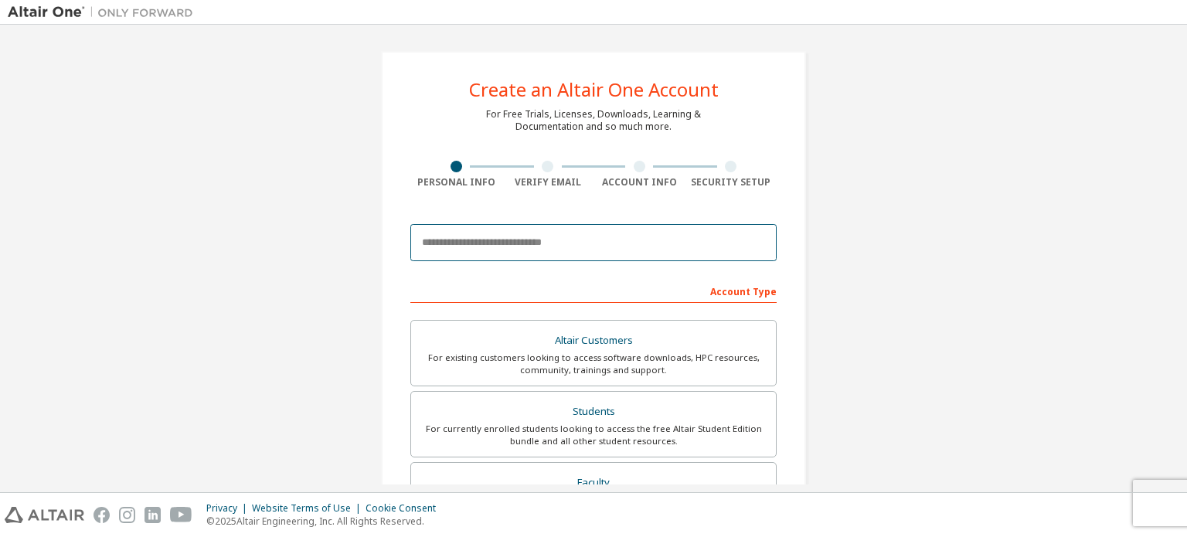
click at [571, 240] on input "email" at bounding box center [593, 242] width 366 height 37
type input "**********"
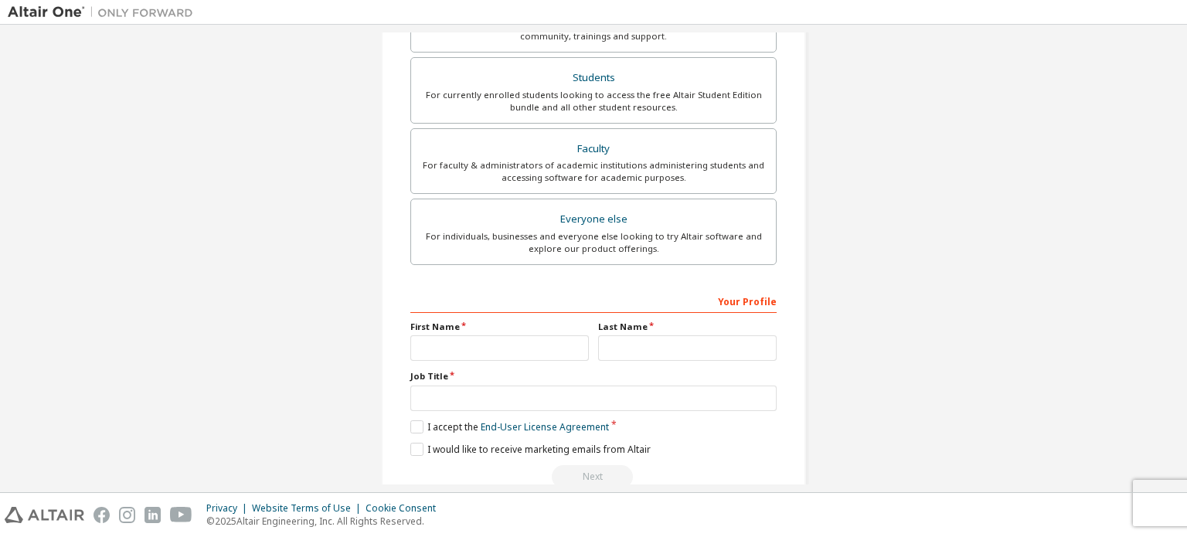
scroll to position [411, 0]
